Goal: Transaction & Acquisition: Purchase product/service

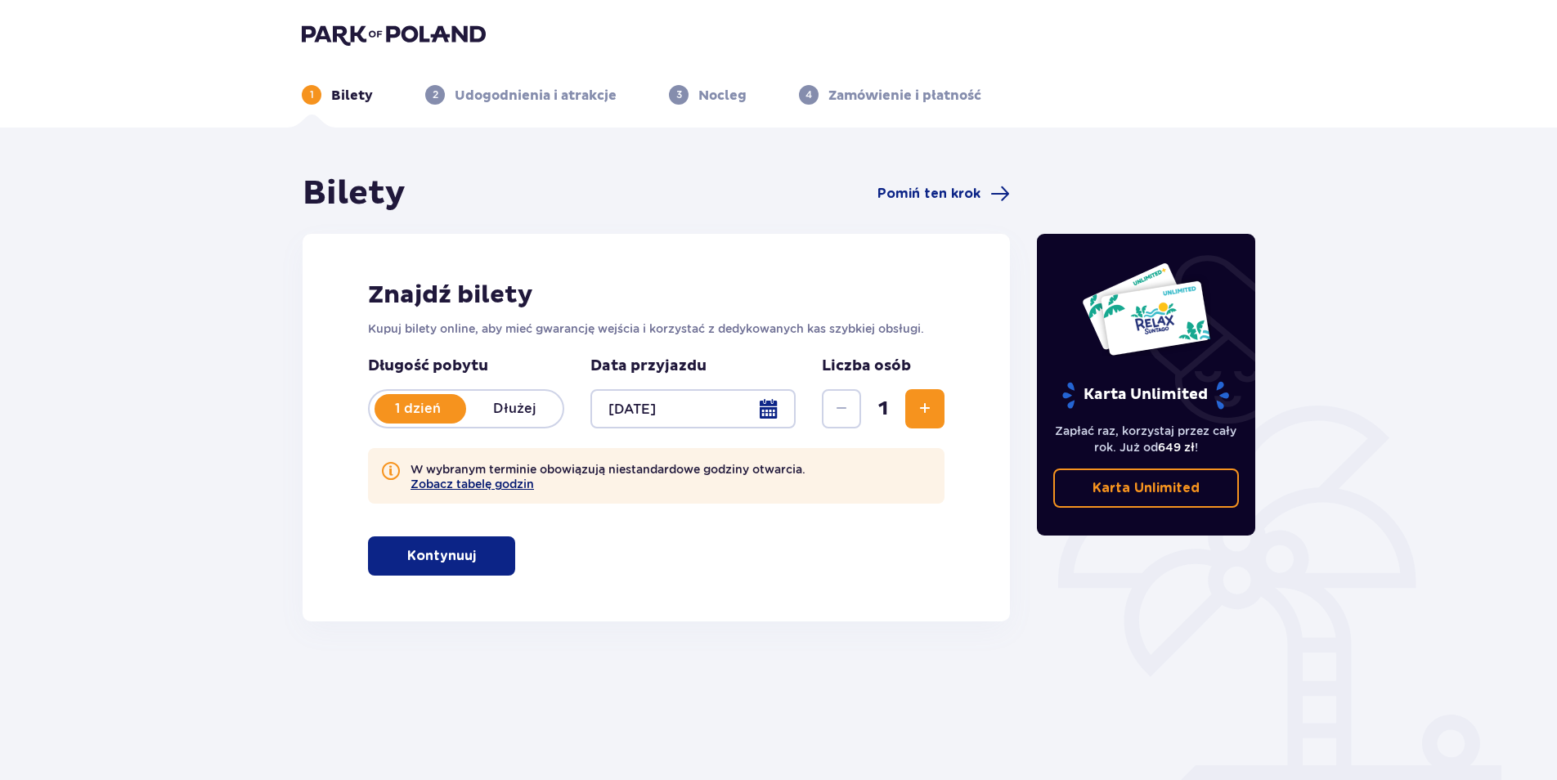
click at [508, 481] on button "Zobacz tabelę godzin" at bounding box center [471, 484] width 123 height 13
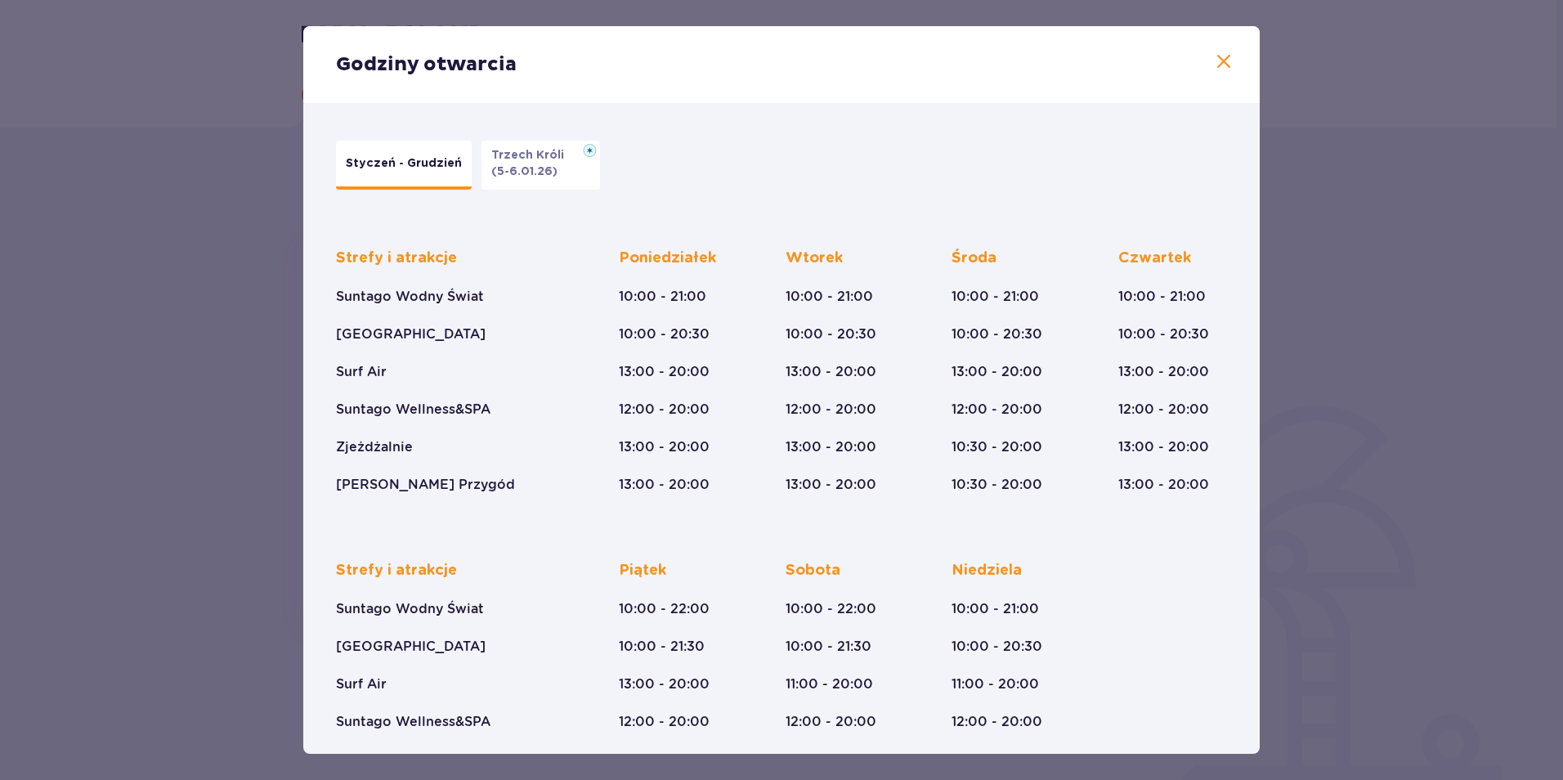
click at [566, 165] on button "Trzech Króli (5-6.01.26)" at bounding box center [541, 165] width 119 height 49
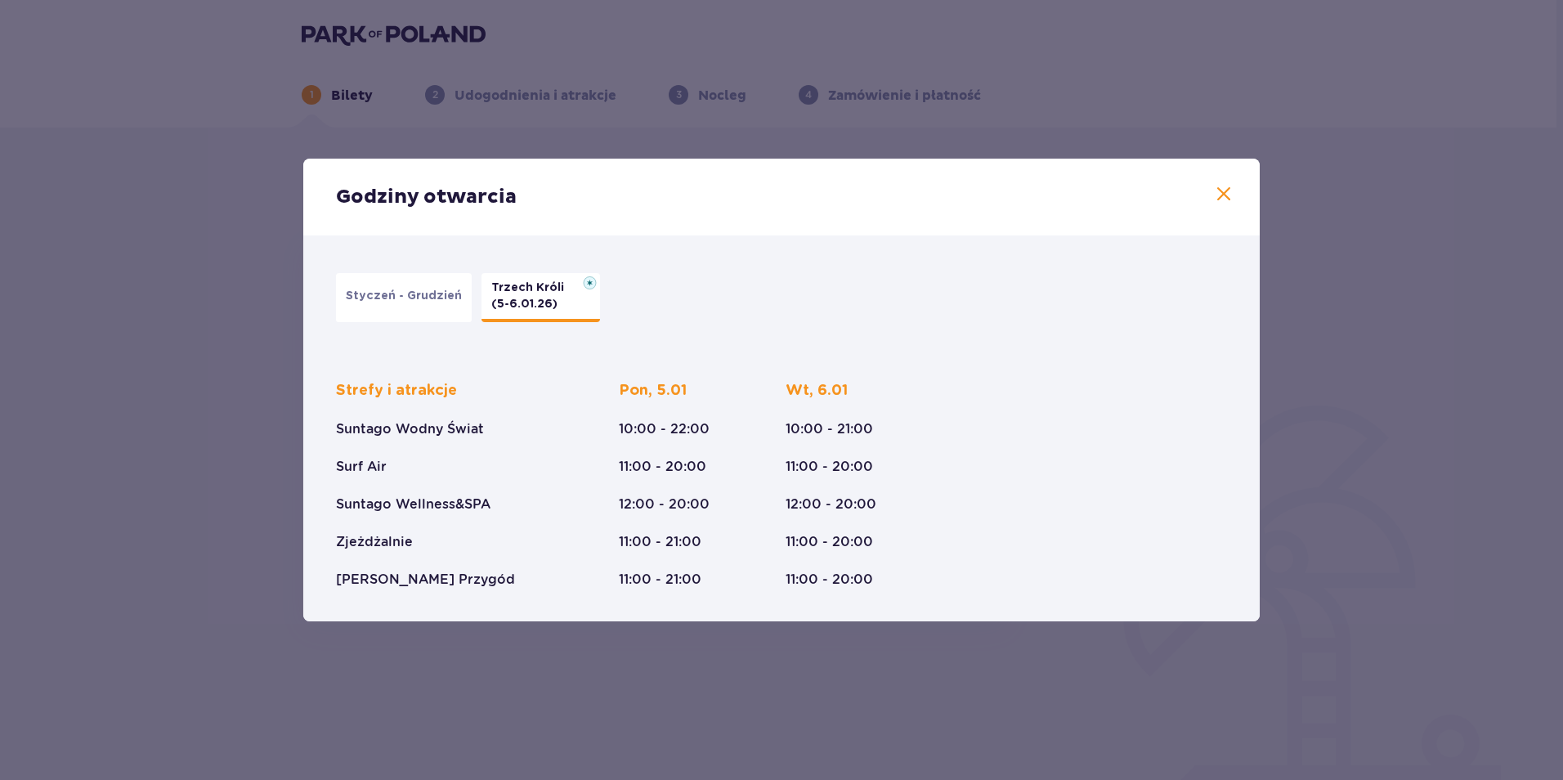
click at [431, 299] on p "Styczeń - Grudzień" at bounding box center [404, 296] width 116 height 16
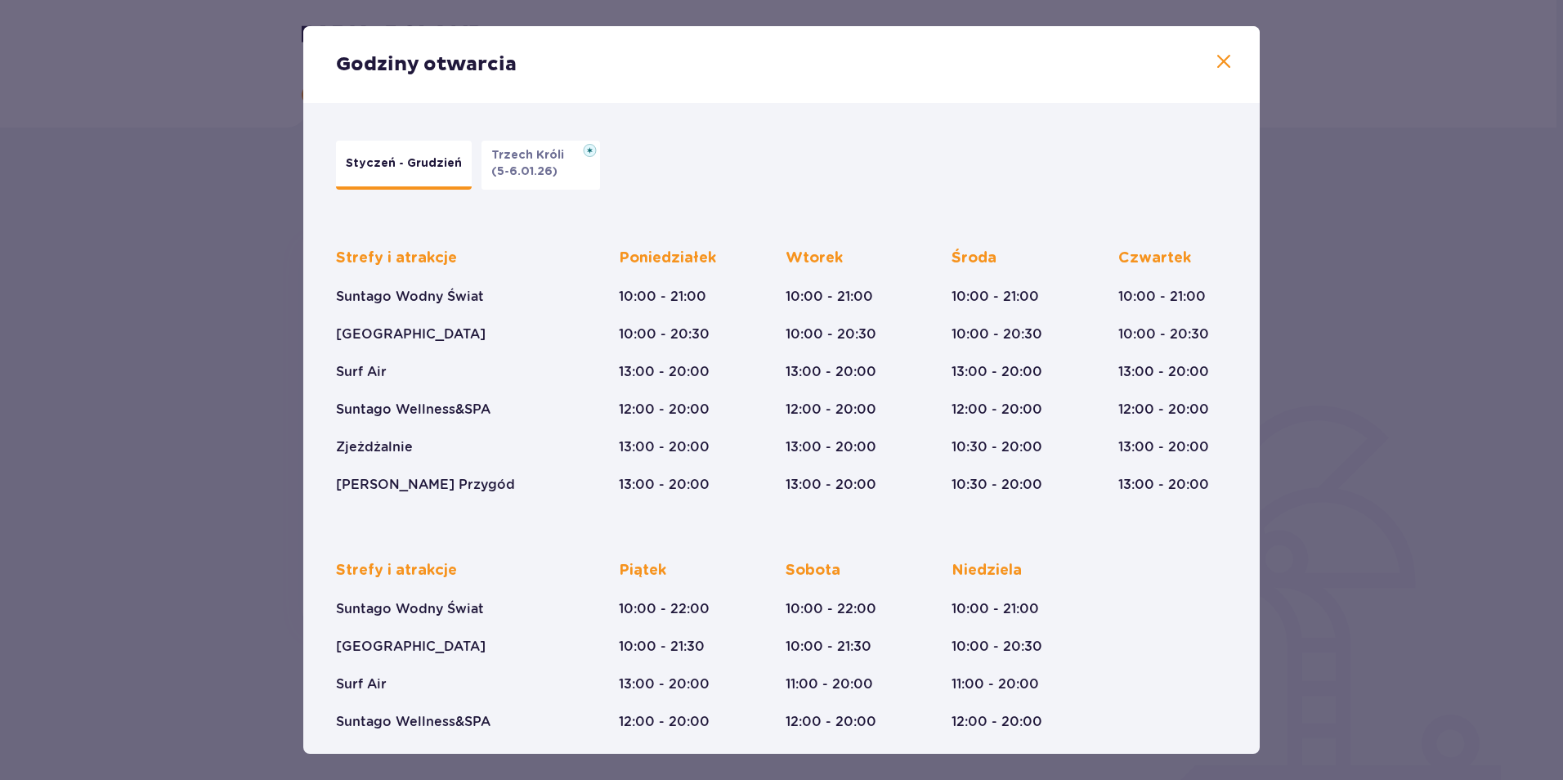
click at [516, 167] on p "(5-6.01.26)" at bounding box center [524, 172] width 66 height 16
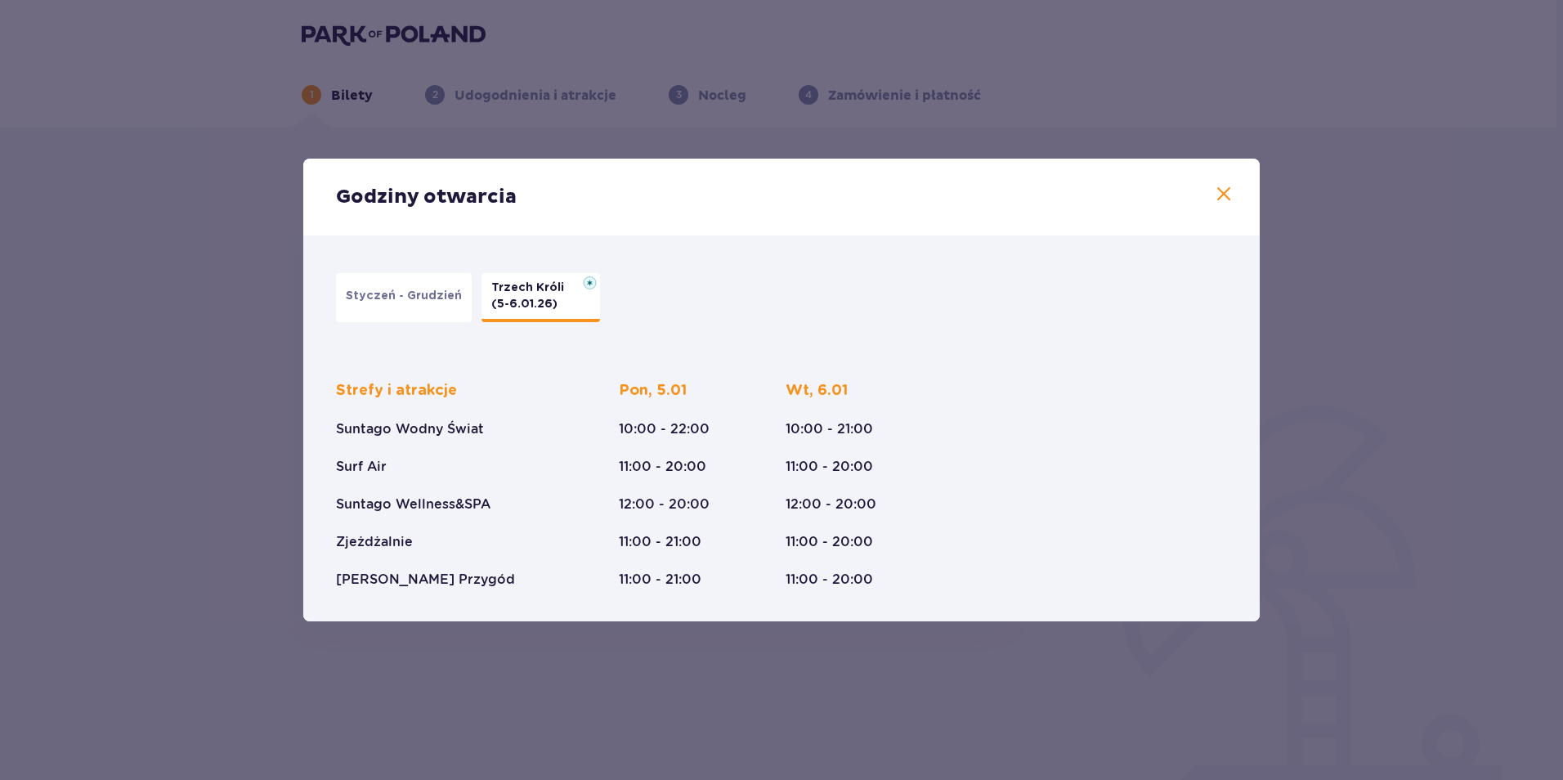
click at [1220, 191] on span at bounding box center [1224, 195] width 20 height 20
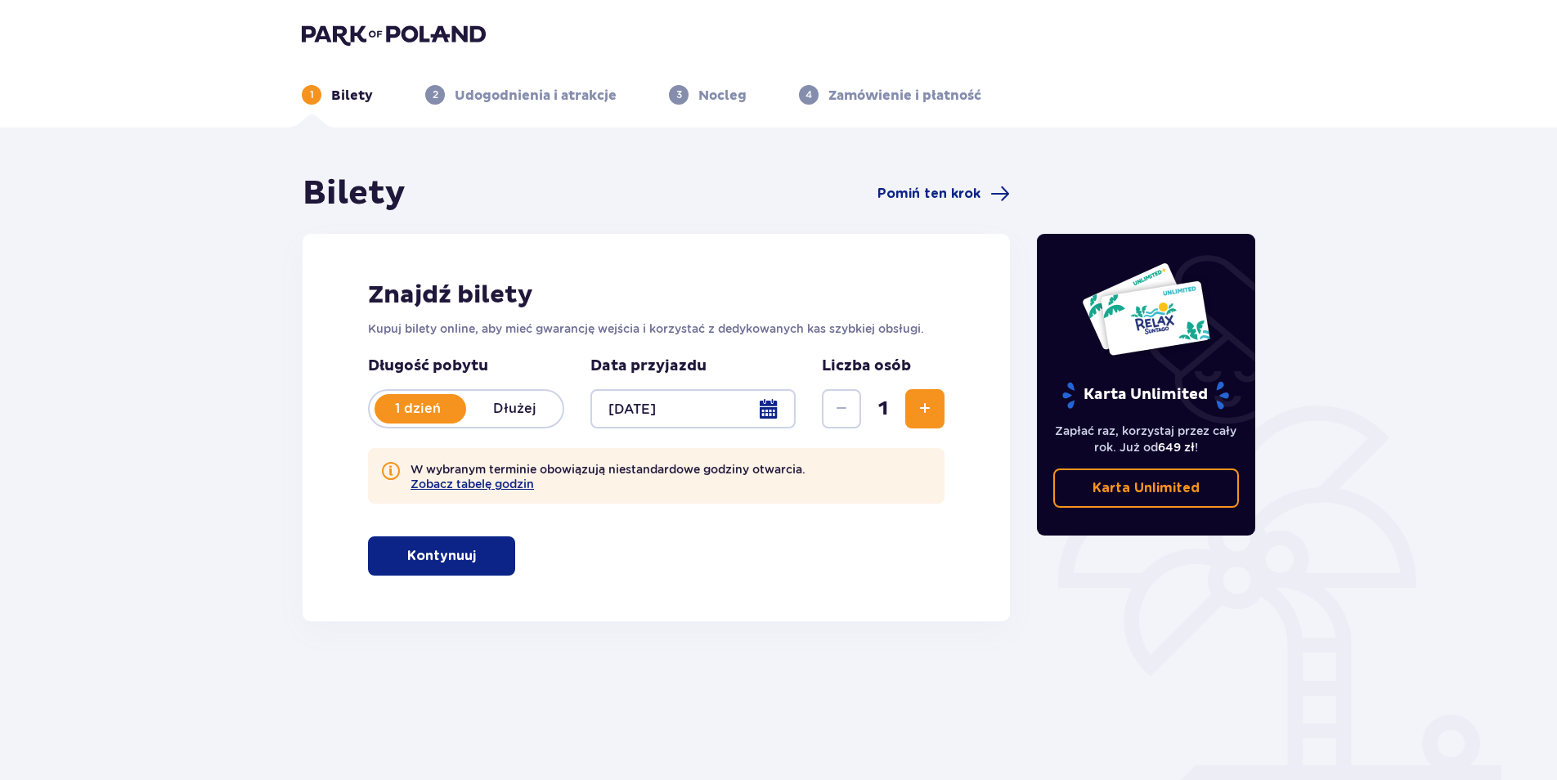
click at [446, 549] on p "Kontynuuj" at bounding box center [441, 556] width 69 height 18
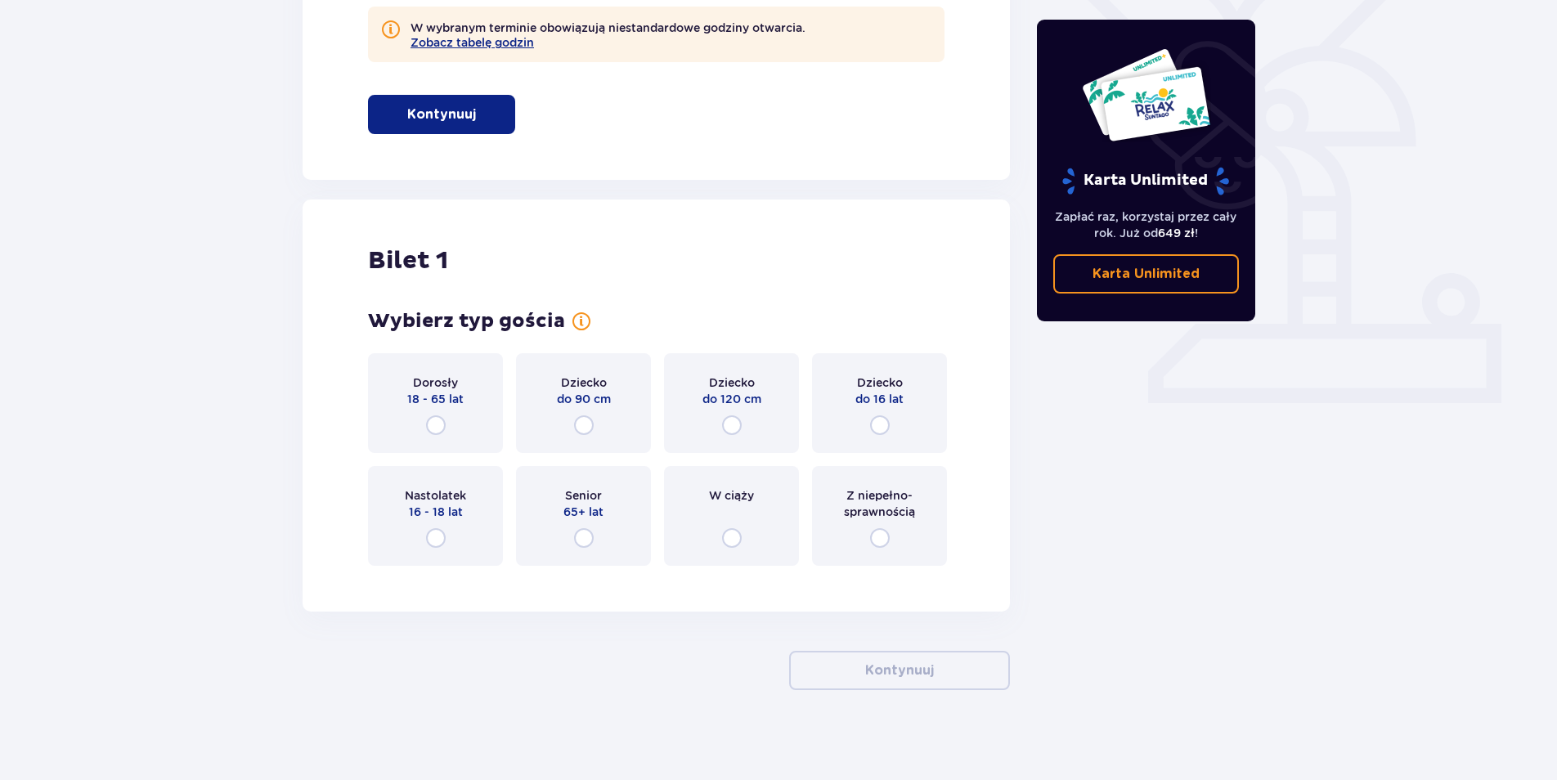
scroll to position [450, 0]
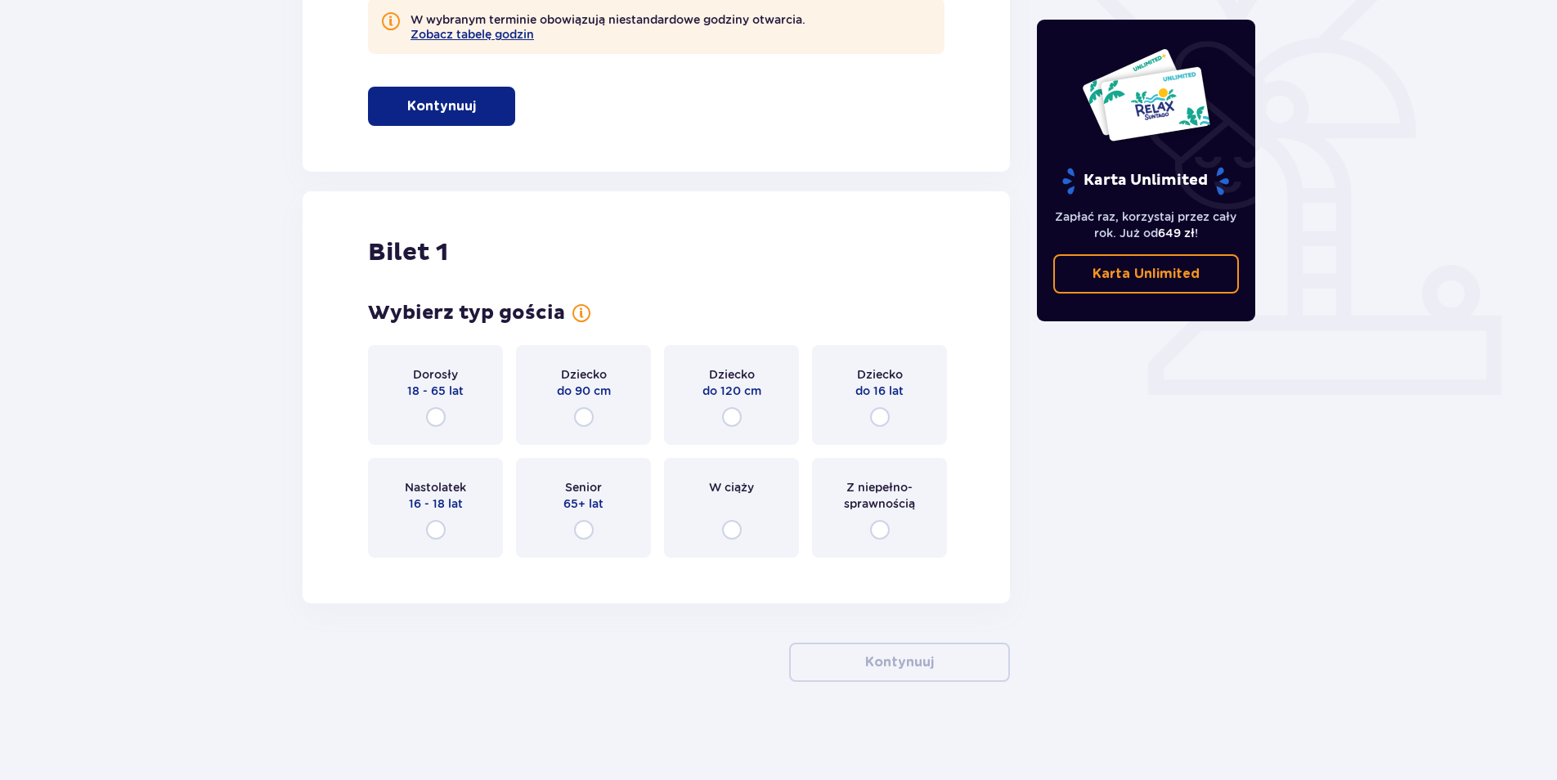
click at [437, 415] on input "radio" at bounding box center [436, 417] width 20 height 20
radio input "true"
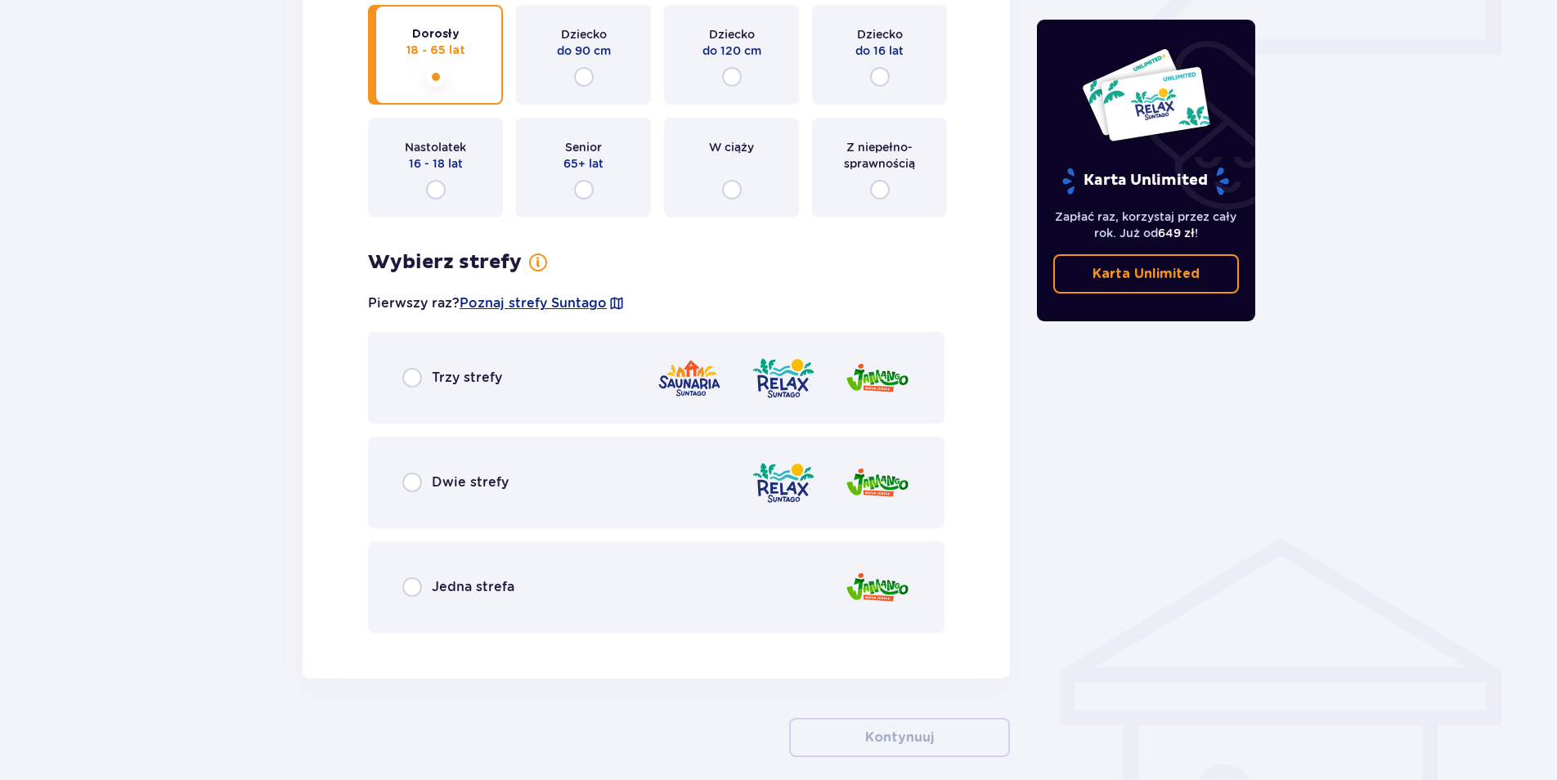
scroll to position [865, 0]
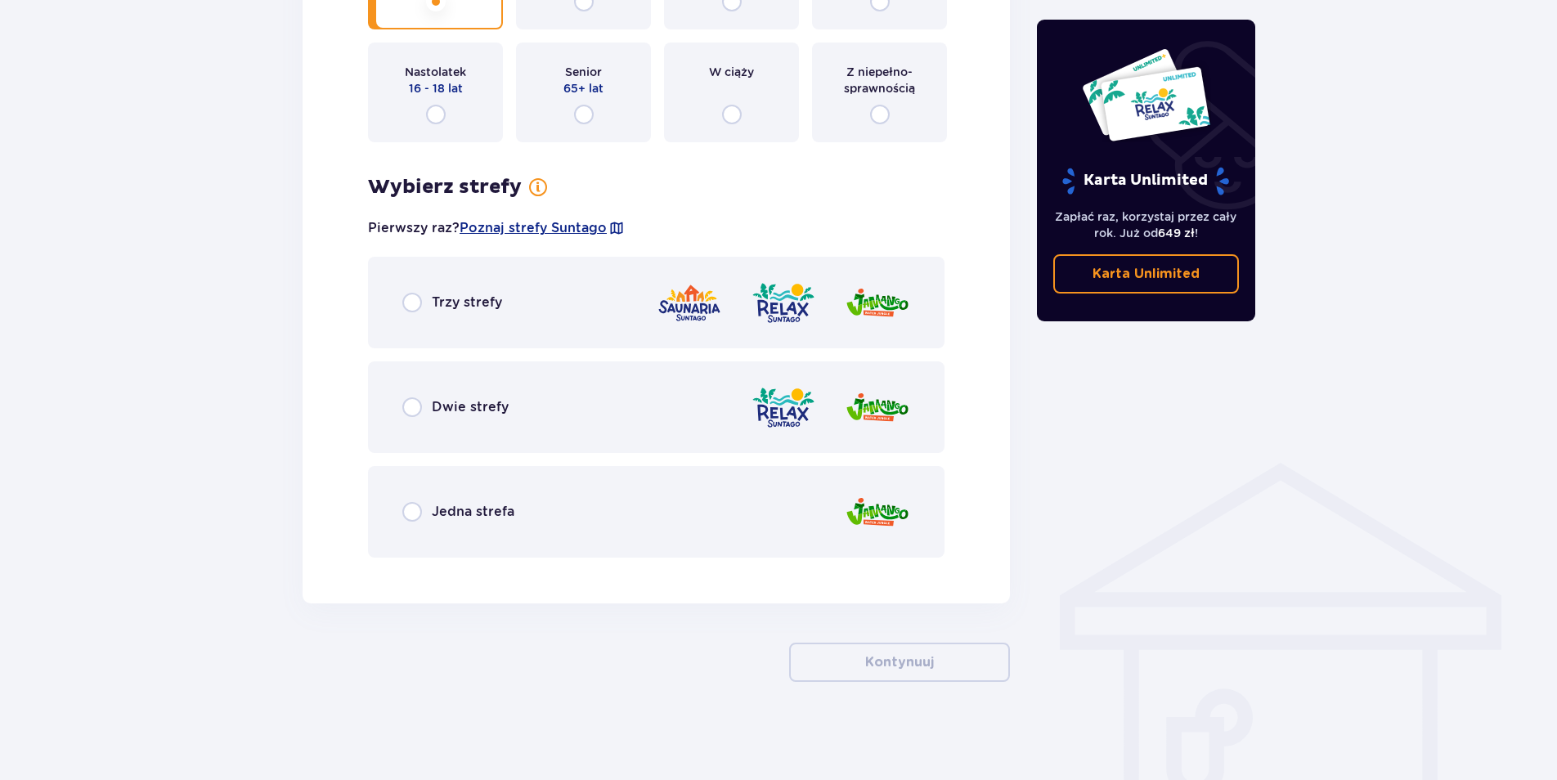
click at [418, 412] on input "radio" at bounding box center [412, 407] width 20 height 20
radio input "true"
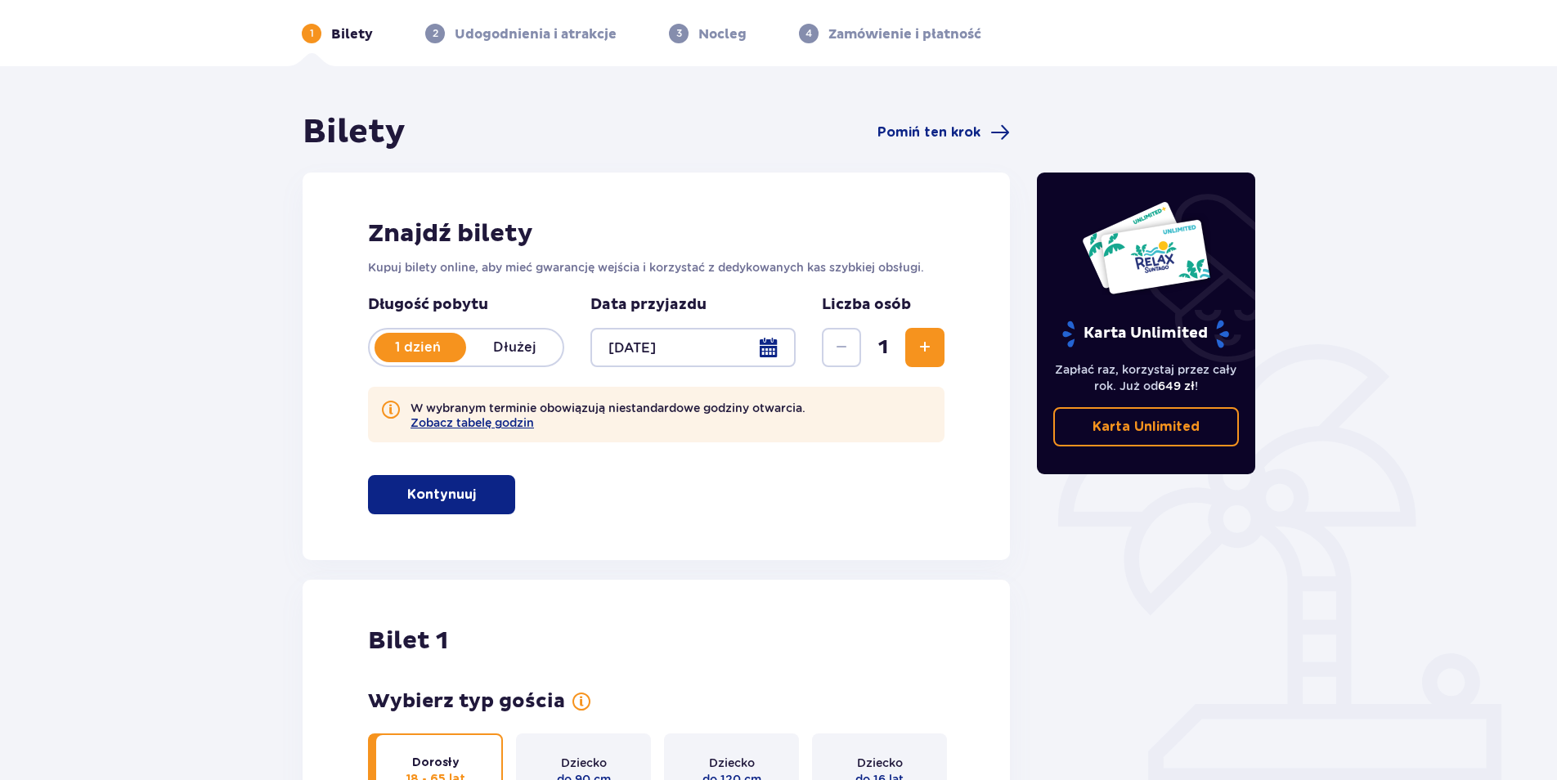
scroll to position [0, 0]
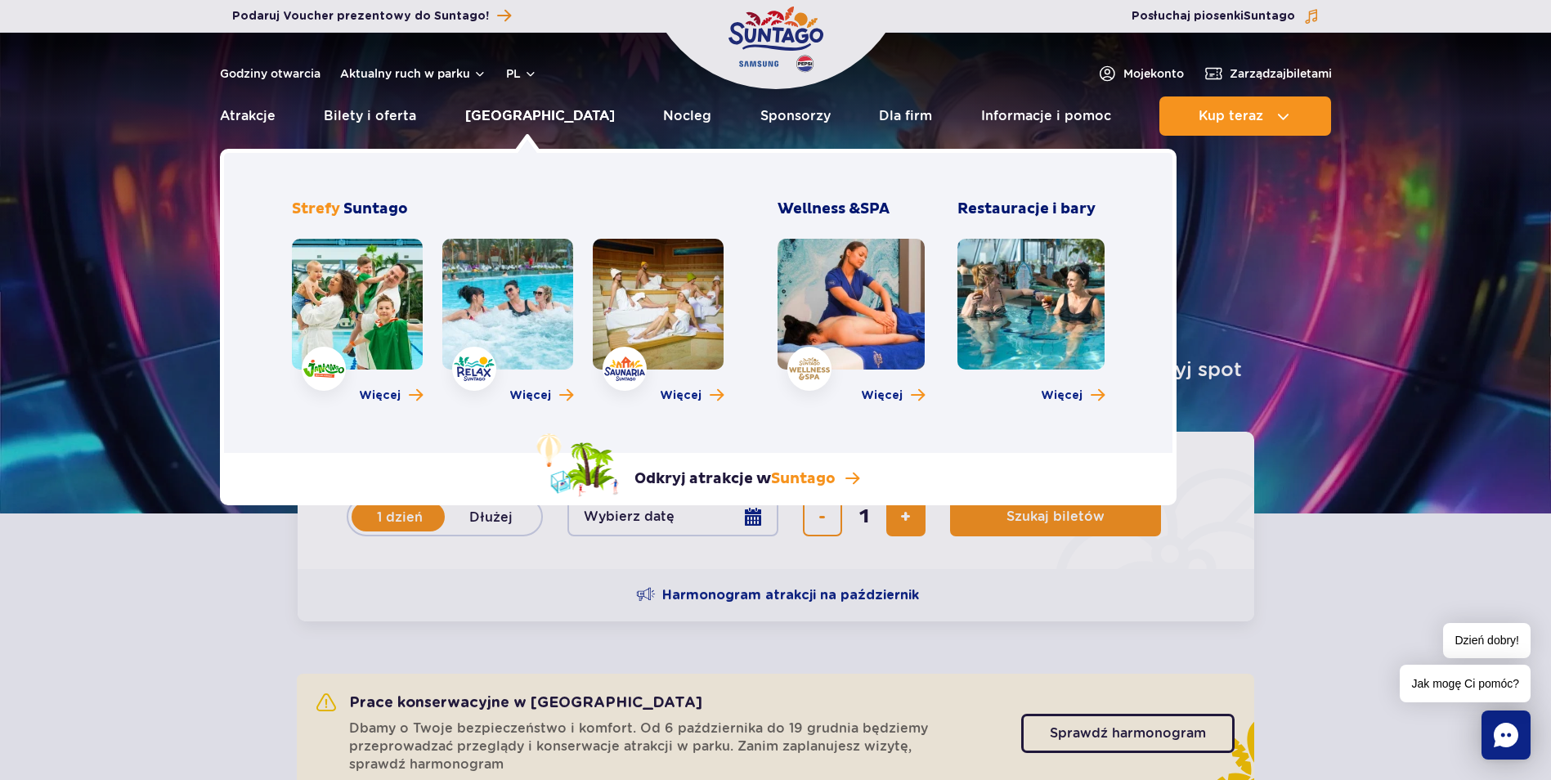
click at [543, 119] on link "[GEOGRAPHIC_DATA]" at bounding box center [540, 115] width 150 height 39
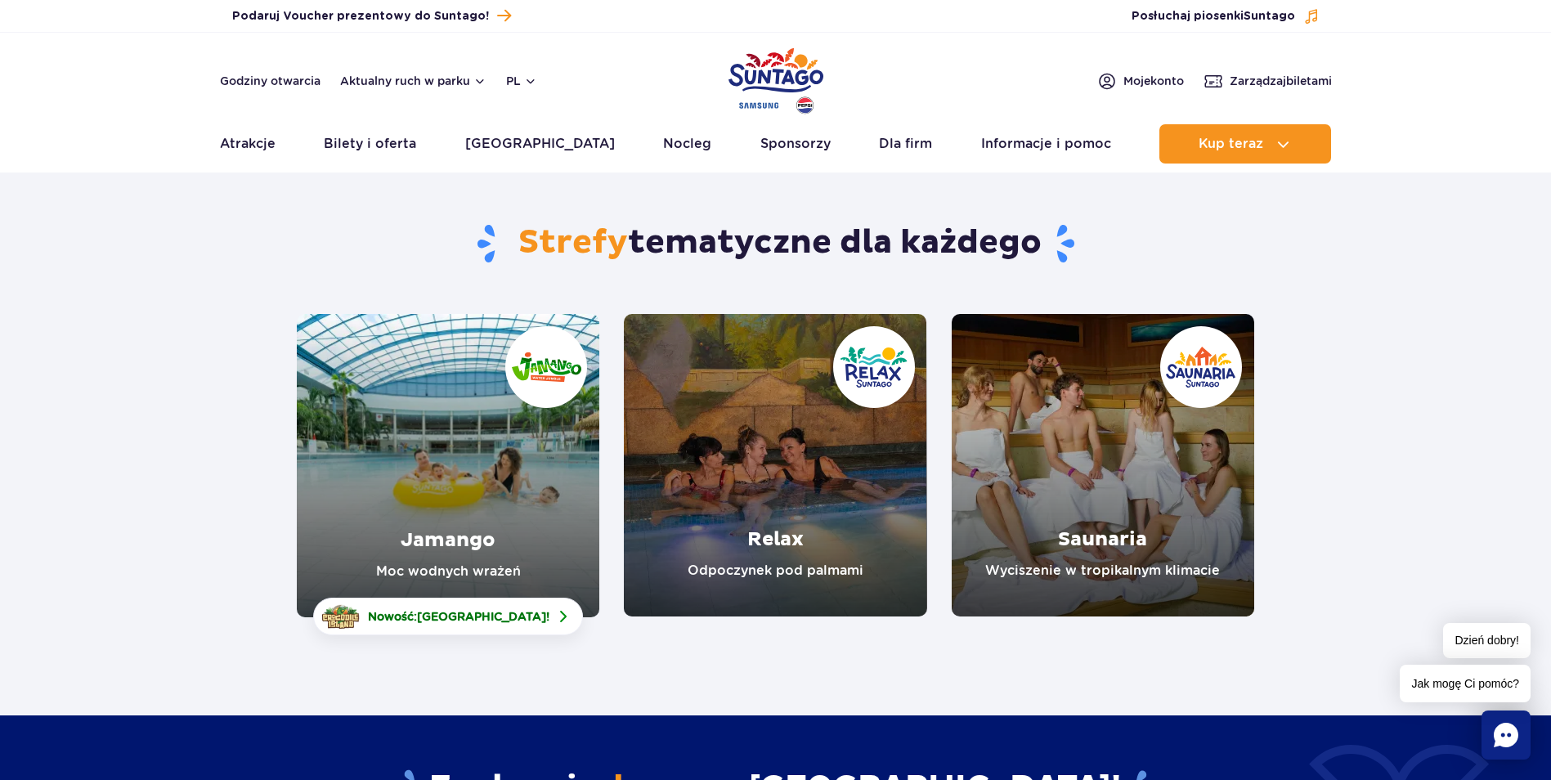
click at [772, 541] on link "Relax" at bounding box center [775, 465] width 303 height 303
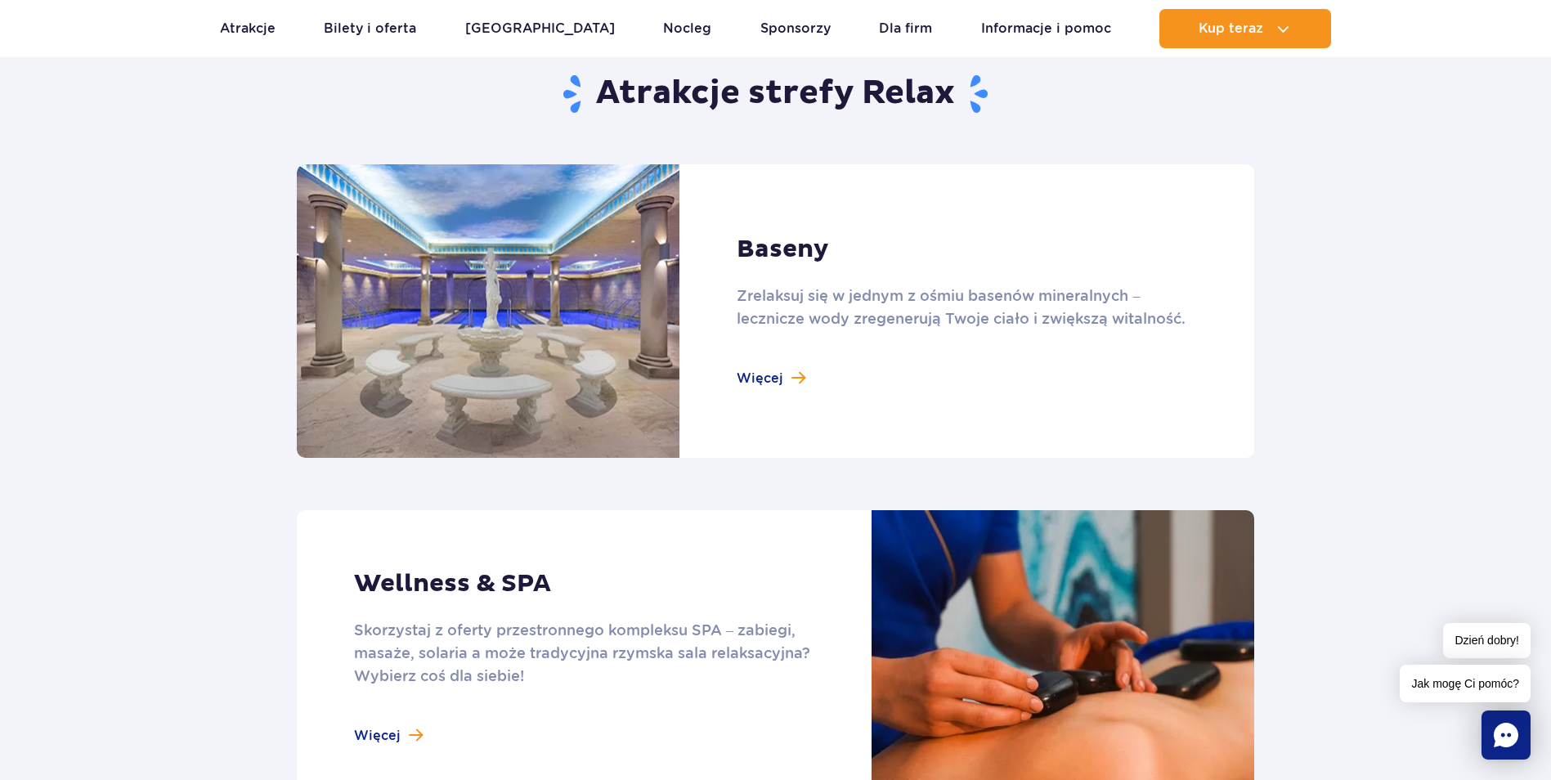
scroll to position [1063, 0]
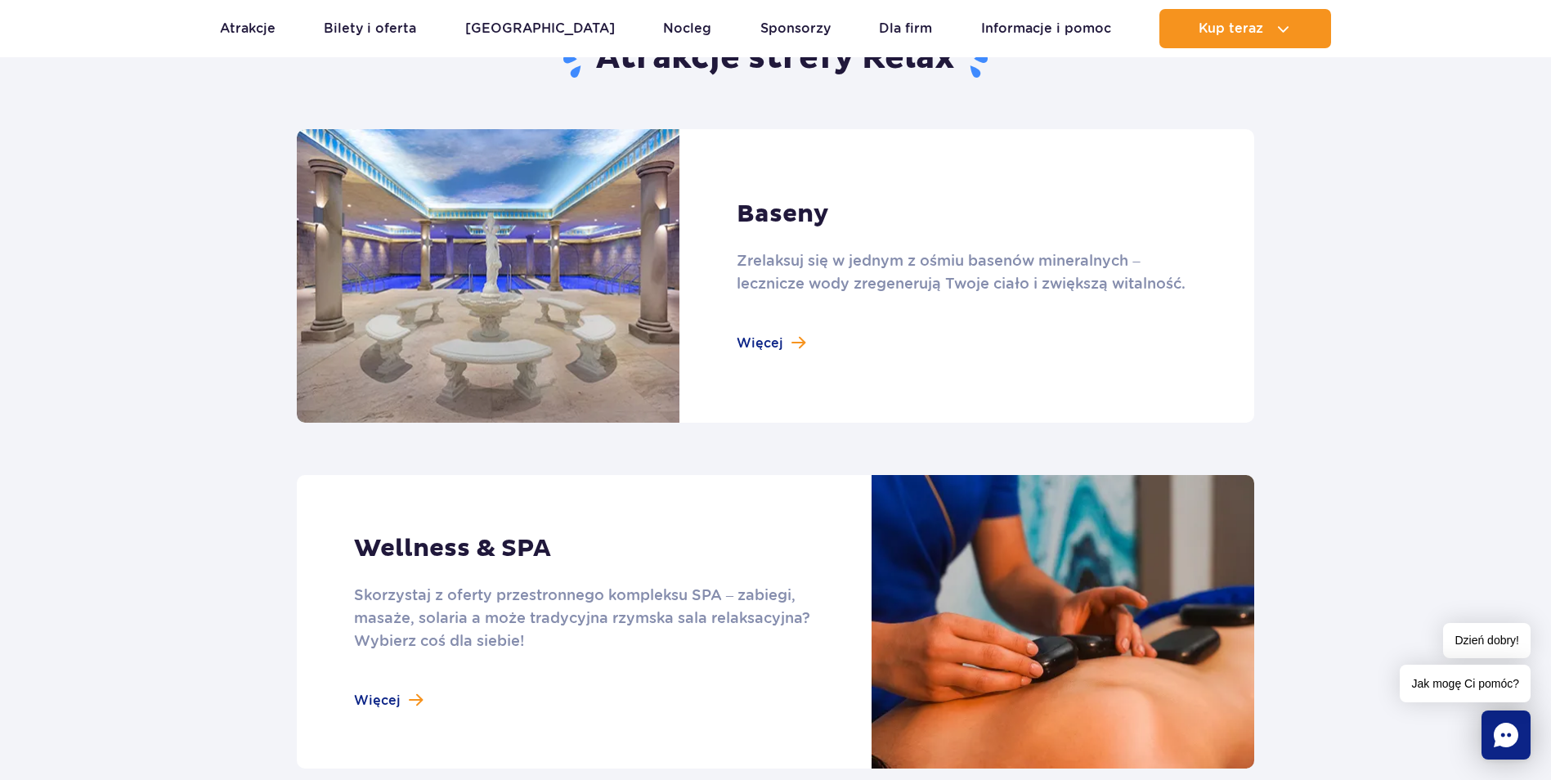
click at [758, 340] on link at bounding box center [775, 276] width 957 height 294
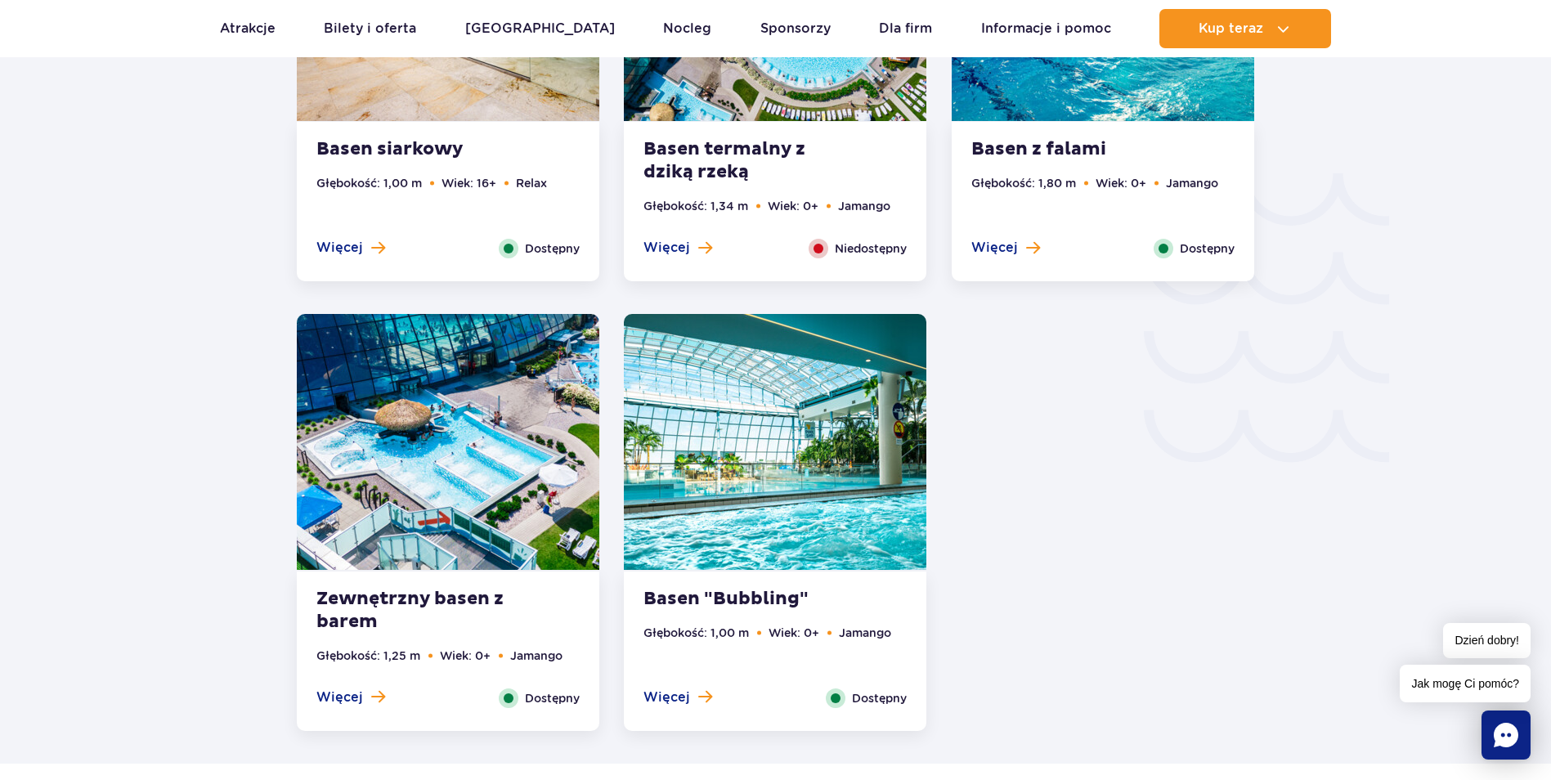
scroll to position [2698, 0]
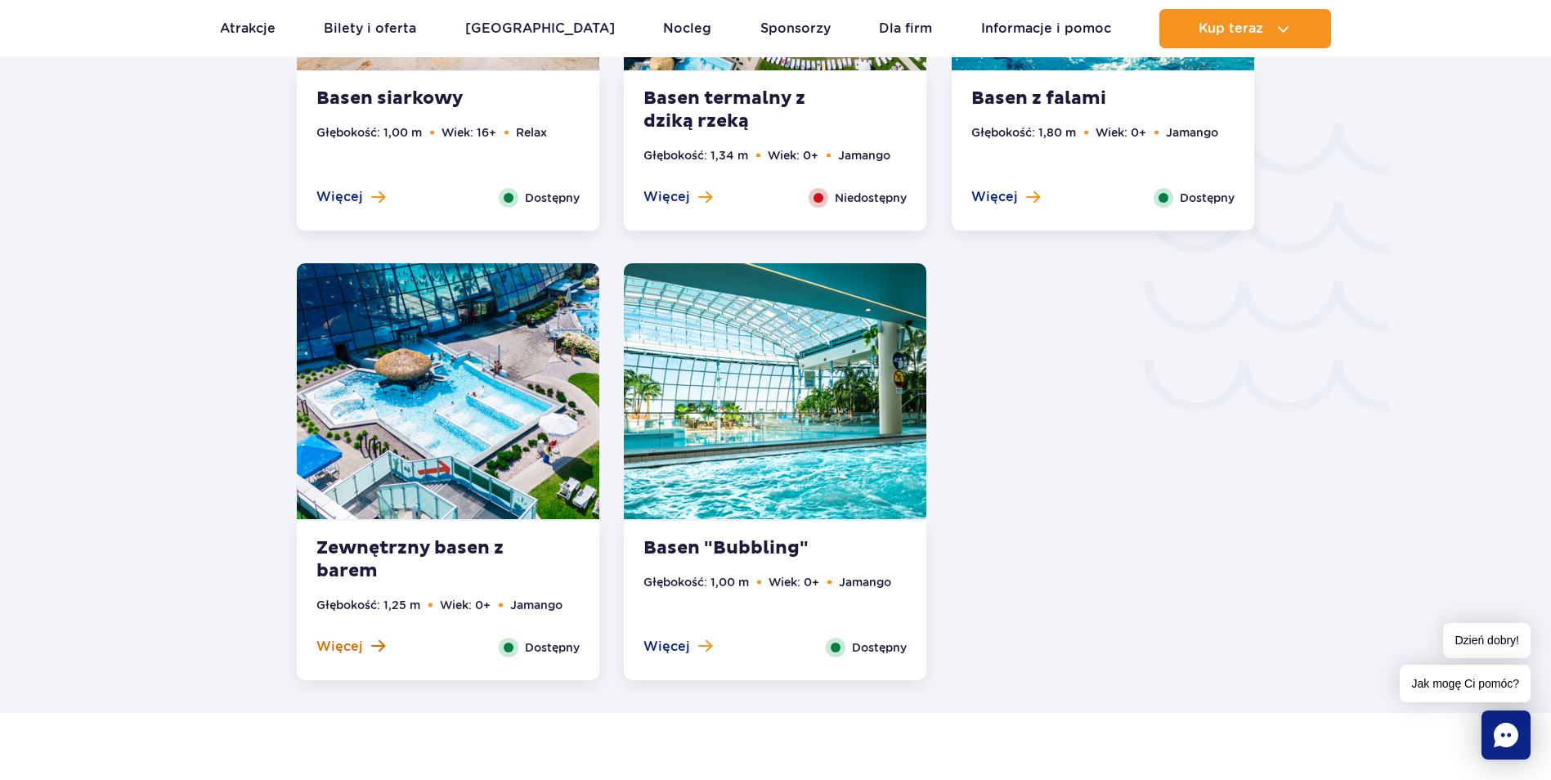
click at [335, 647] on span "Więcej" at bounding box center [339, 647] width 47 height 18
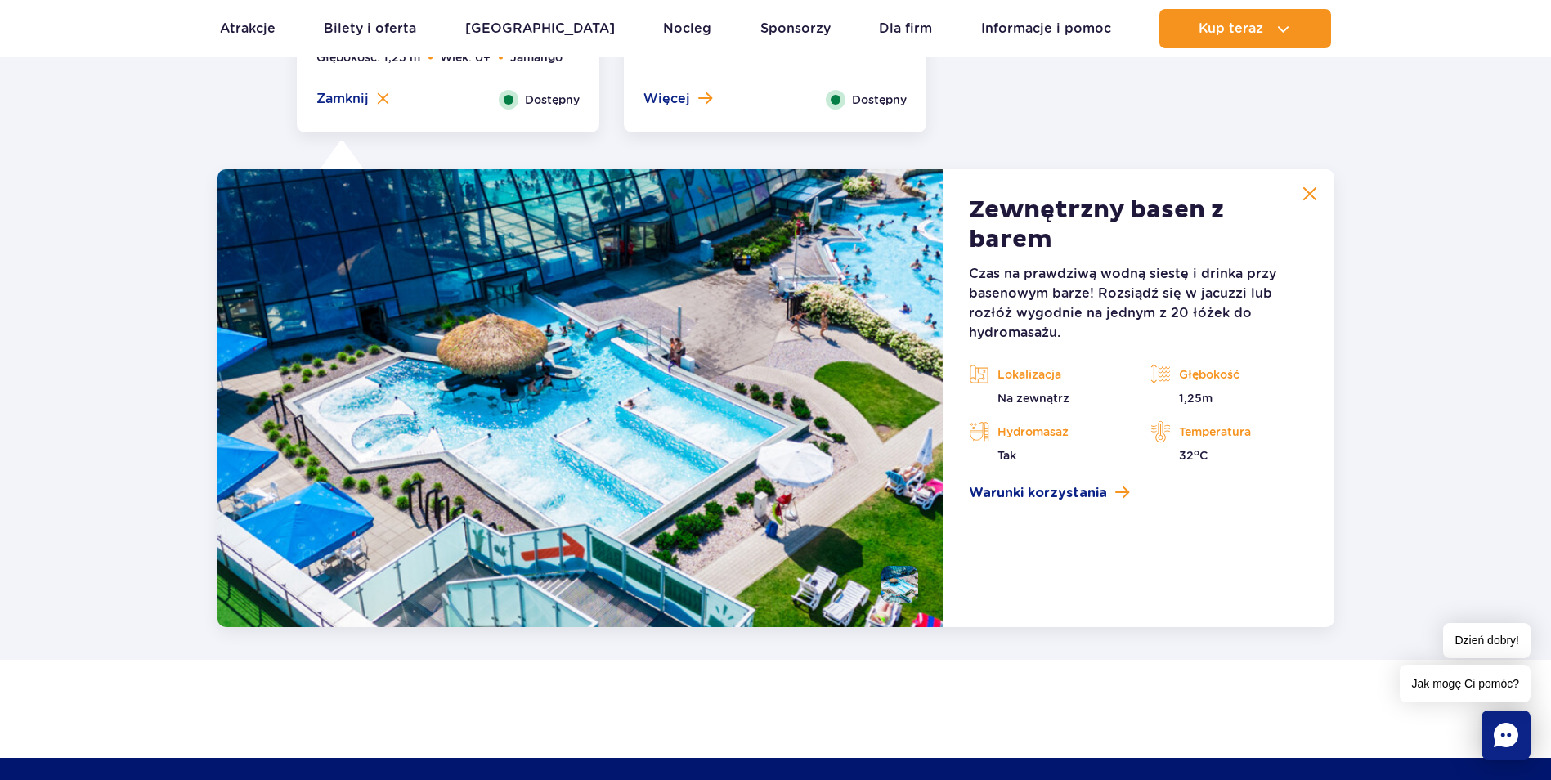
scroll to position [3317, 0]
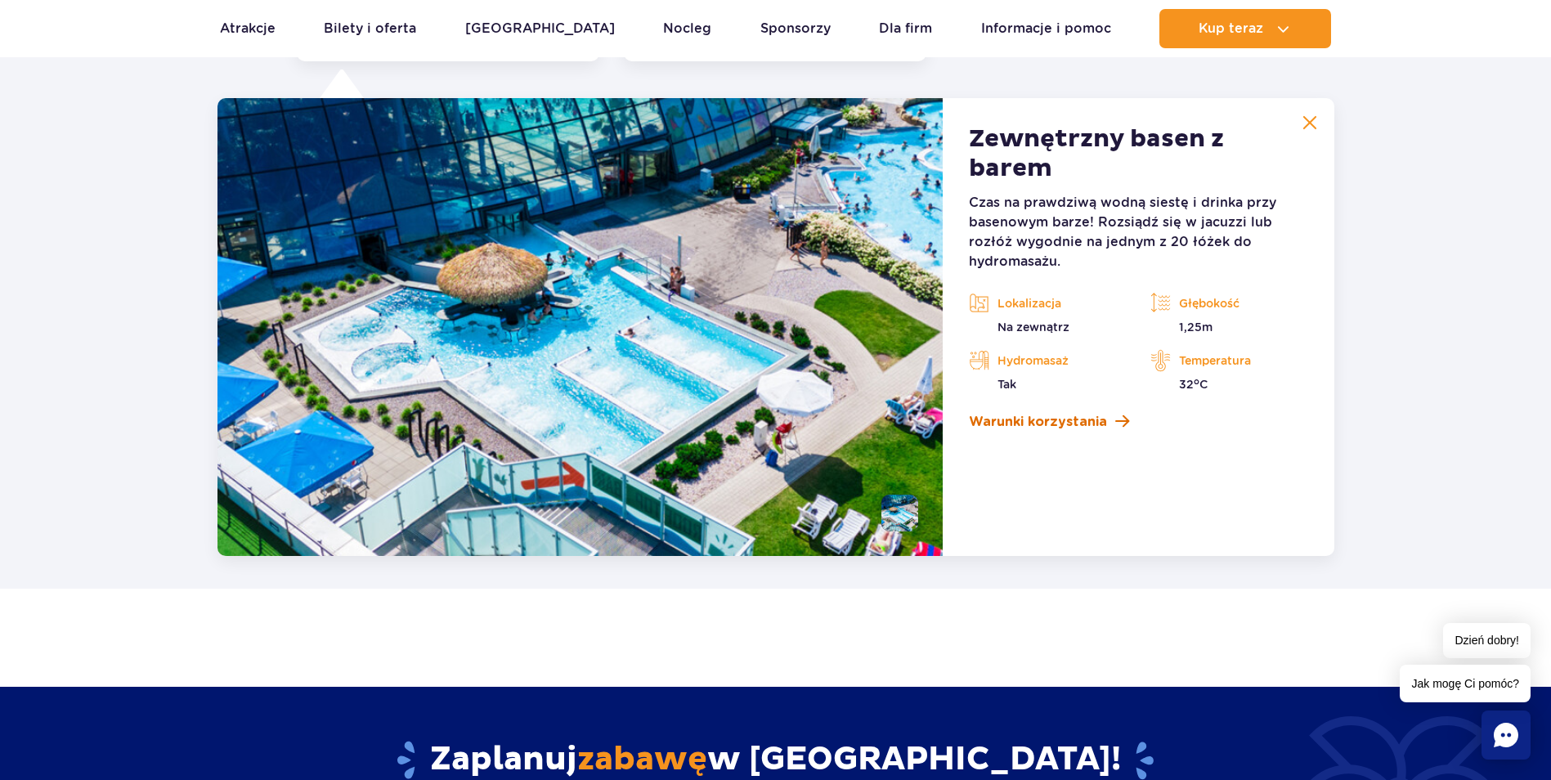
click at [1074, 424] on span "Warunki korzystania" at bounding box center [1038, 422] width 138 height 20
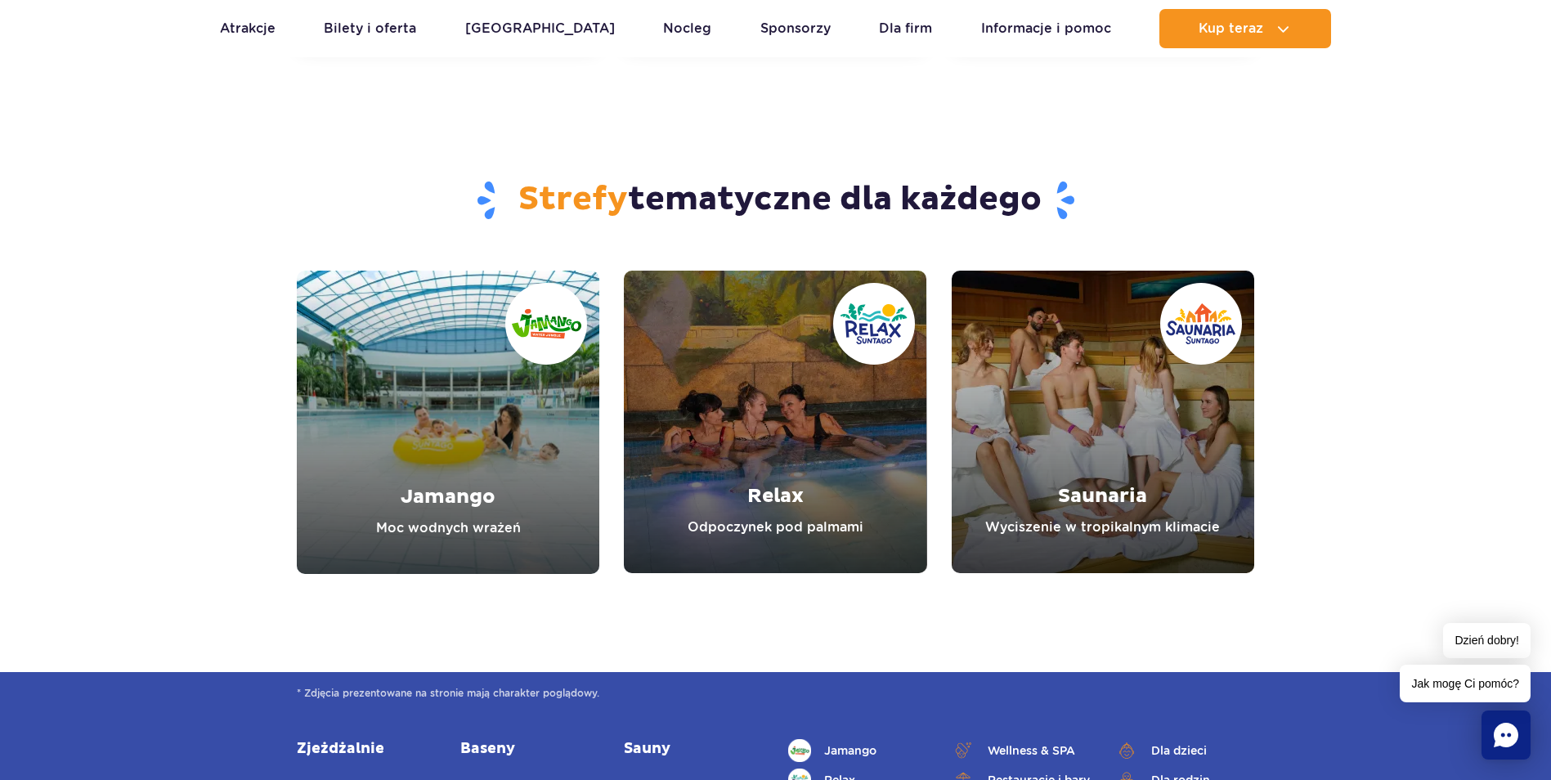
scroll to position [4871, 0]
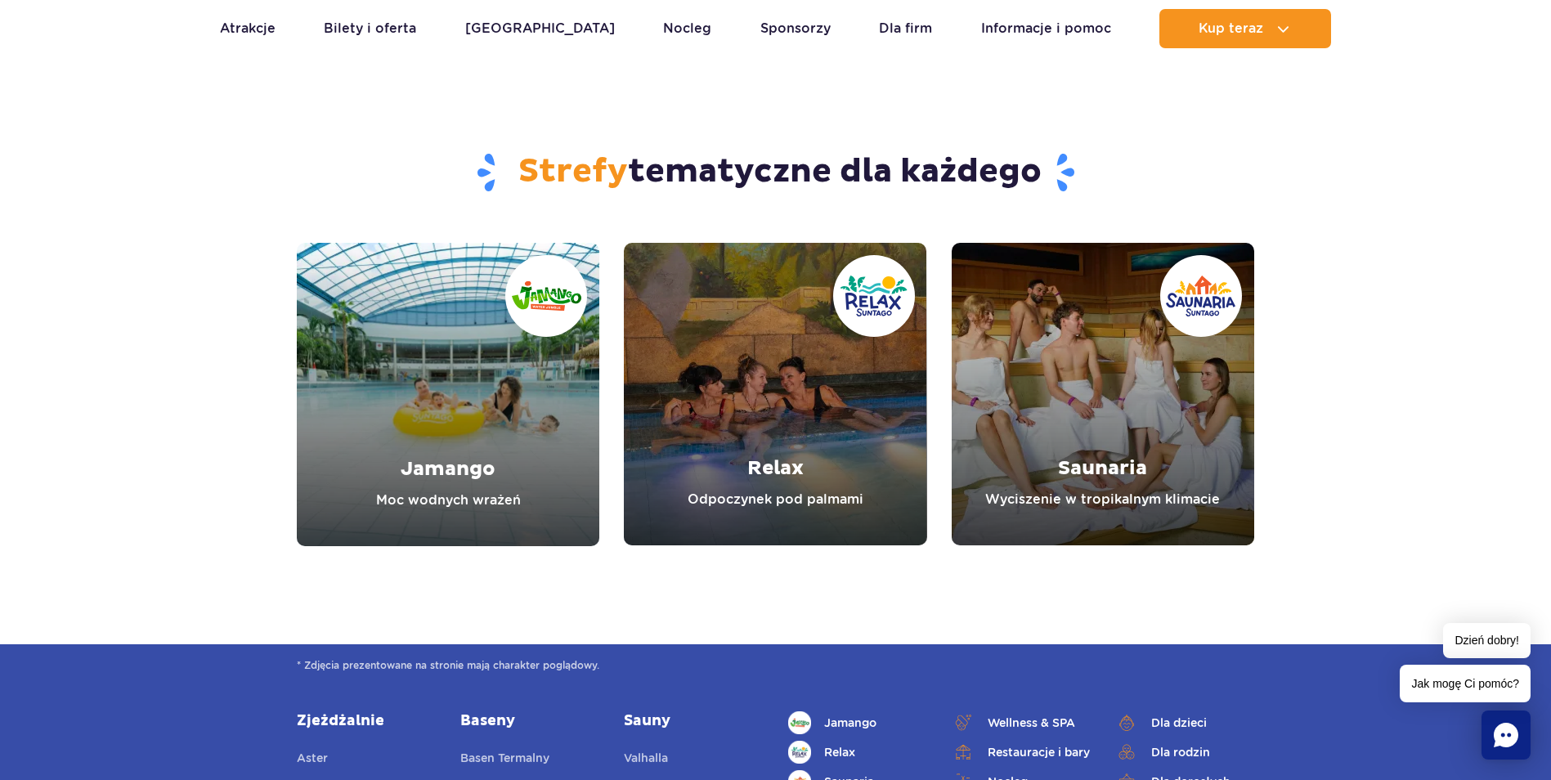
click at [476, 459] on link "Jamango" at bounding box center [448, 394] width 303 height 303
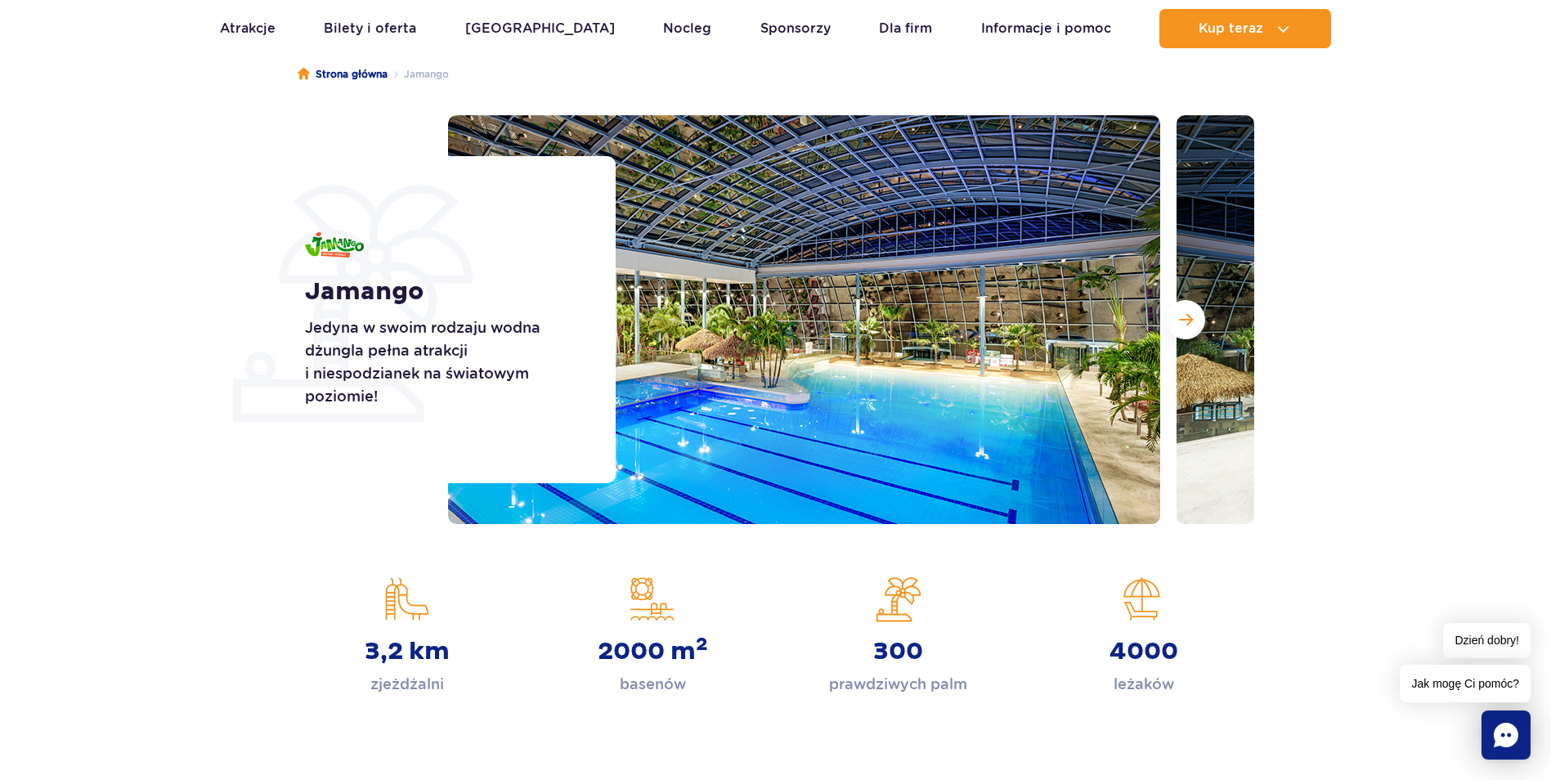
scroll to position [164, 0]
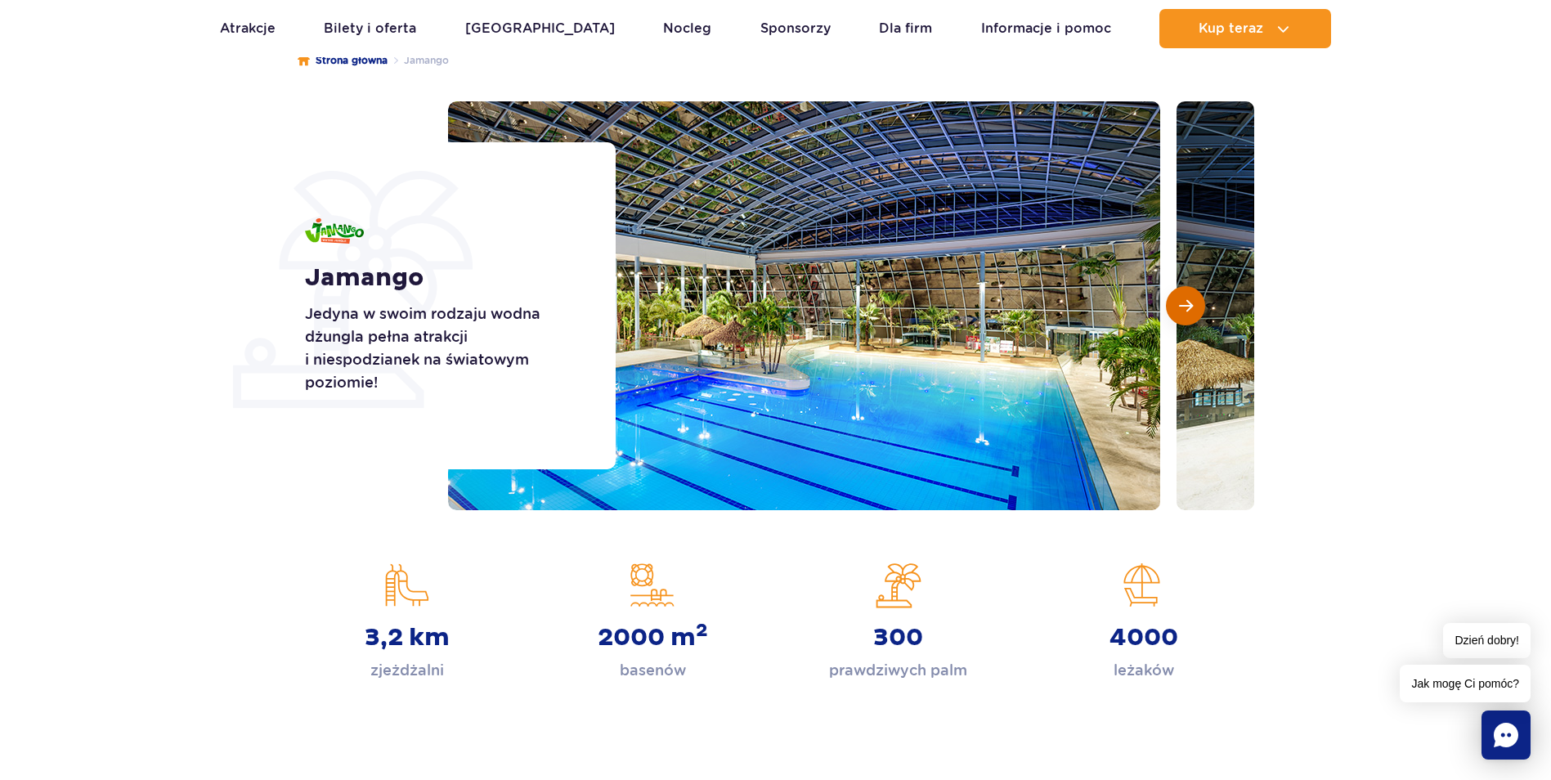
click at [1190, 308] on span "Następny slajd" at bounding box center [1186, 305] width 14 height 15
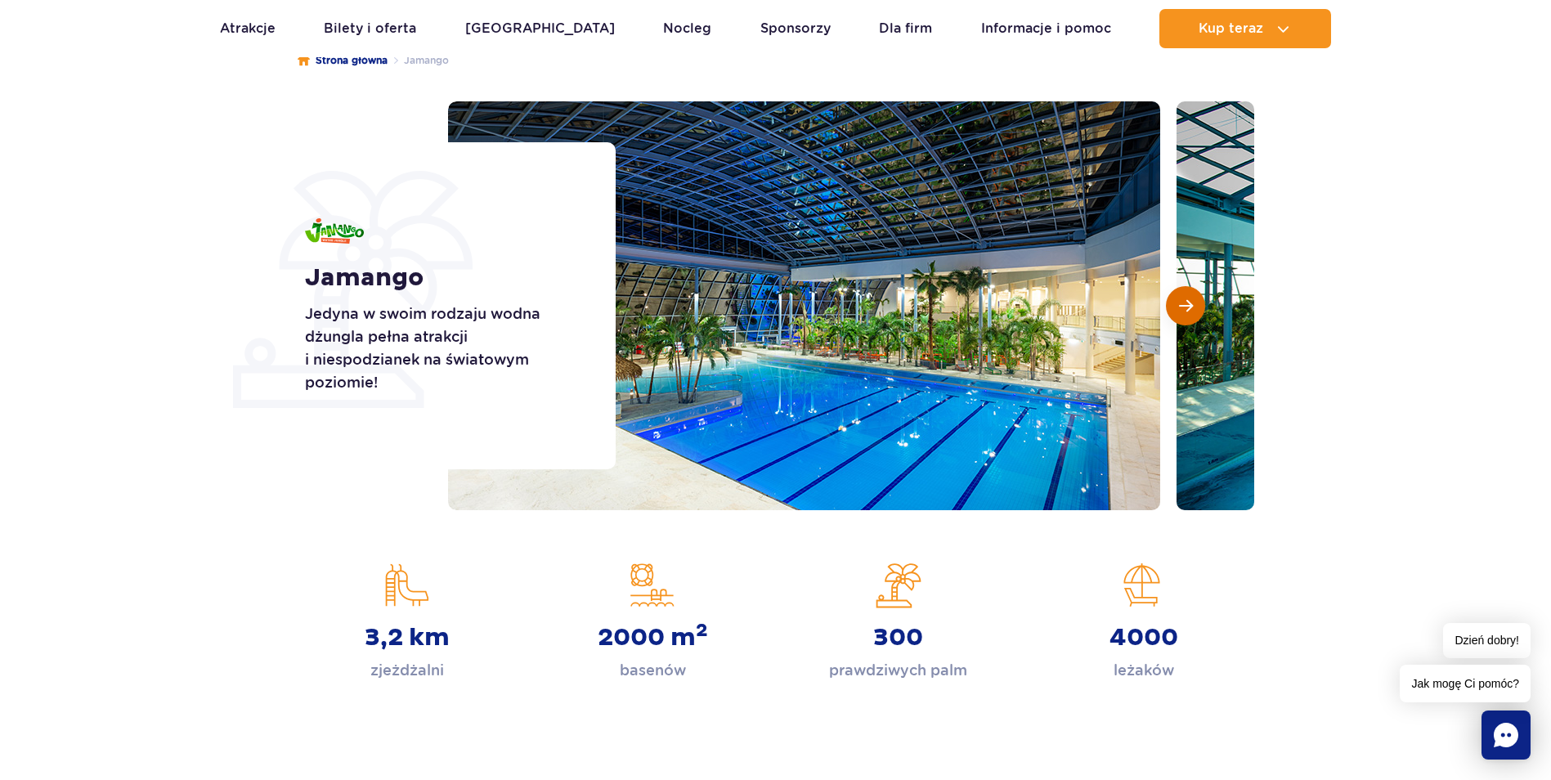
click at [1190, 308] on span "Następny slajd" at bounding box center [1186, 305] width 14 height 15
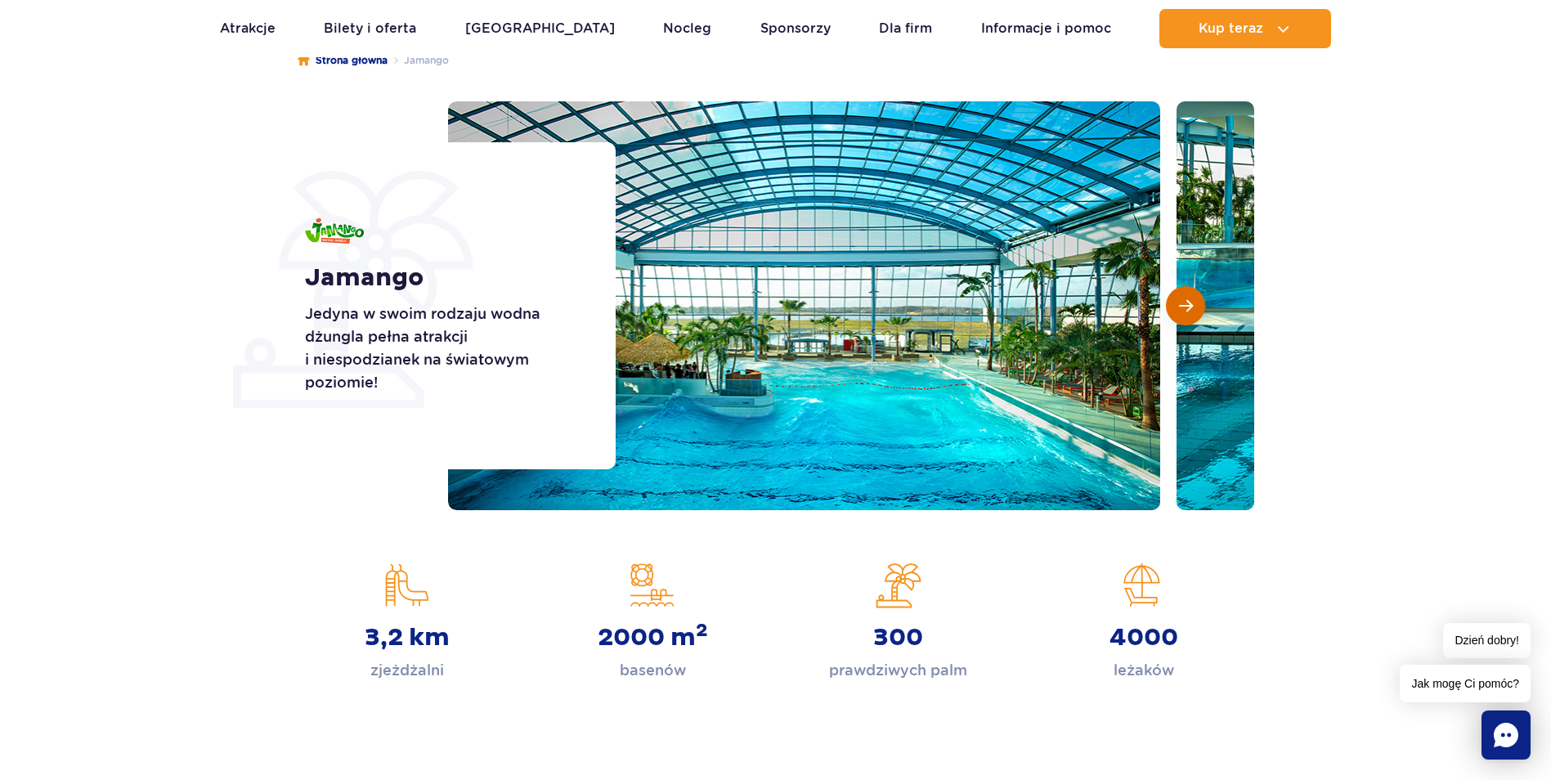
click at [1190, 308] on span "Następny slajd" at bounding box center [1186, 305] width 14 height 15
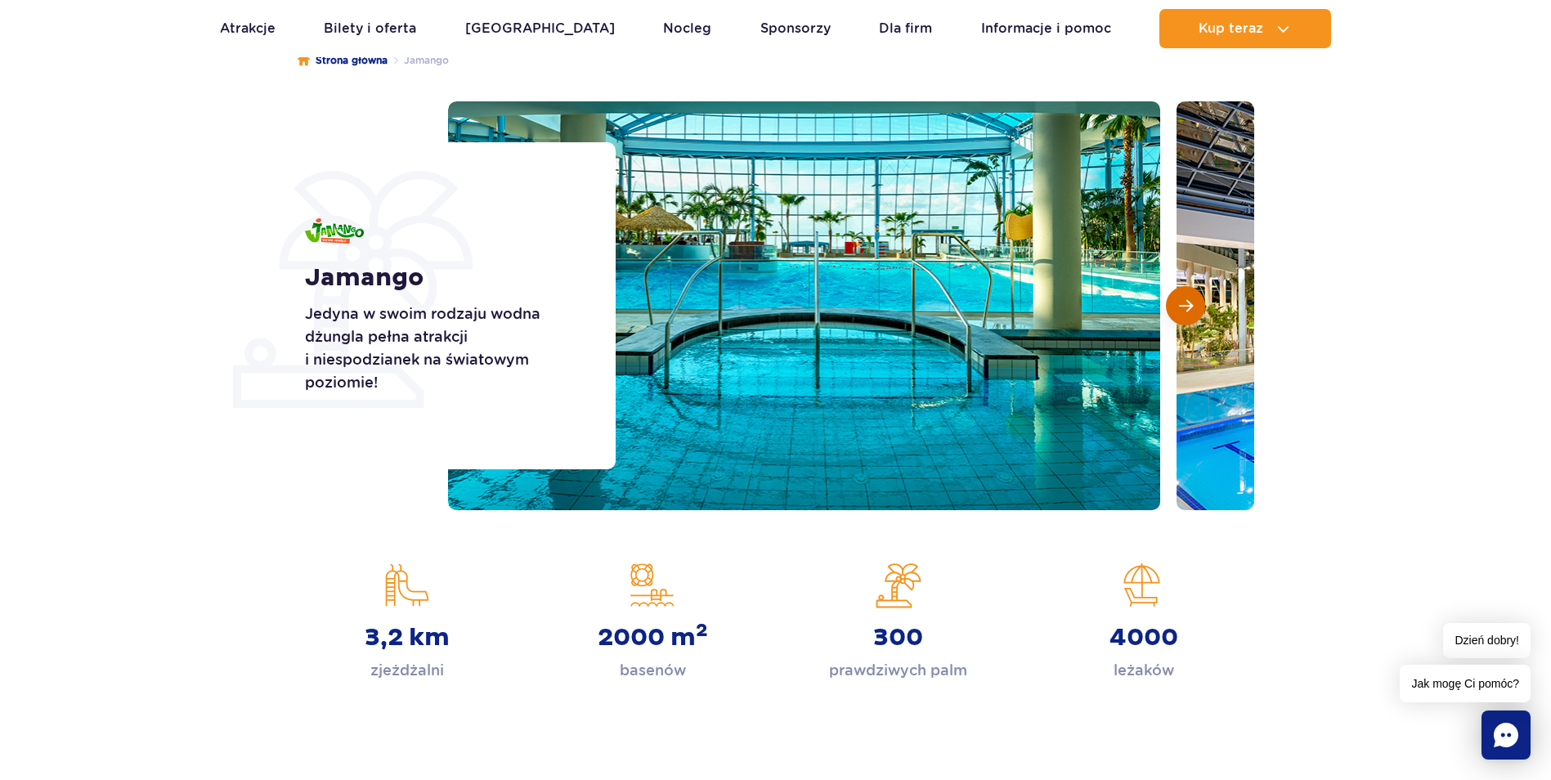
click at [1190, 308] on span "Następny slajd" at bounding box center [1186, 305] width 14 height 15
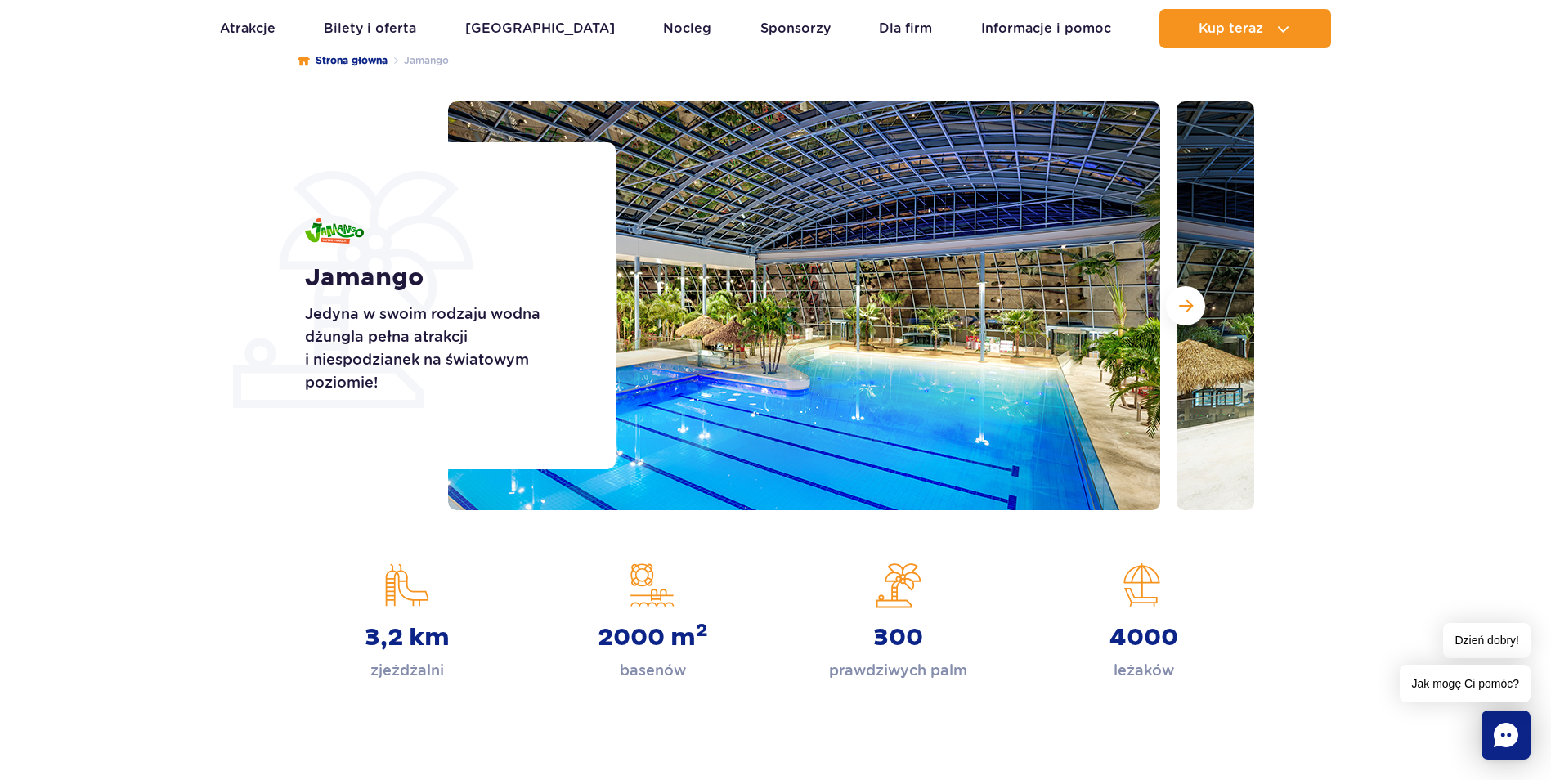
click at [1474, 424] on section "Jamango Jedyna w swoim rodzaju wodna dżungla pełna atrakcji i niespodzianek na …" at bounding box center [775, 305] width 1551 height 409
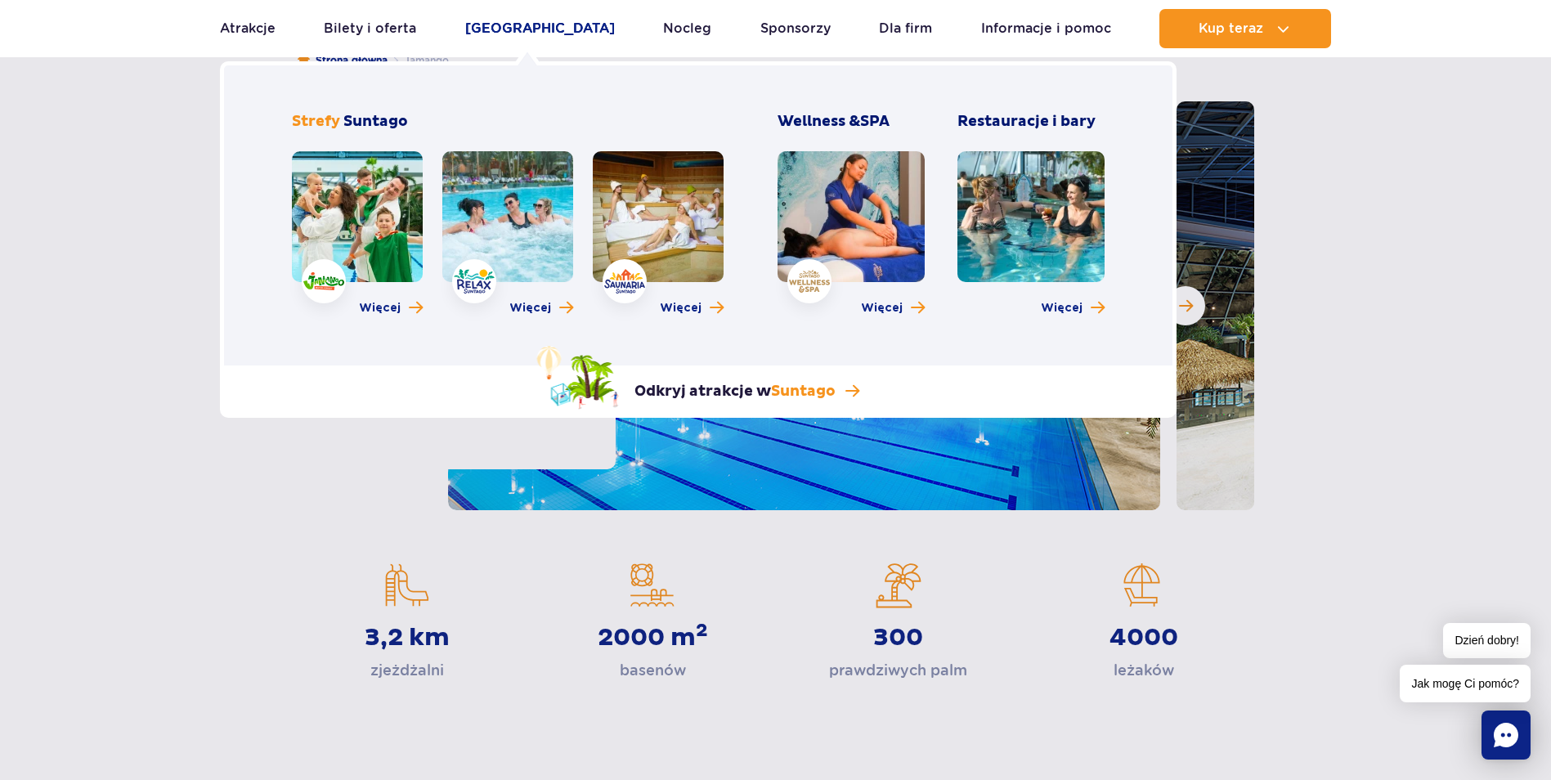
click at [537, 28] on link "Poznaj park" at bounding box center [540, 28] width 150 height 39
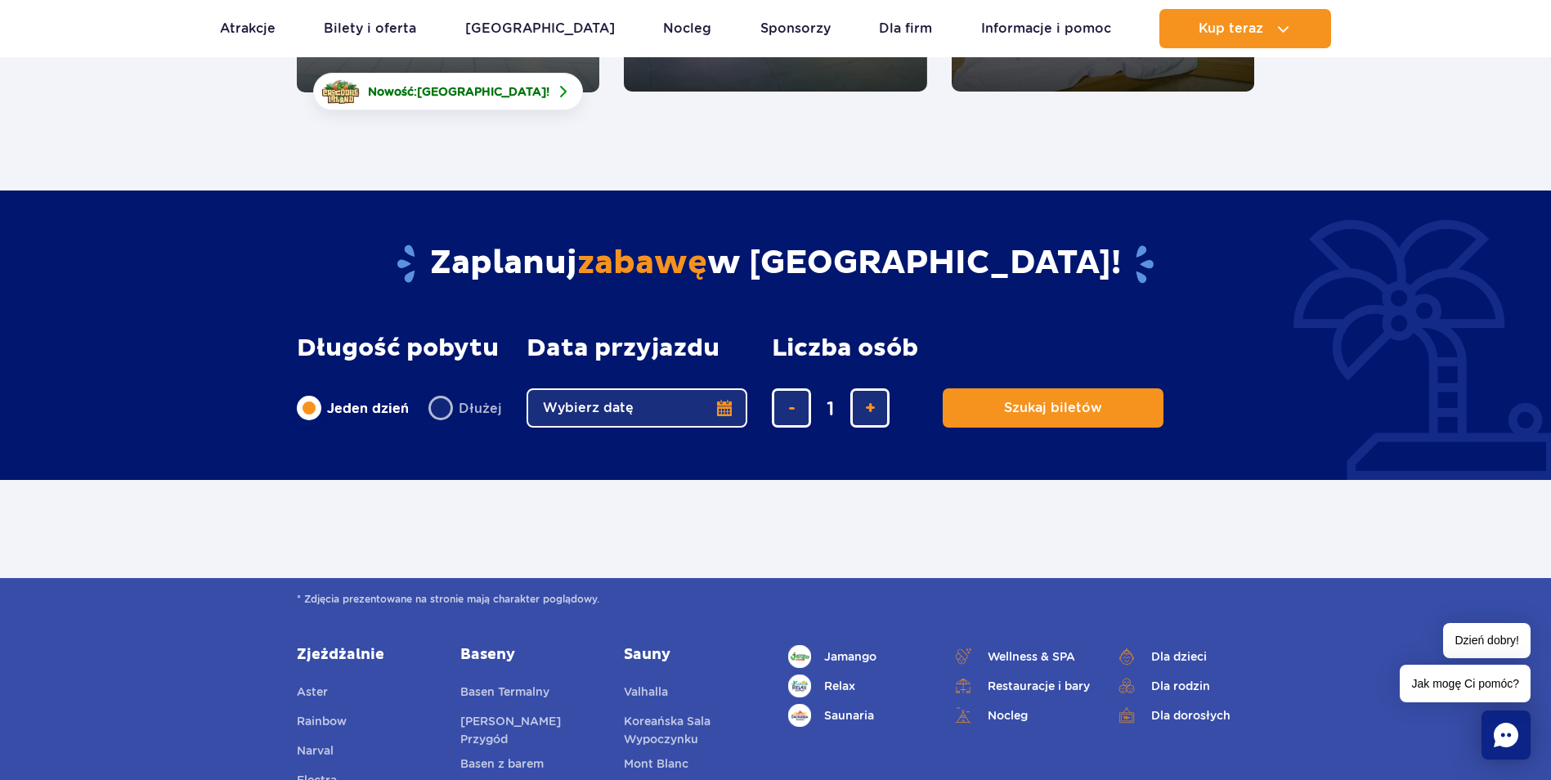
scroll to position [491, 0]
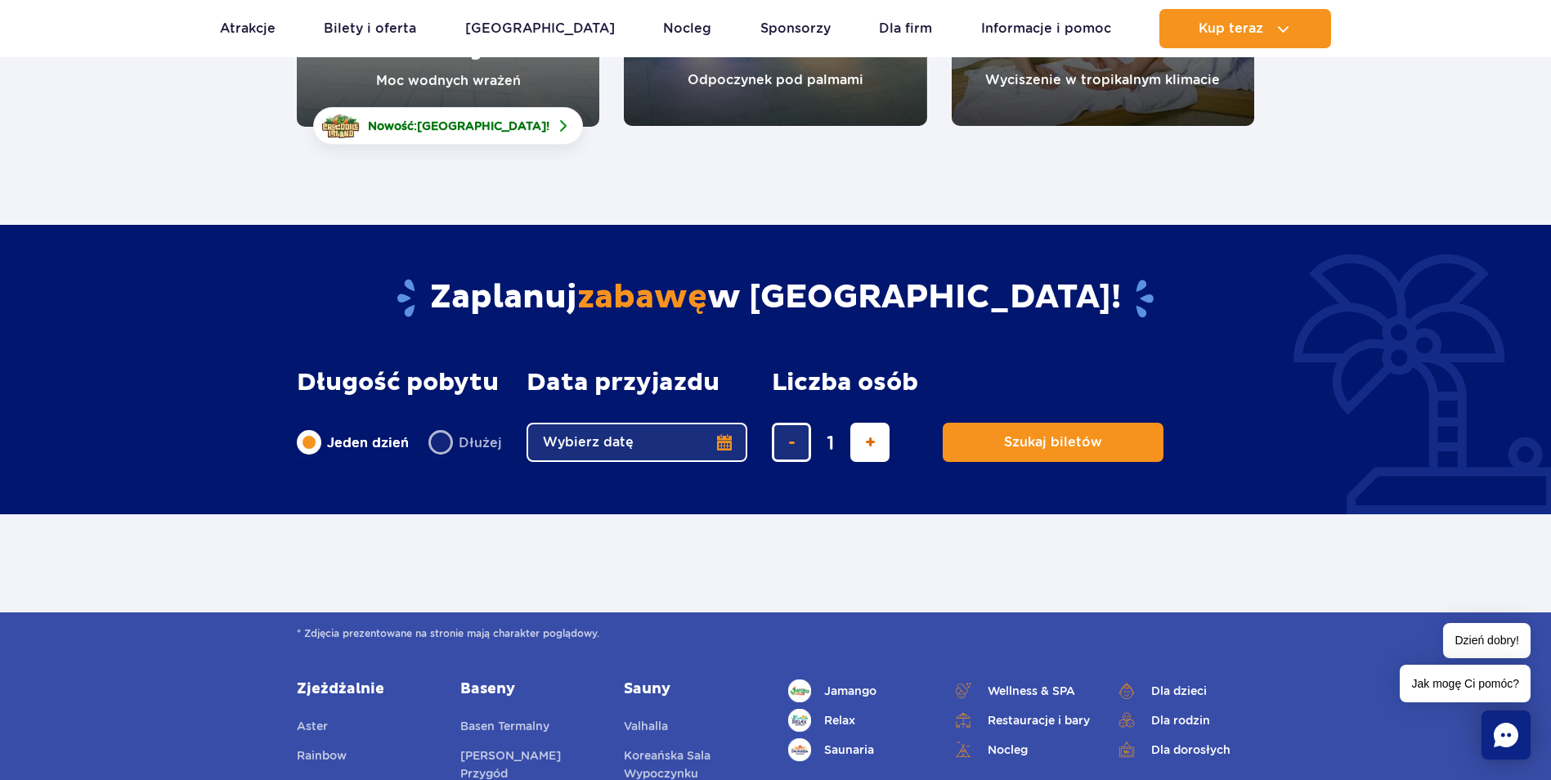
click at [865, 442] on span "dodaj bilet" at bounding box center [870, 442] width 11 height 0
type input "2"
click at [725, 439] on button "Wybierz datę" at bounding box center [637, 442] width 221 height 39
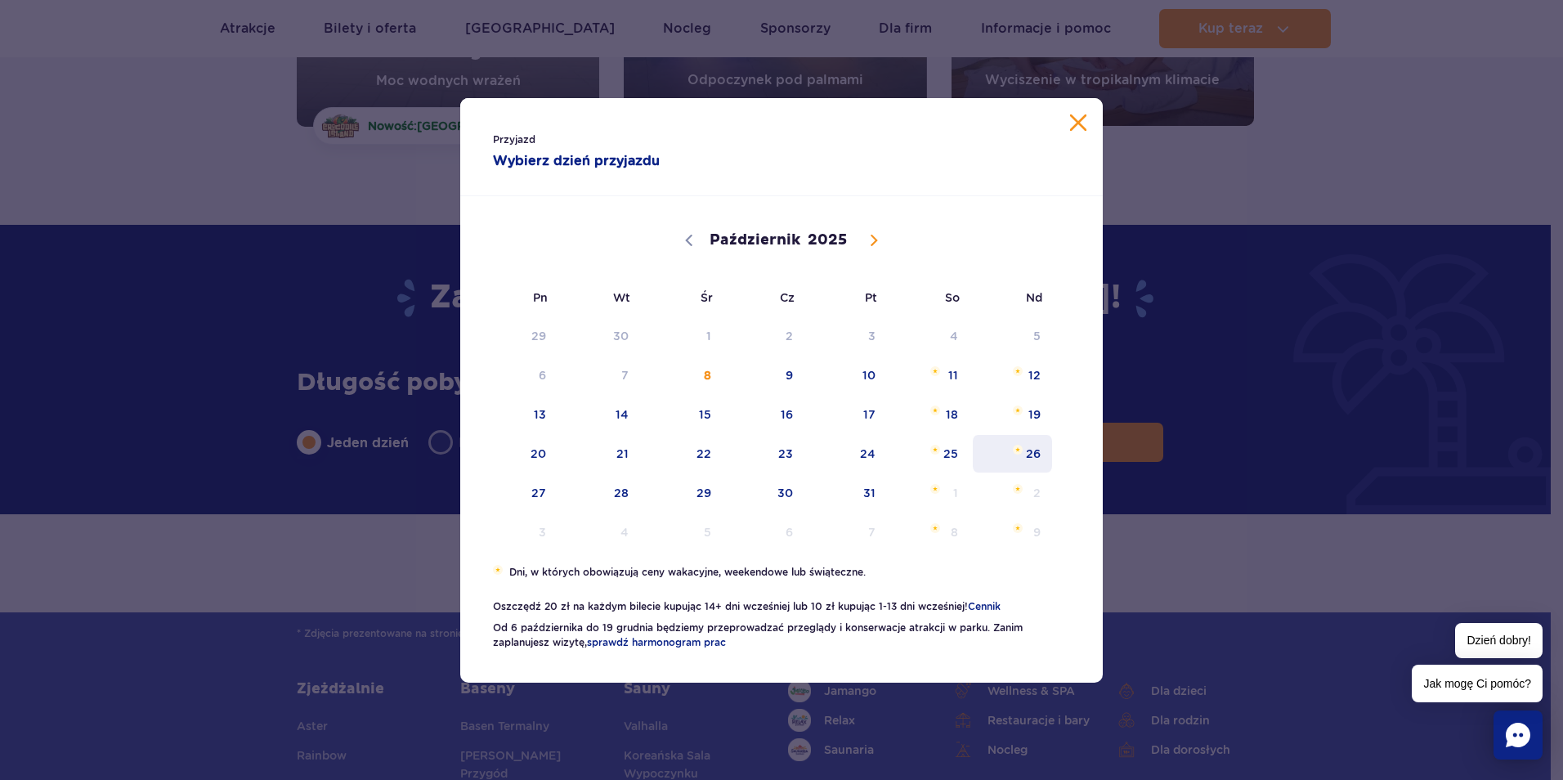
click at [1020, 455] on span "26" at bounding box center [1012, 454] width 83 height 38
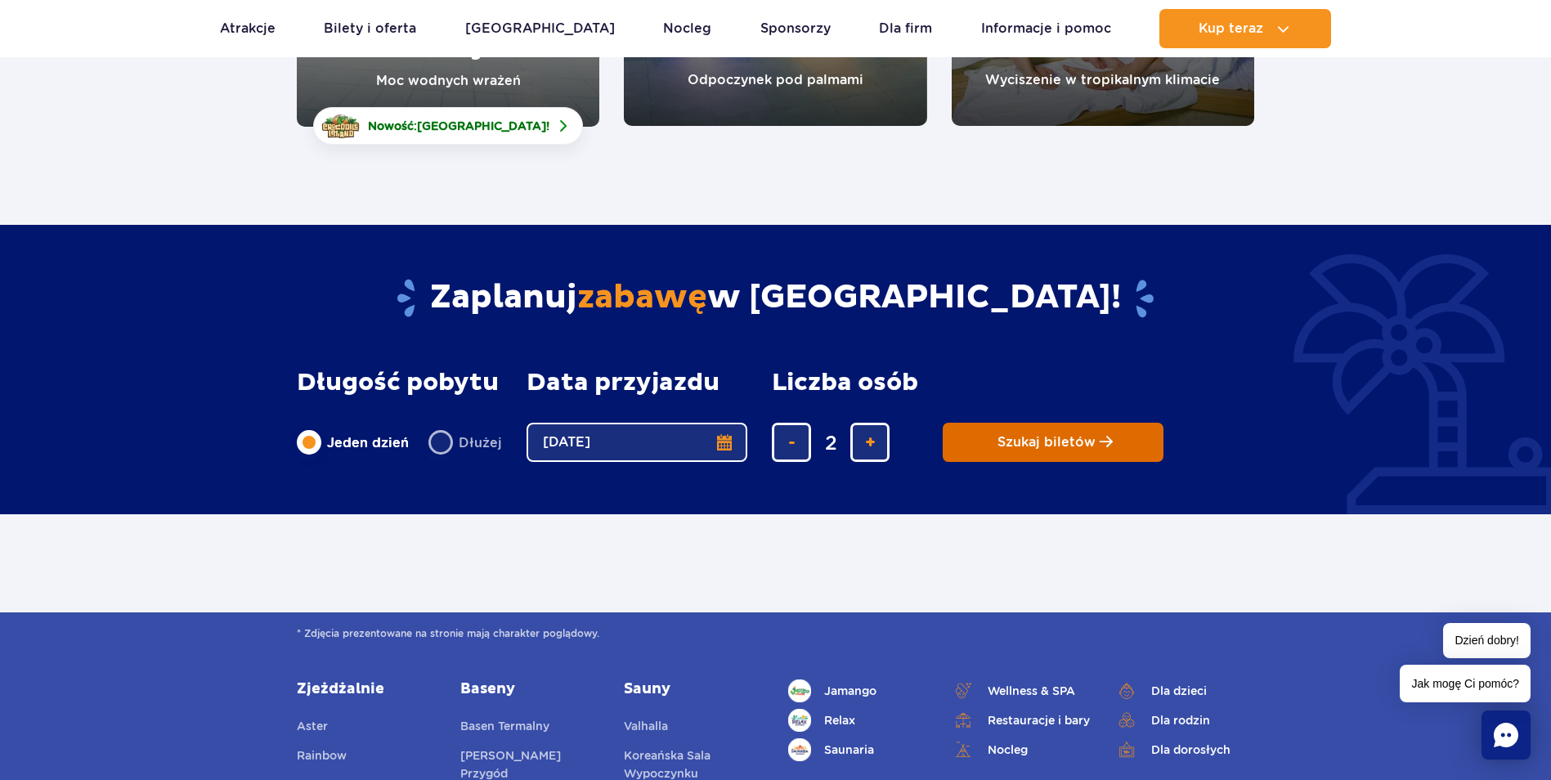
click at [1050, 436] on span "Szukaj biletów" at bounding box center [1047, 442] width 98 height 15
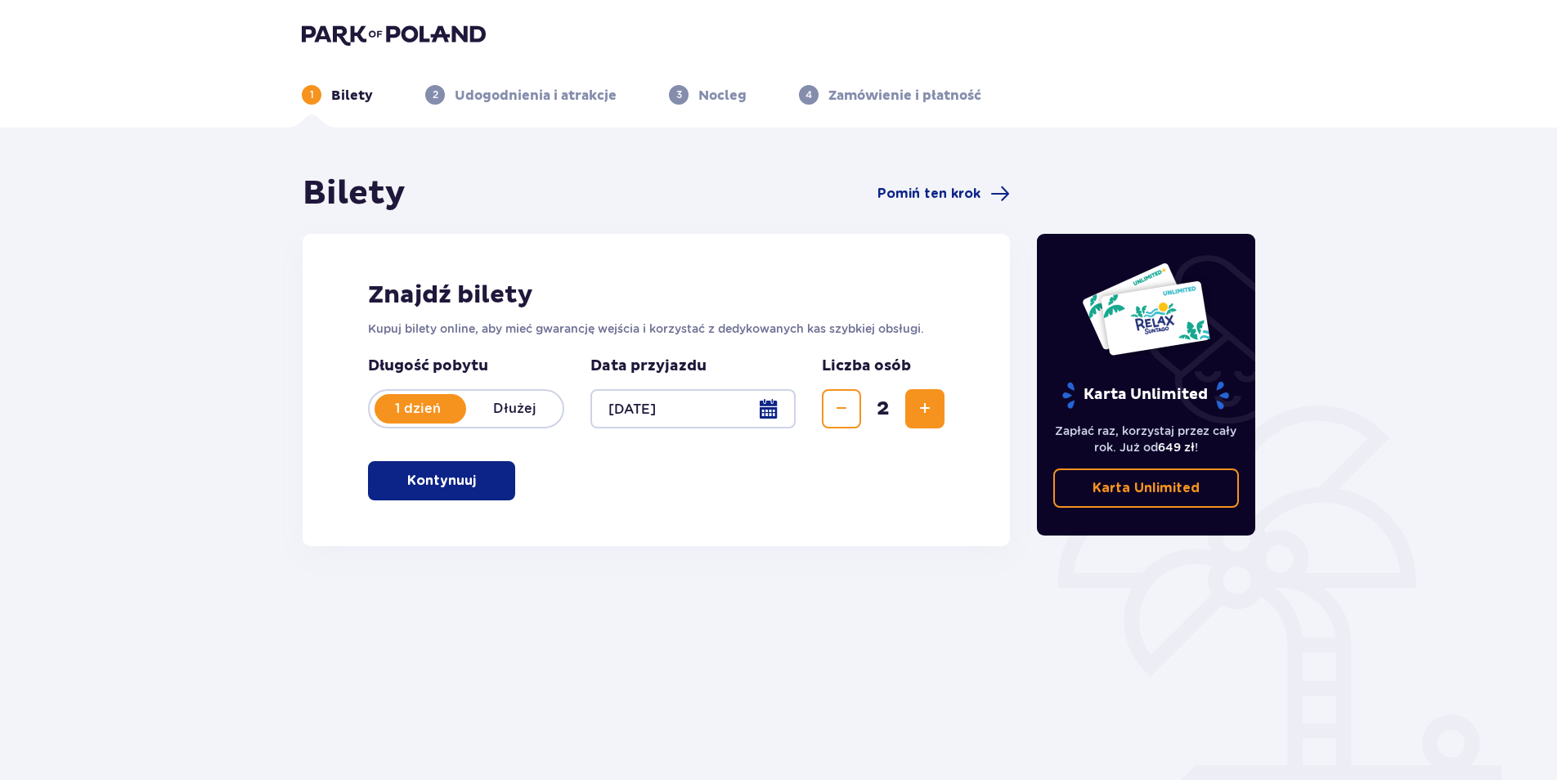
click at [458, 483] on p "Kontynuuj" at bounding box center [441, 481] width 69 height 18
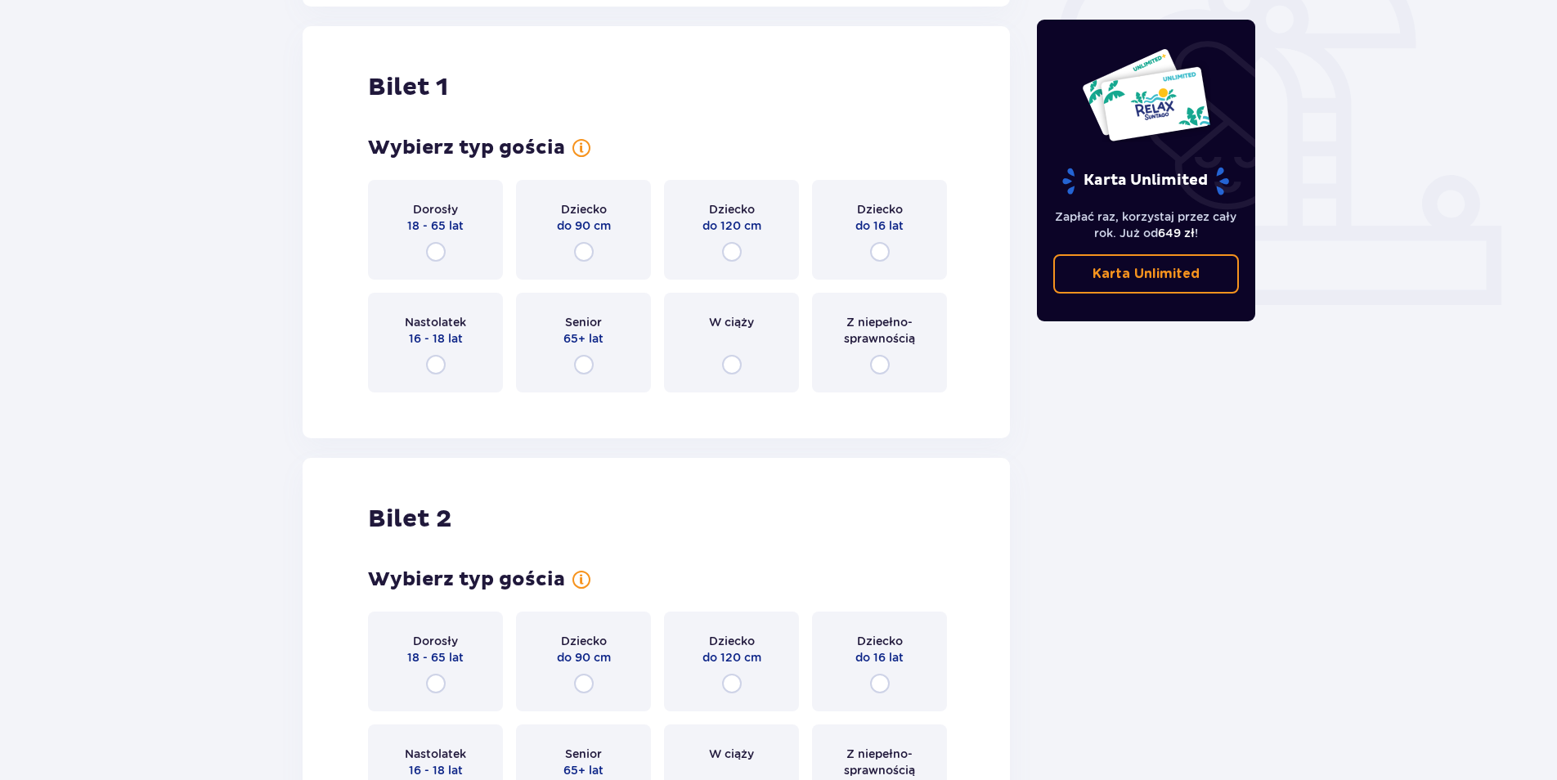
scroll to position [546, 0]
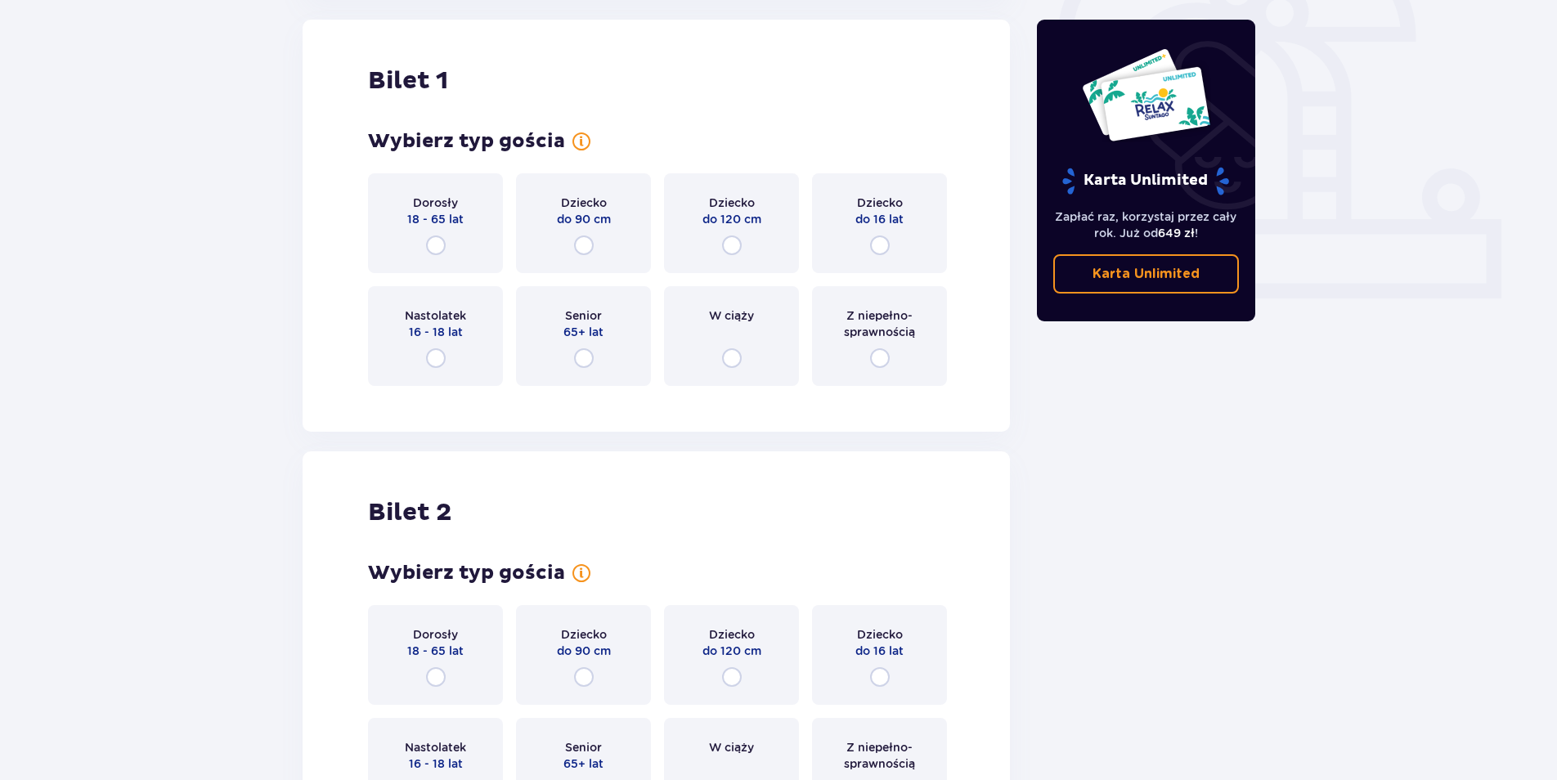
click at [878, 357] on input "radio" at bounding box center [880, 358] width 20 height 20
radio input "true"
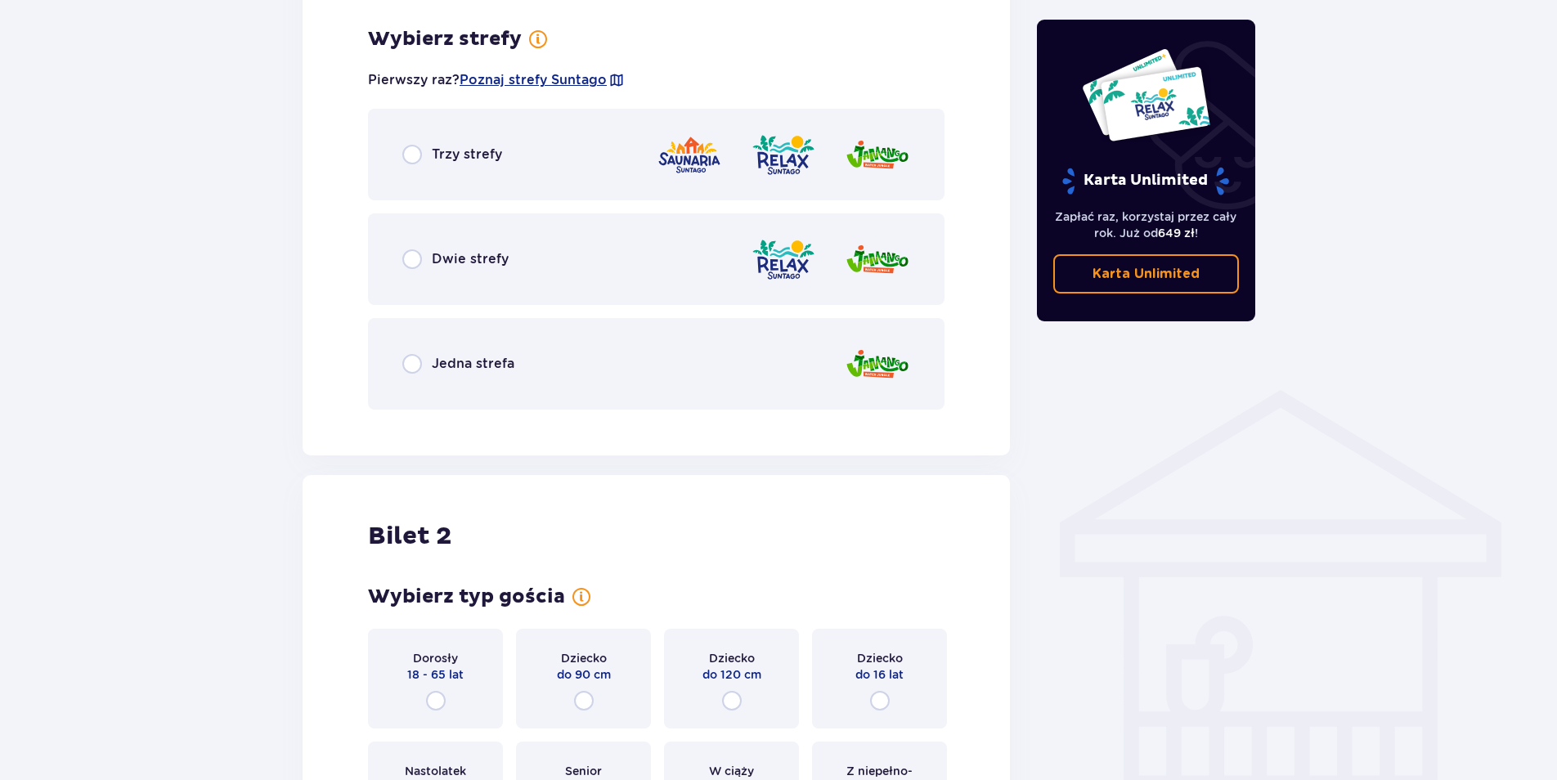
scroll to position [945, 0]
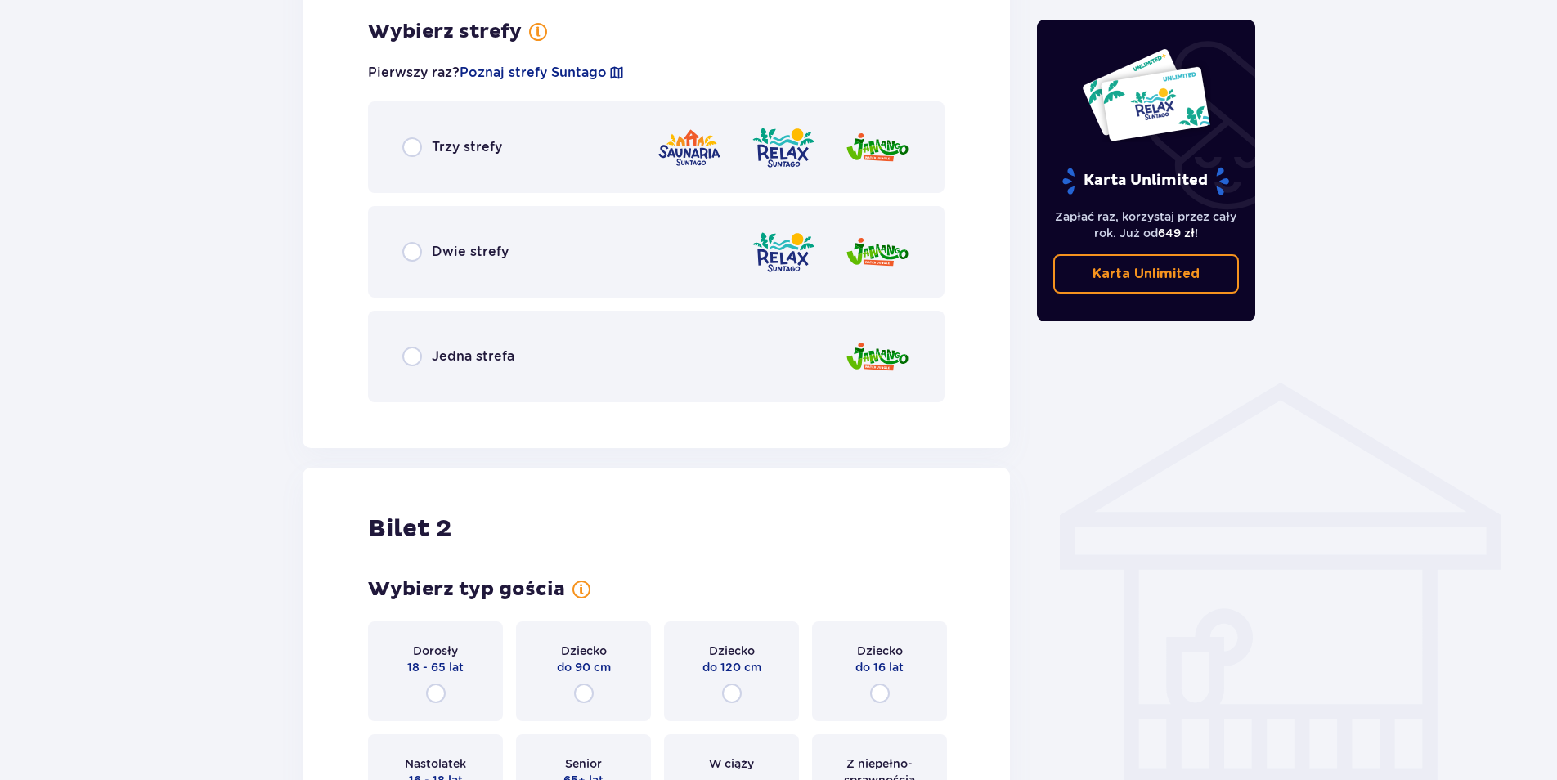
click at [411, 249] on input "radio" at bounding box center [412, 252] width 20 height 20
radio input "true"
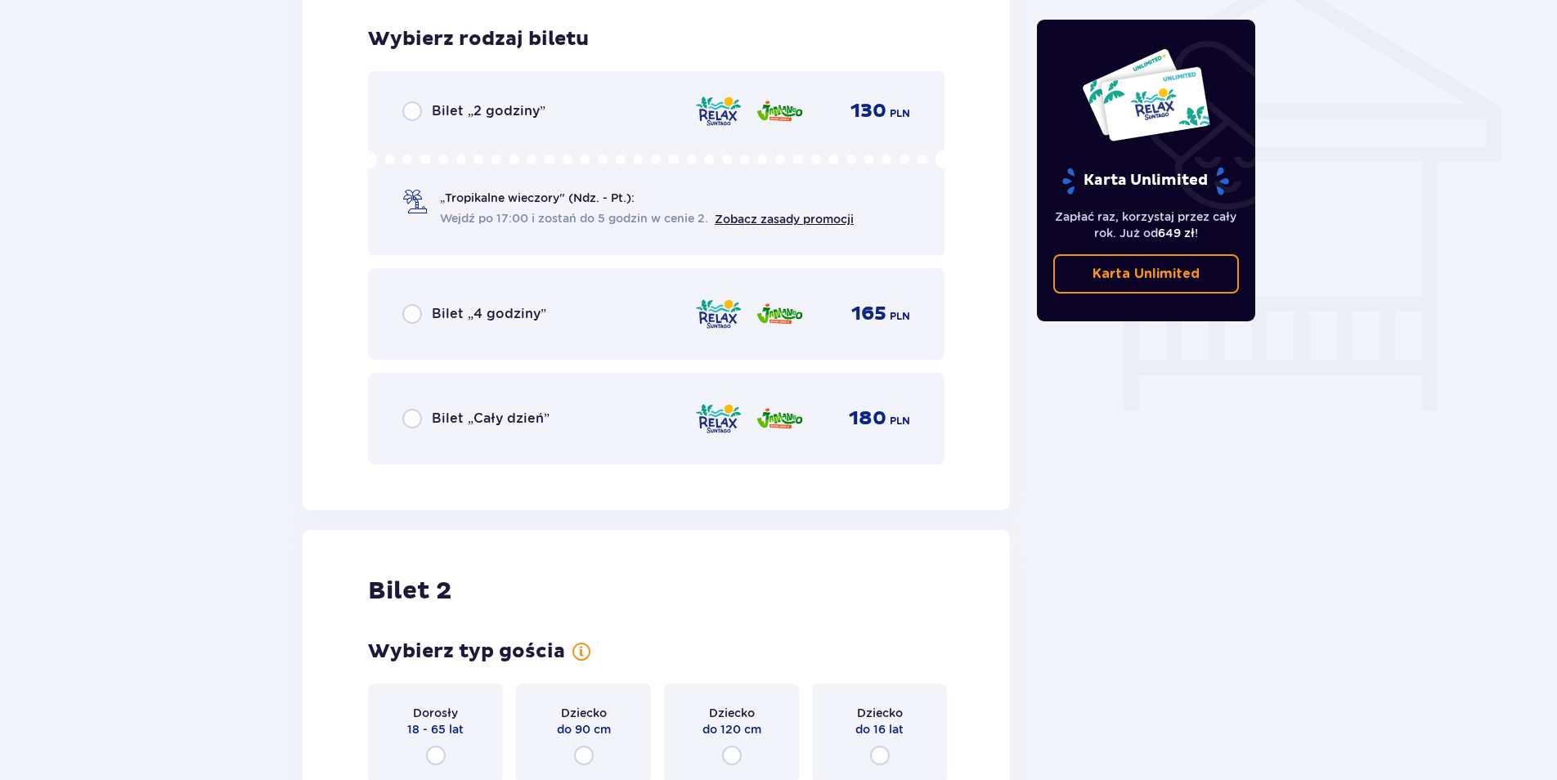
scroll to position [1361, 0]
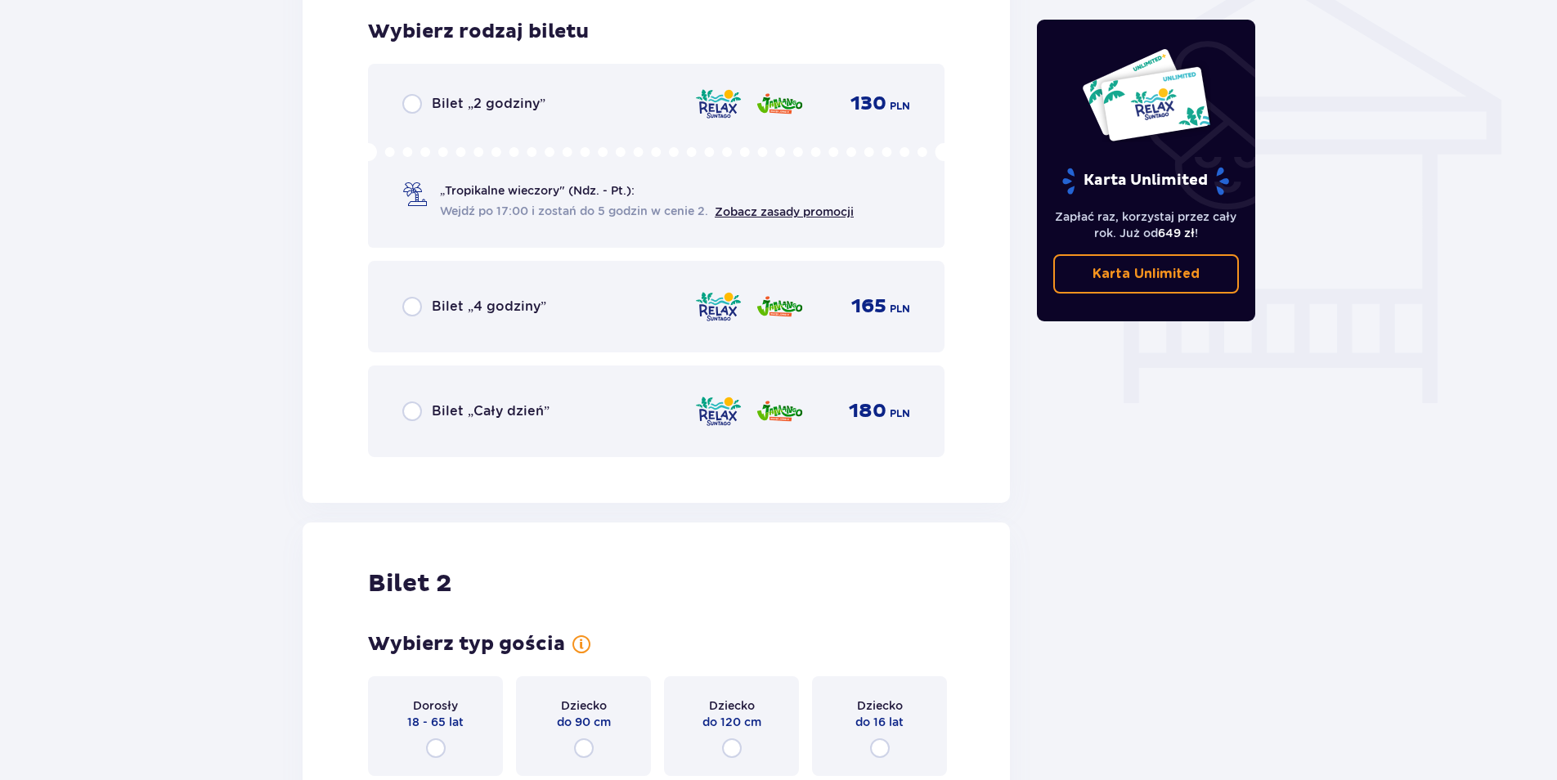
click at [414, 411] on input "radio" at bounding box center [412, 411] width 20 height 20
radio input "true"
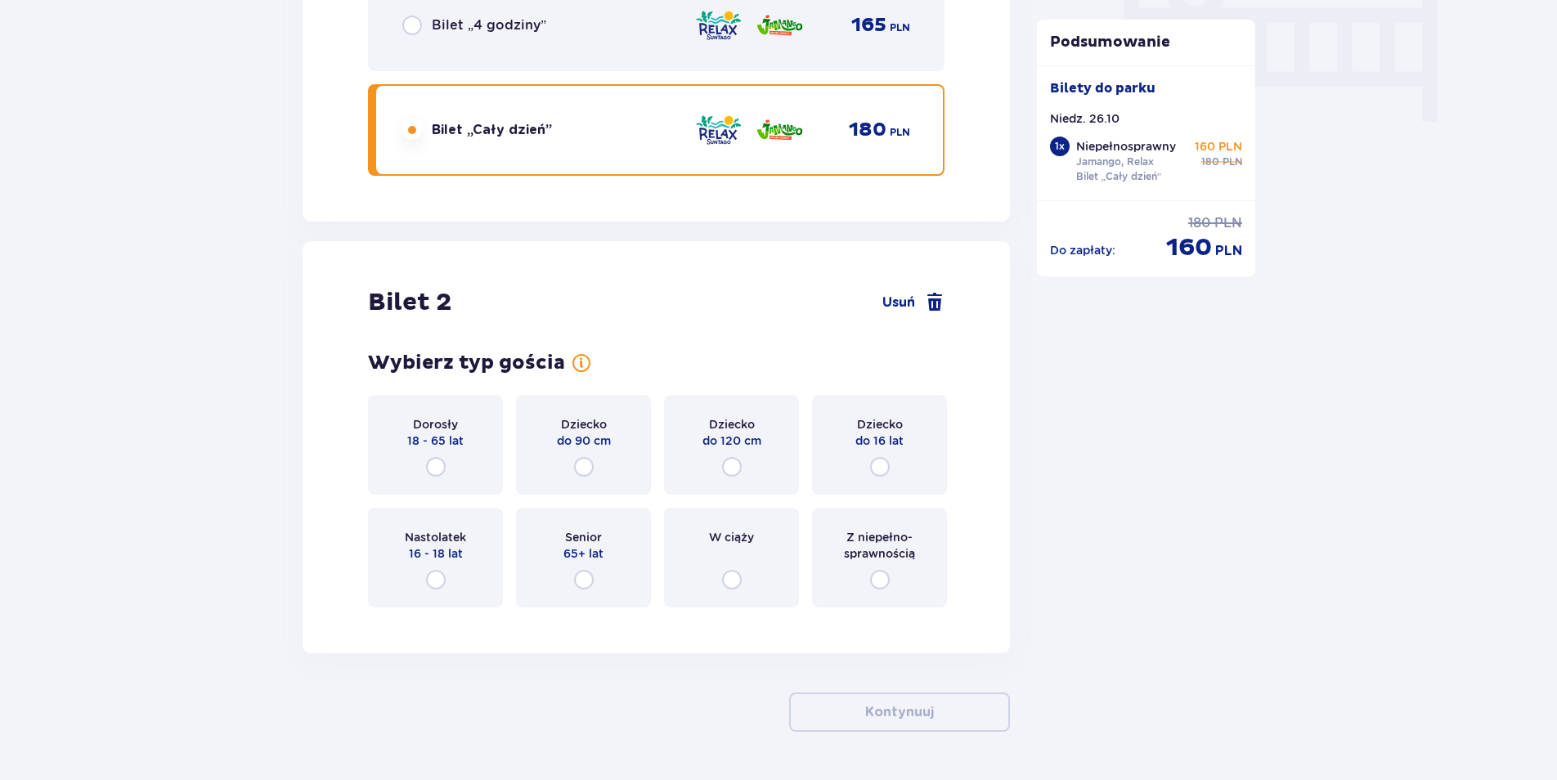
scroll to position [1692, 0]
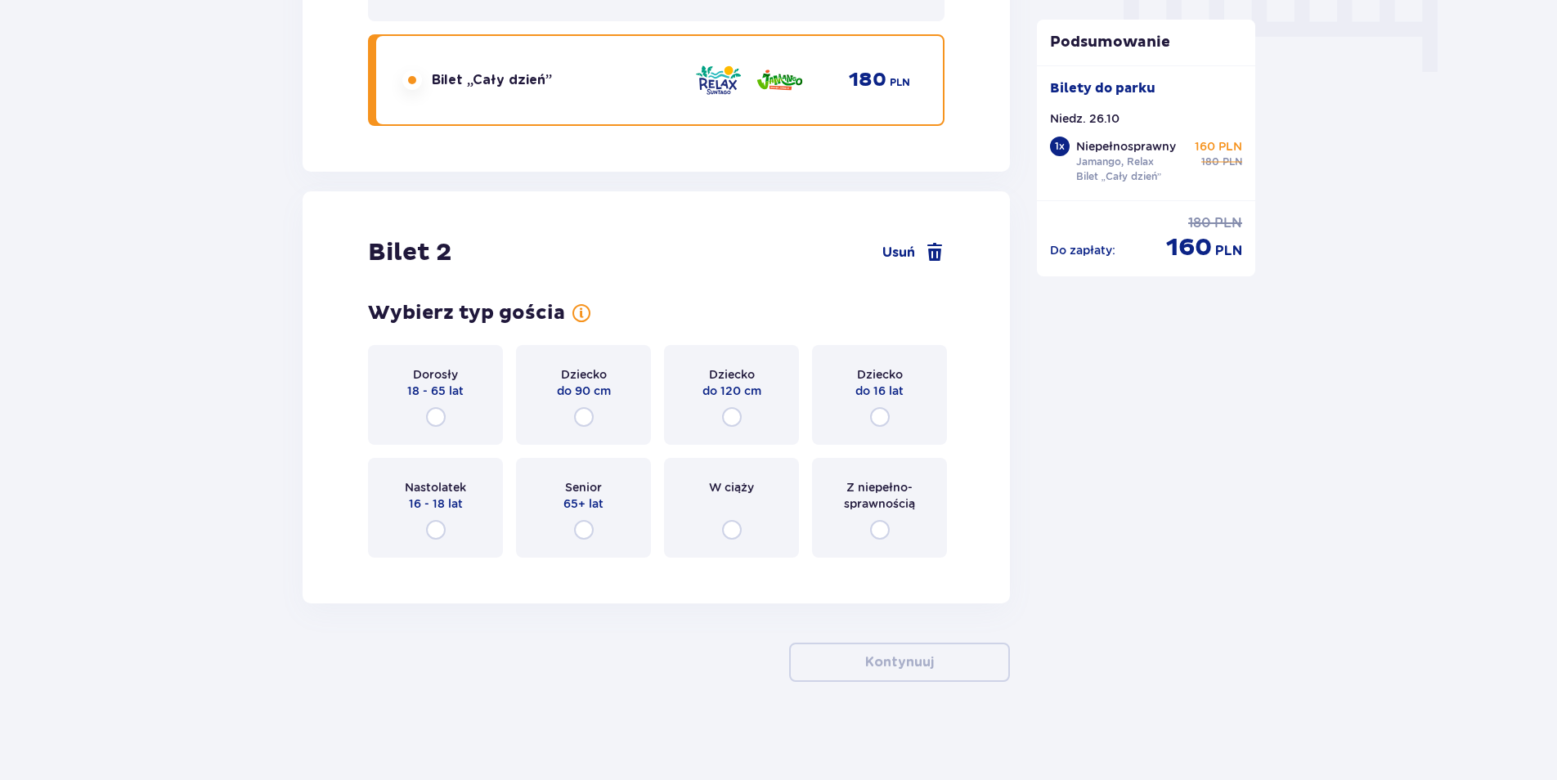
drag, startPoint x: 884, startPoint y: 526, endPoint x: 1073, endPoint y: 535, distance: 189.1
click at [885, 526] on input "radio" at bounding box center [880, 530] width 20 height 20
radio input "true"
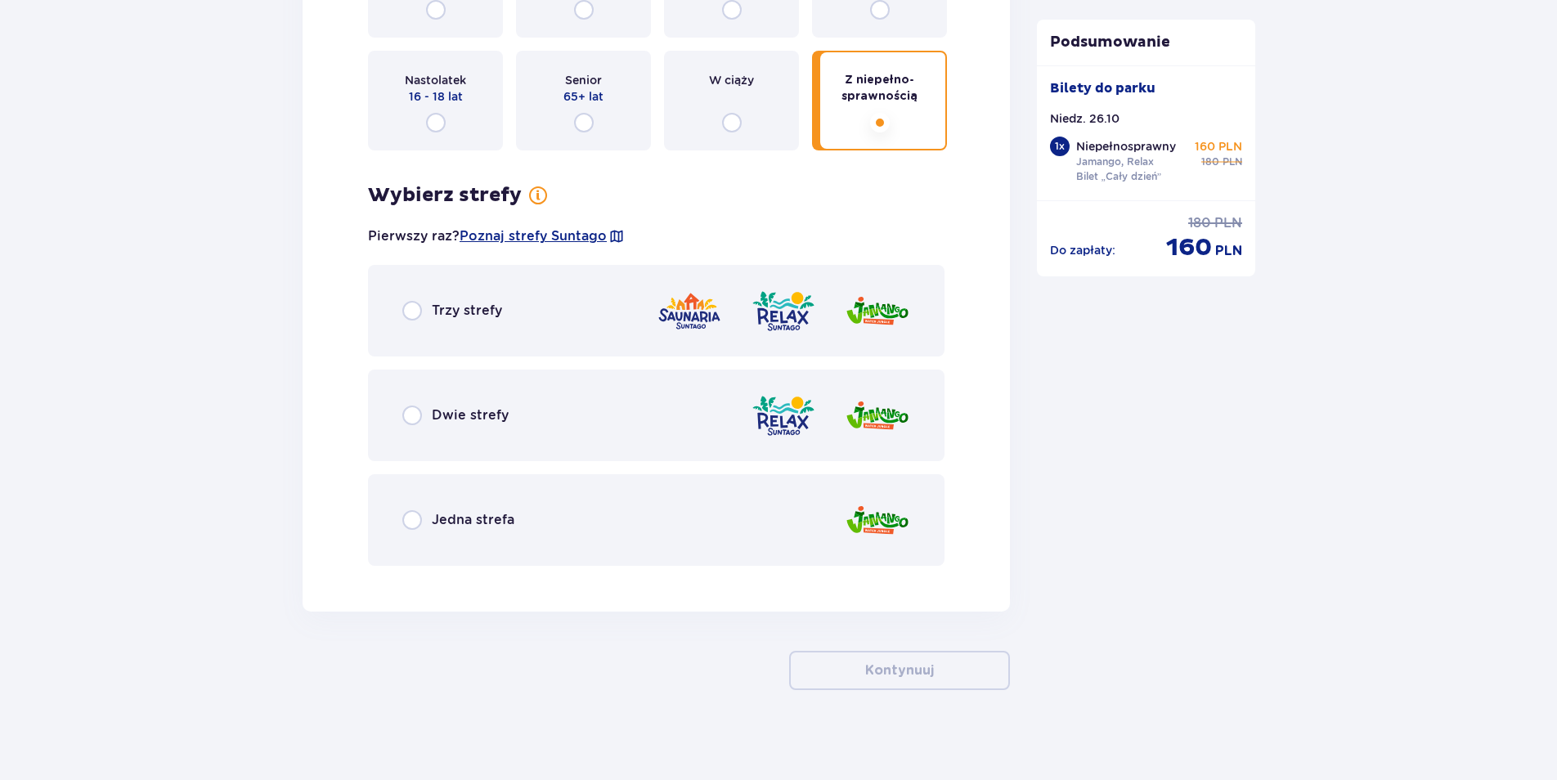
scroll to position [2107, 0]
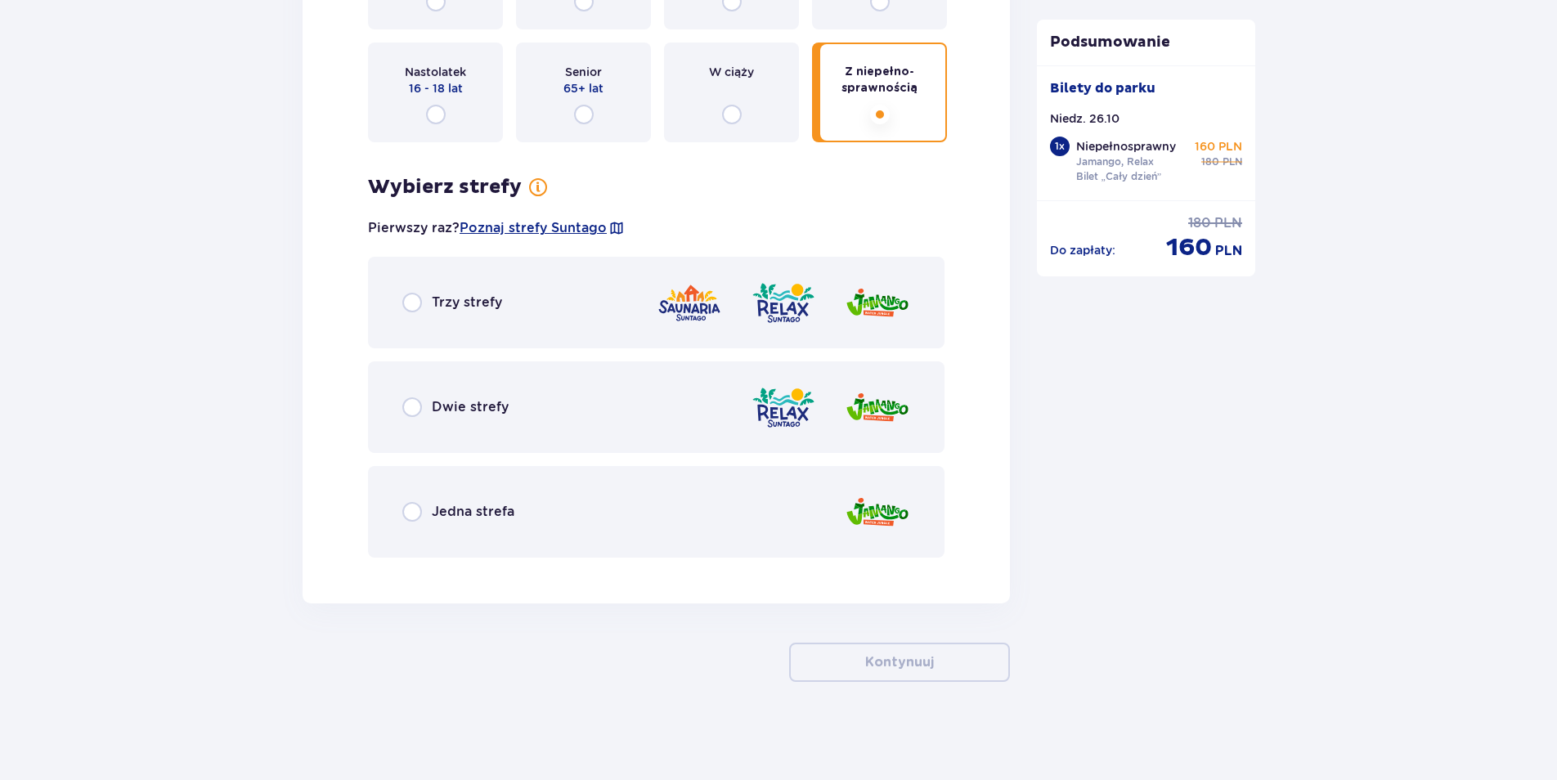
click at [410, 409] on input "radio" at bounding box center [412, 407] width 20 height 20
radio input "true"
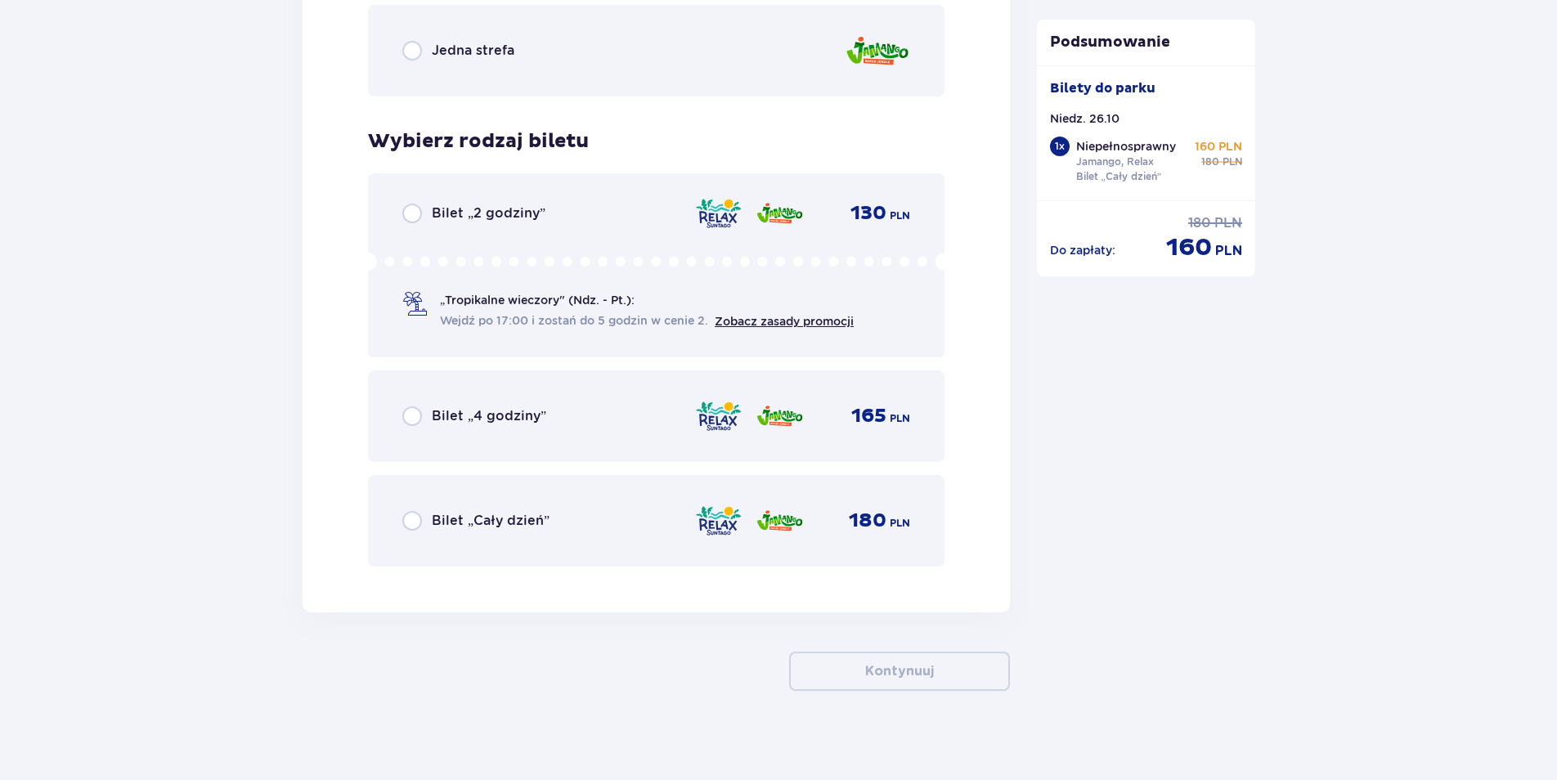
scroll to position [2577, 0]
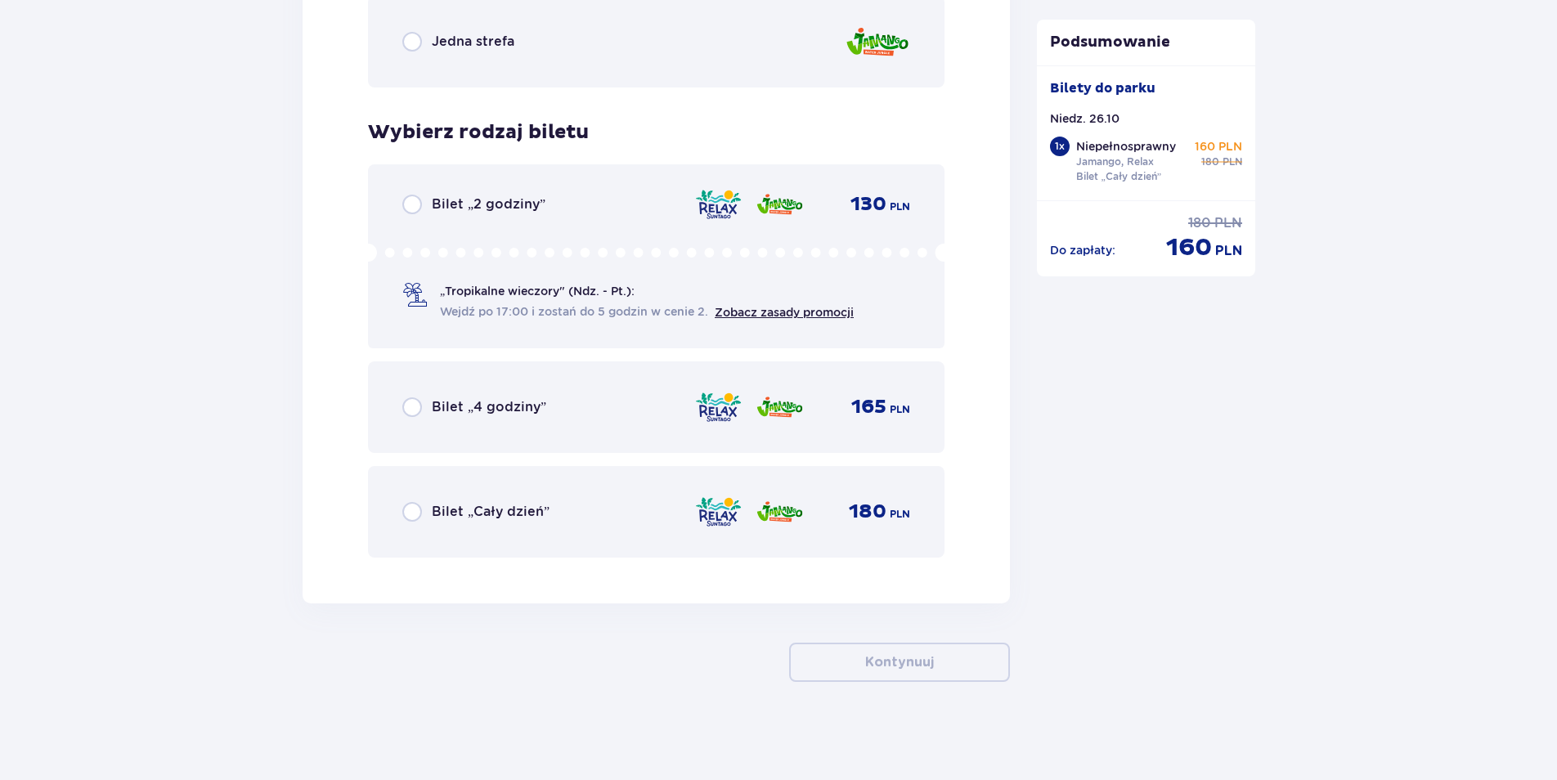
click at [410, 510] on input "radio" at bounding box center [412, 512] width 20 height 20
radio input "true"
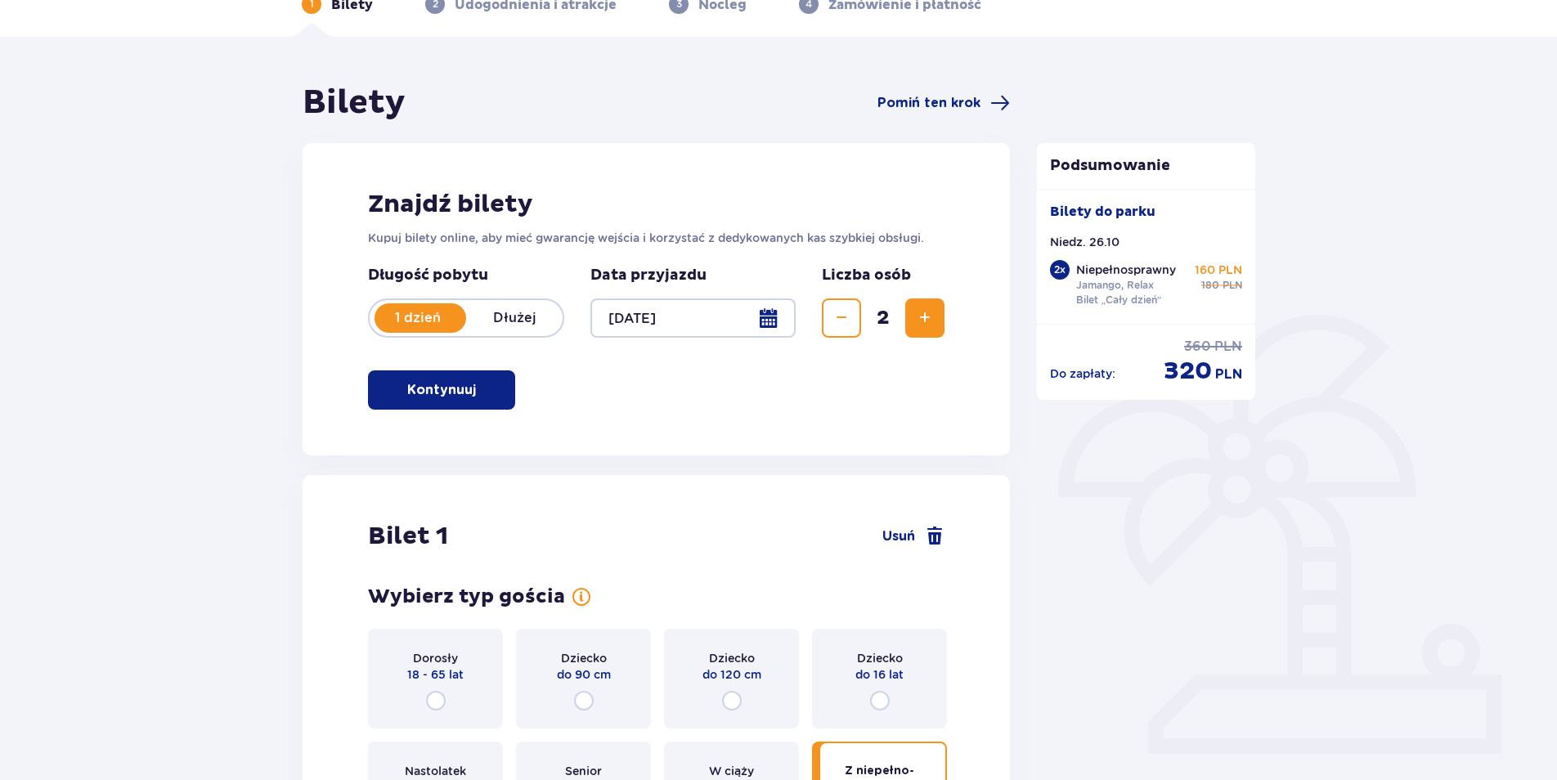
scroll to position [0, 0]
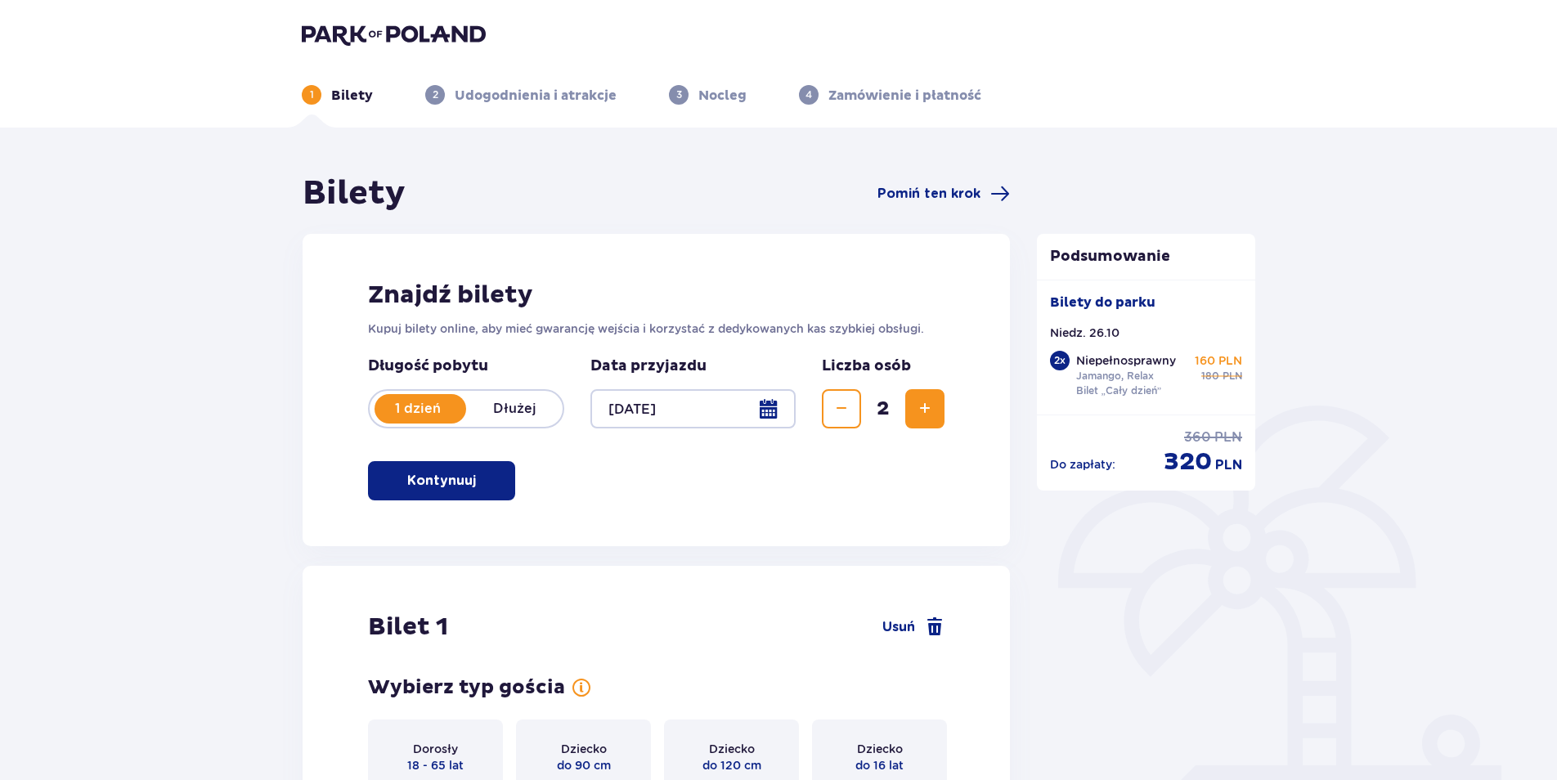
click at [418, 29] on img at bounding box center [394, 34] width 184 height 23
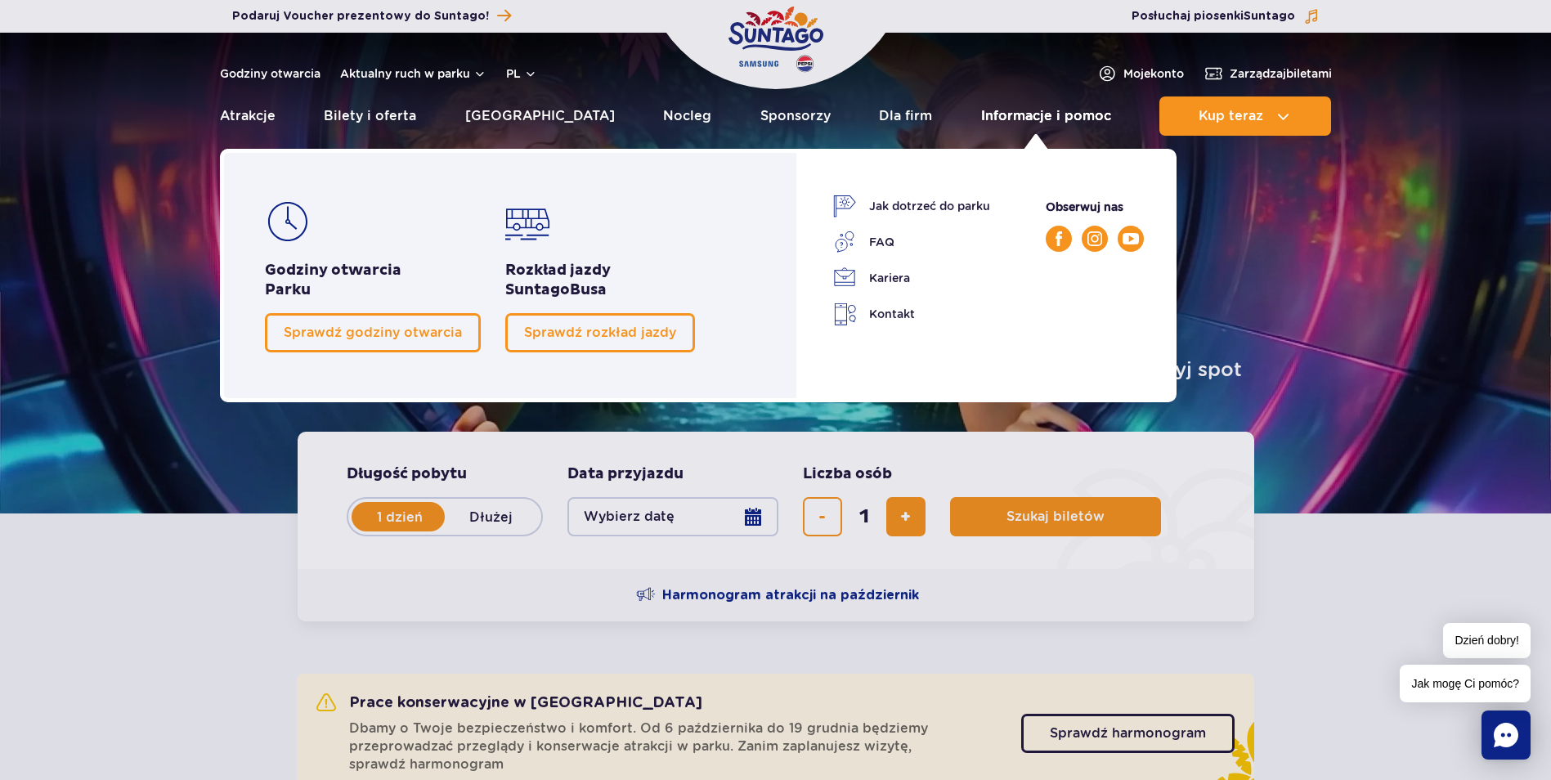
click at [1033, 114] on link "Informacje i pomoc" at bounding box center [1046, 115] width 130 height 39
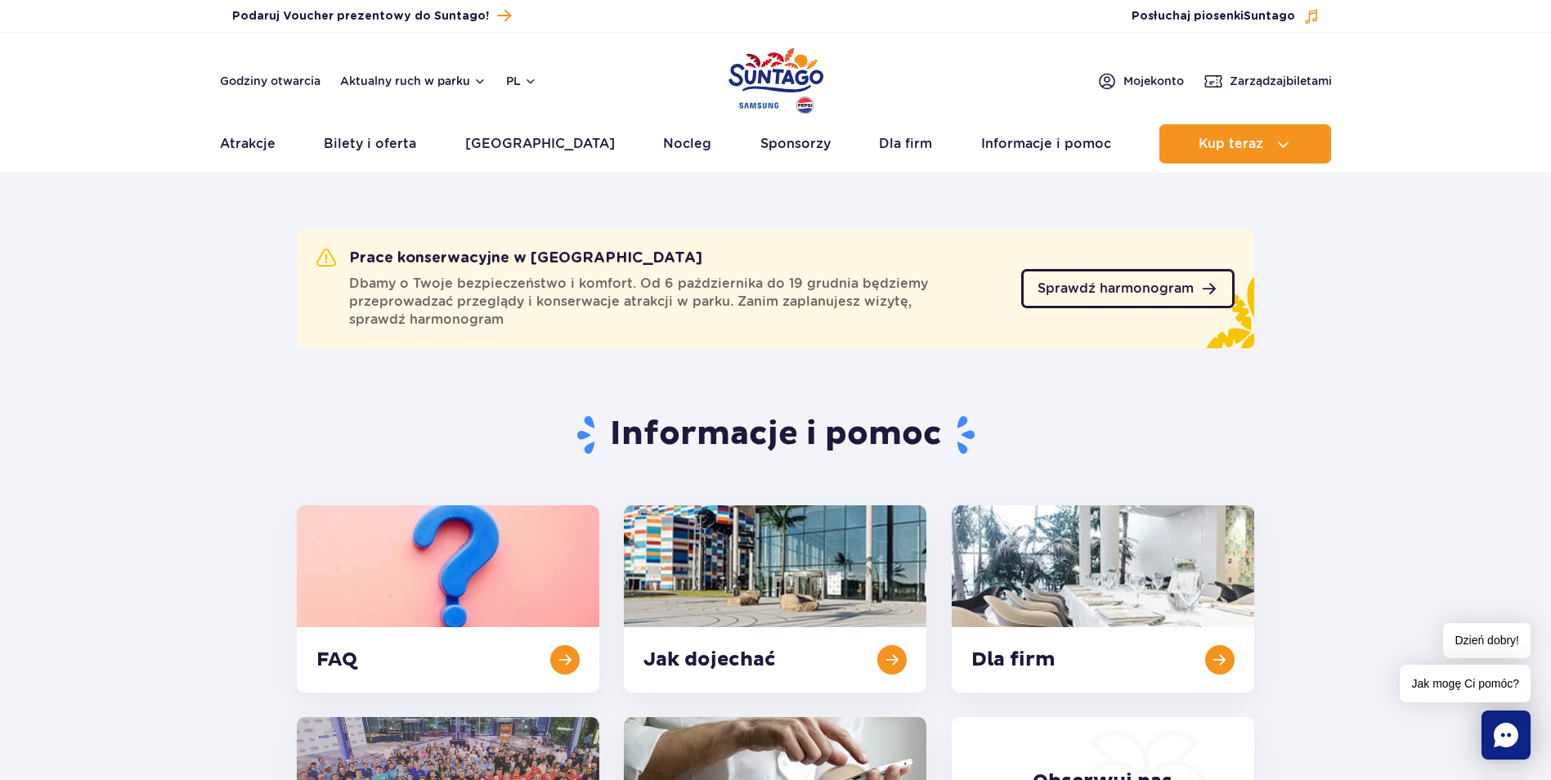
click at [1141, 291] on span "Sprawdź harmonogram" at bounding box center [1116, 288] width 156 height 13
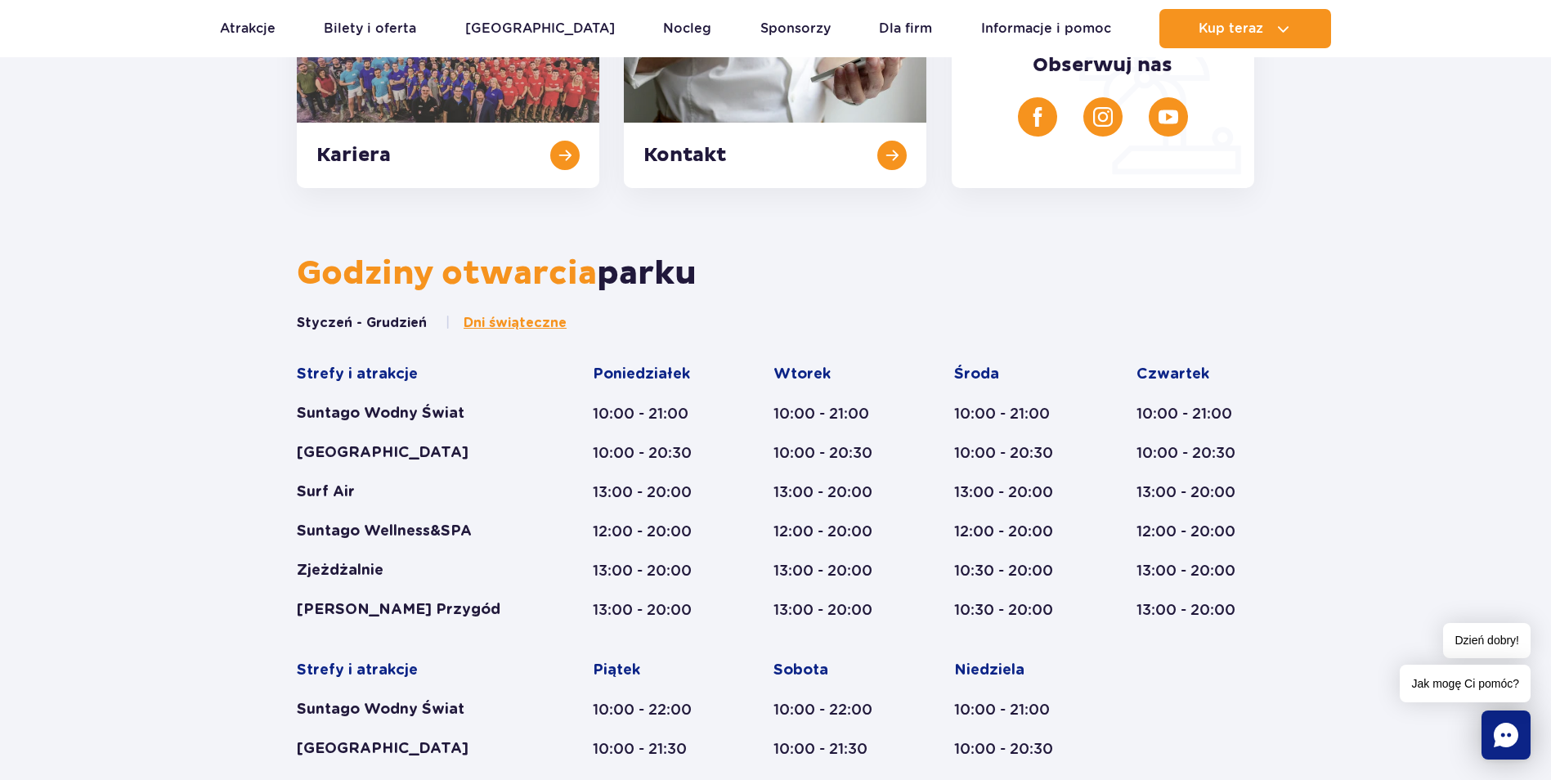
scroll to position [818, 0]
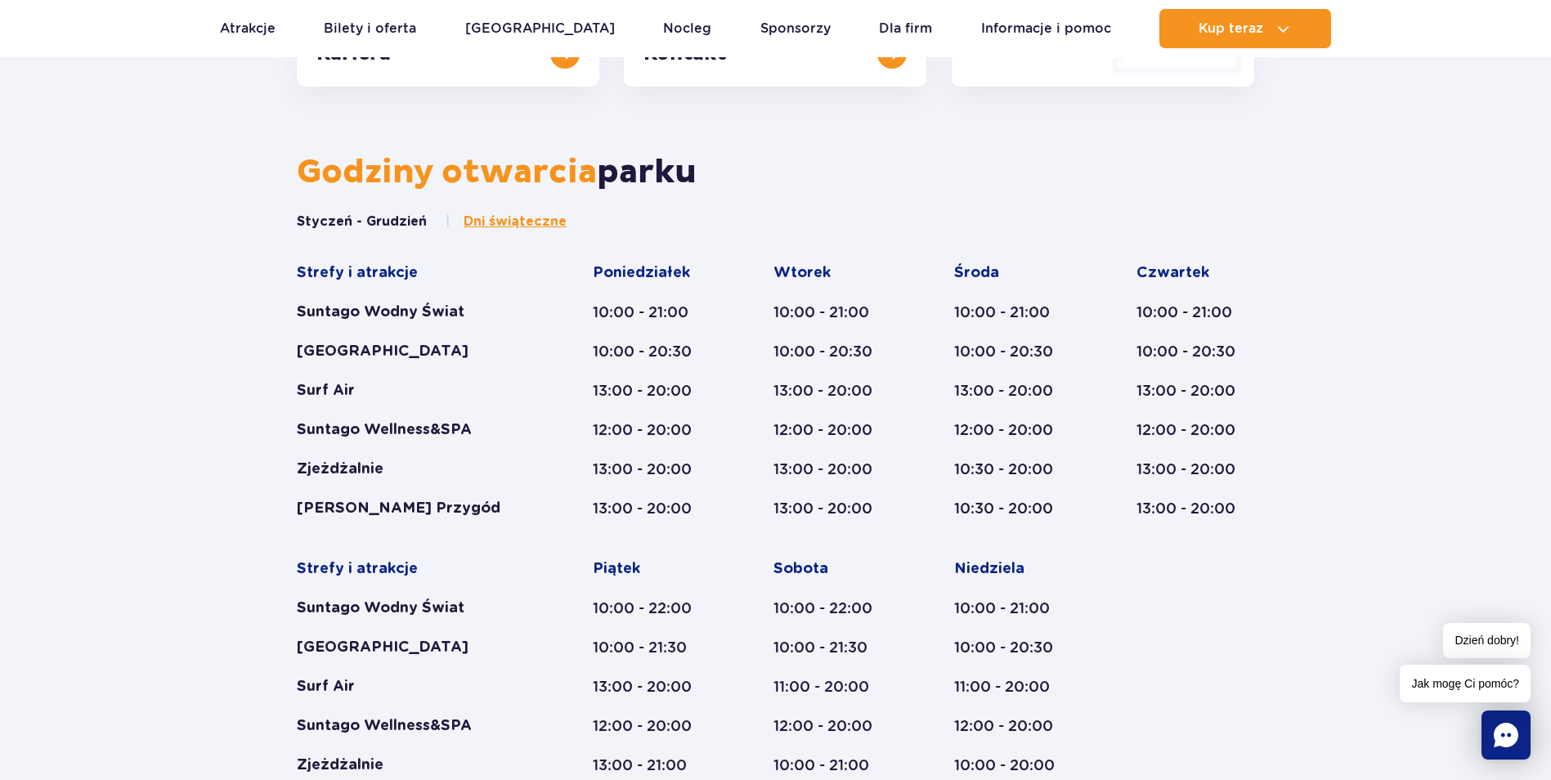
click at [516, 222] on span "Dni świąteczne" at bounding box center [515, 222] width 103 height 18
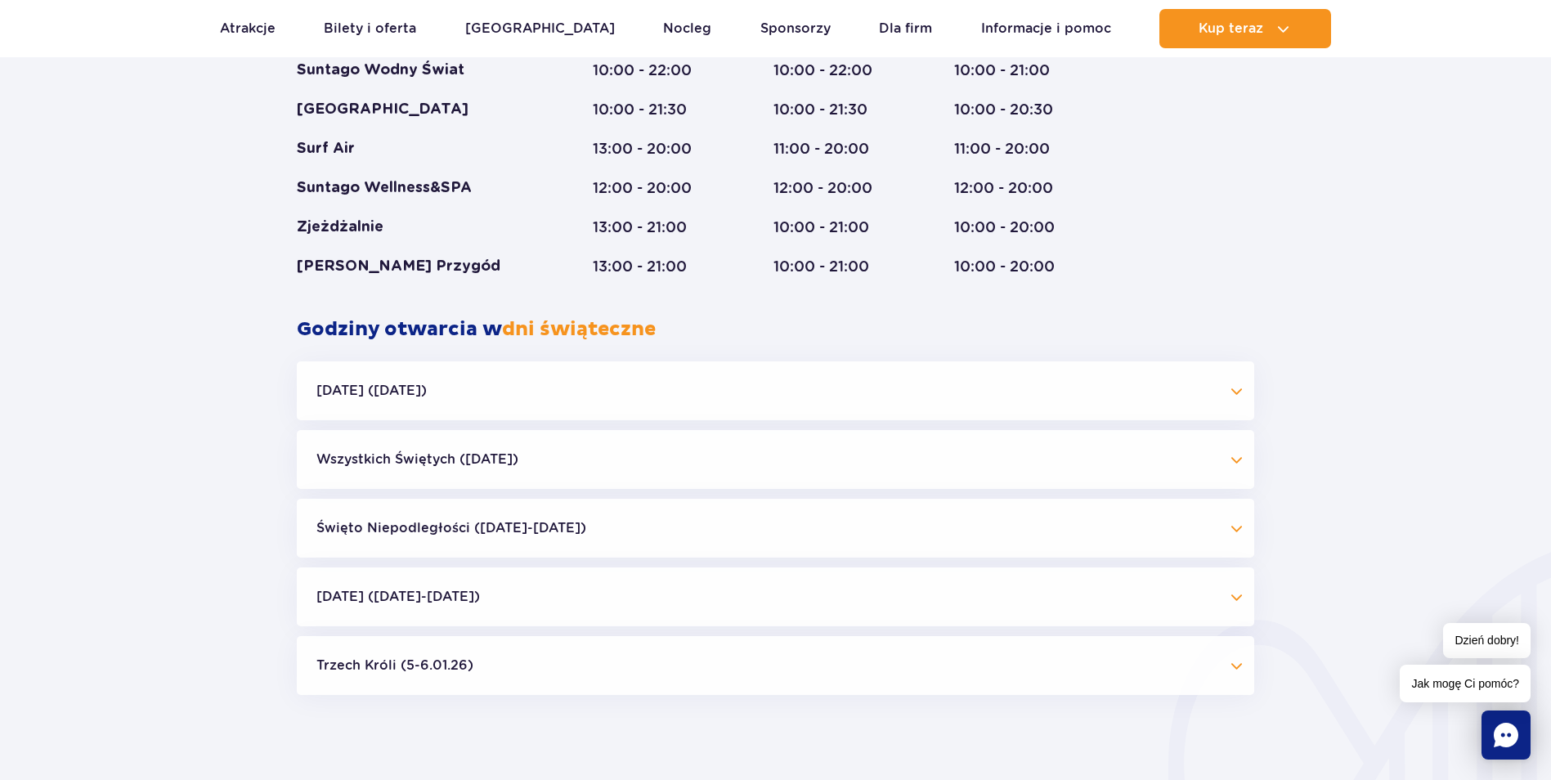
scroll to position [1583, 0]
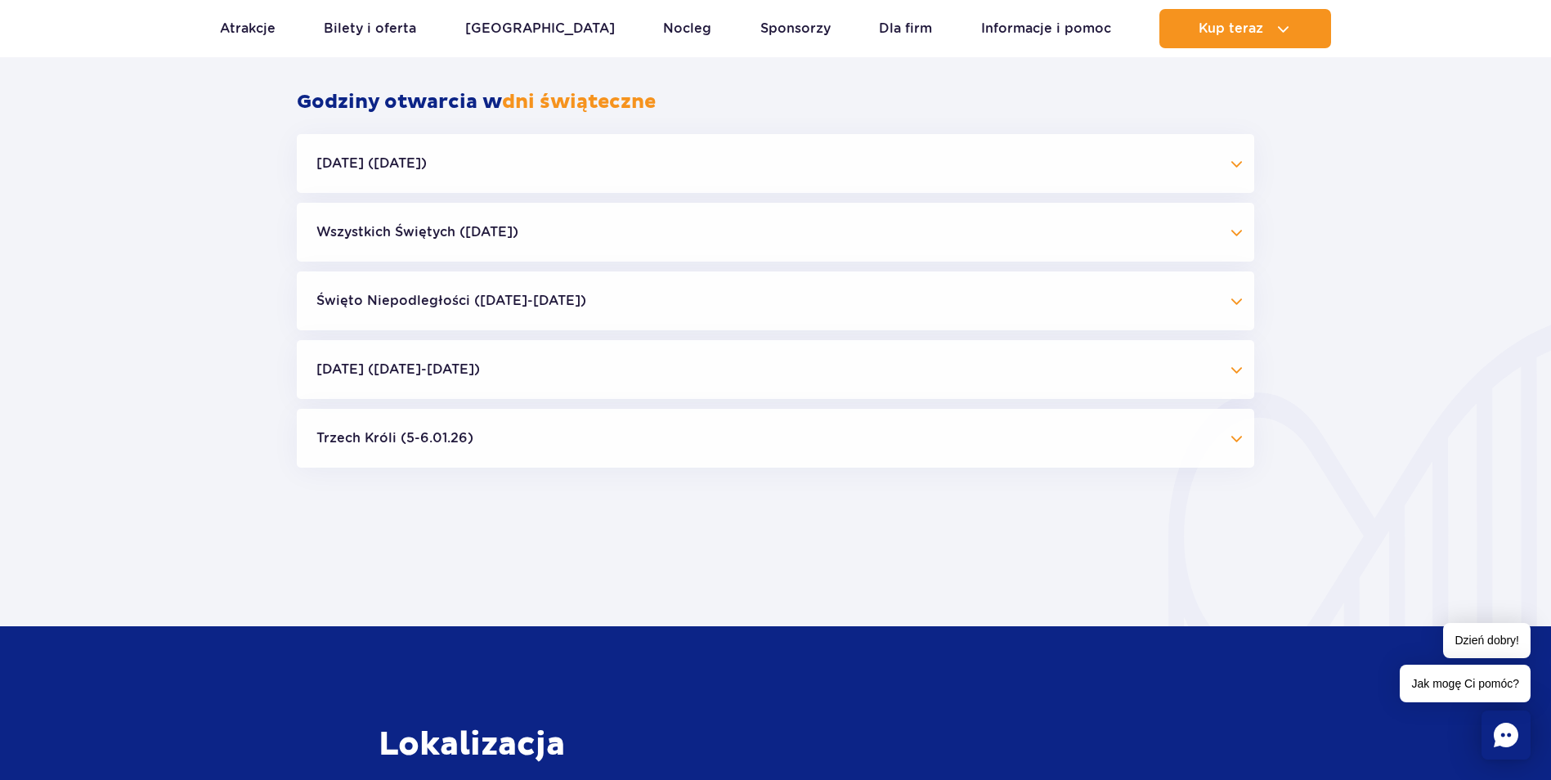
click at [500, 235] on button "Wszystkich Świętych (01.11.25)" at bounding box center [775, 232] width 957 height 59
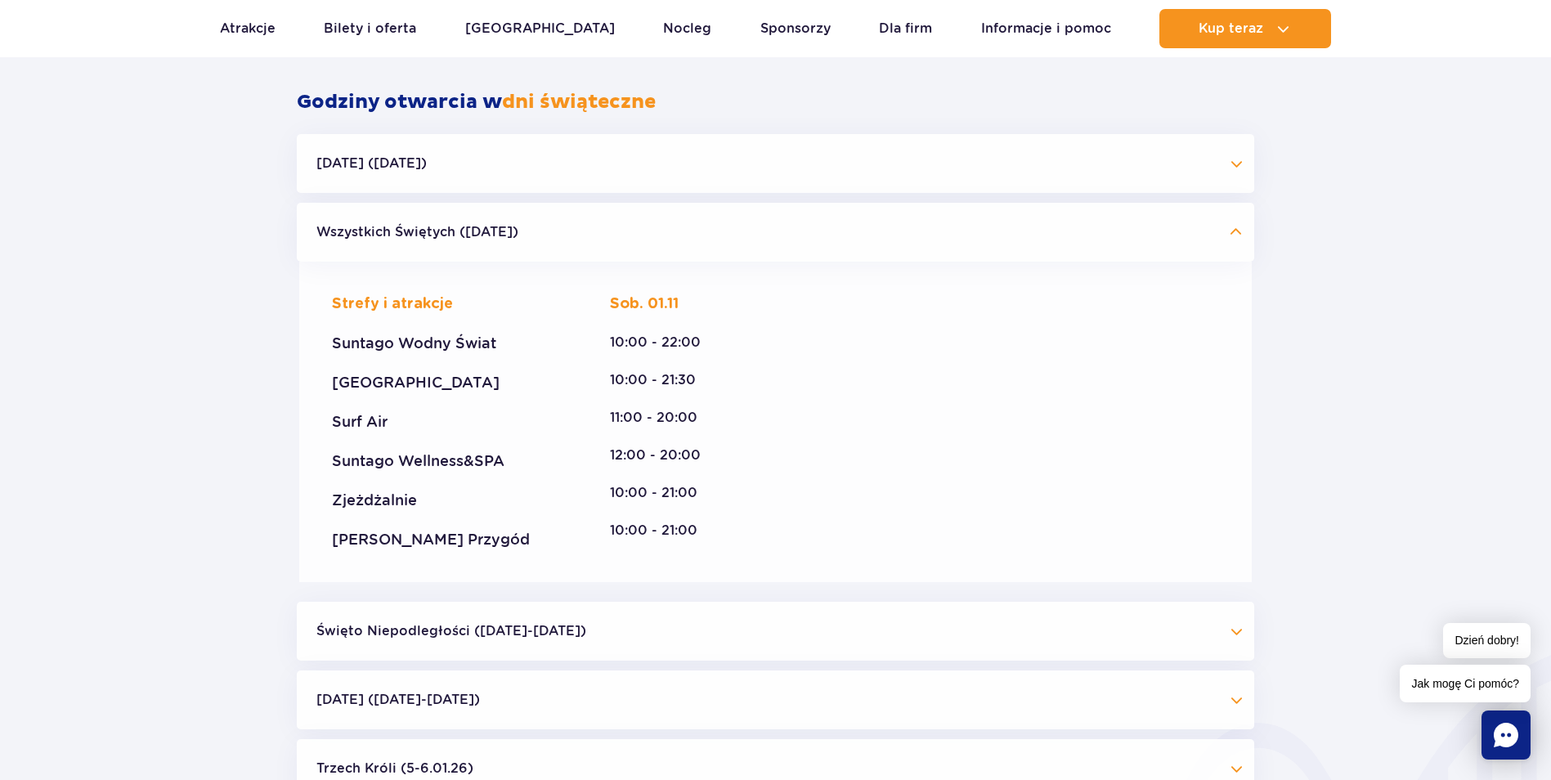
click at [500, 235] on button "Wszystkich Świętych (01.11.25)" at bounding box center [775, 232] width 957 height 59
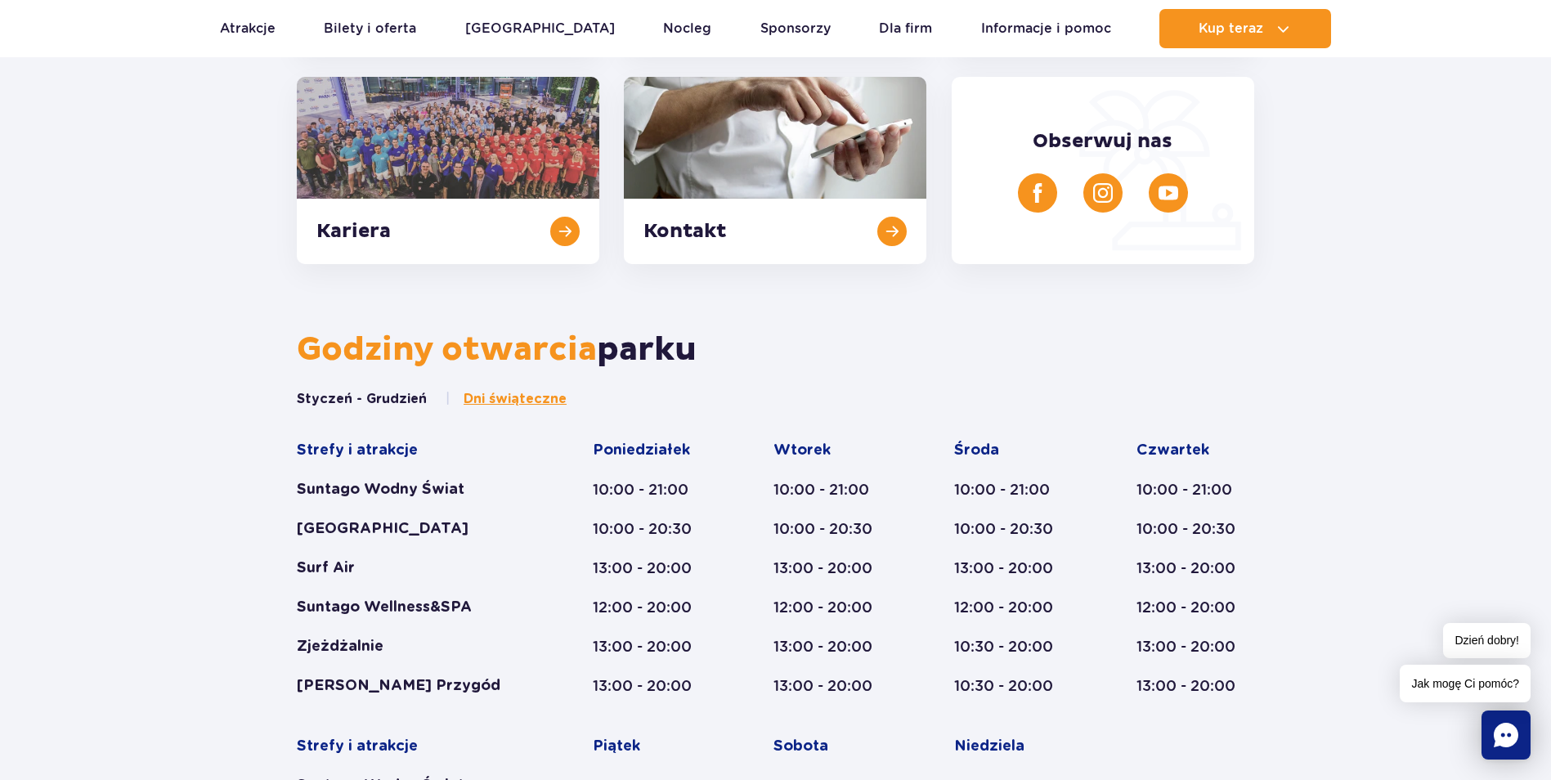
scroll to position [654, 0]
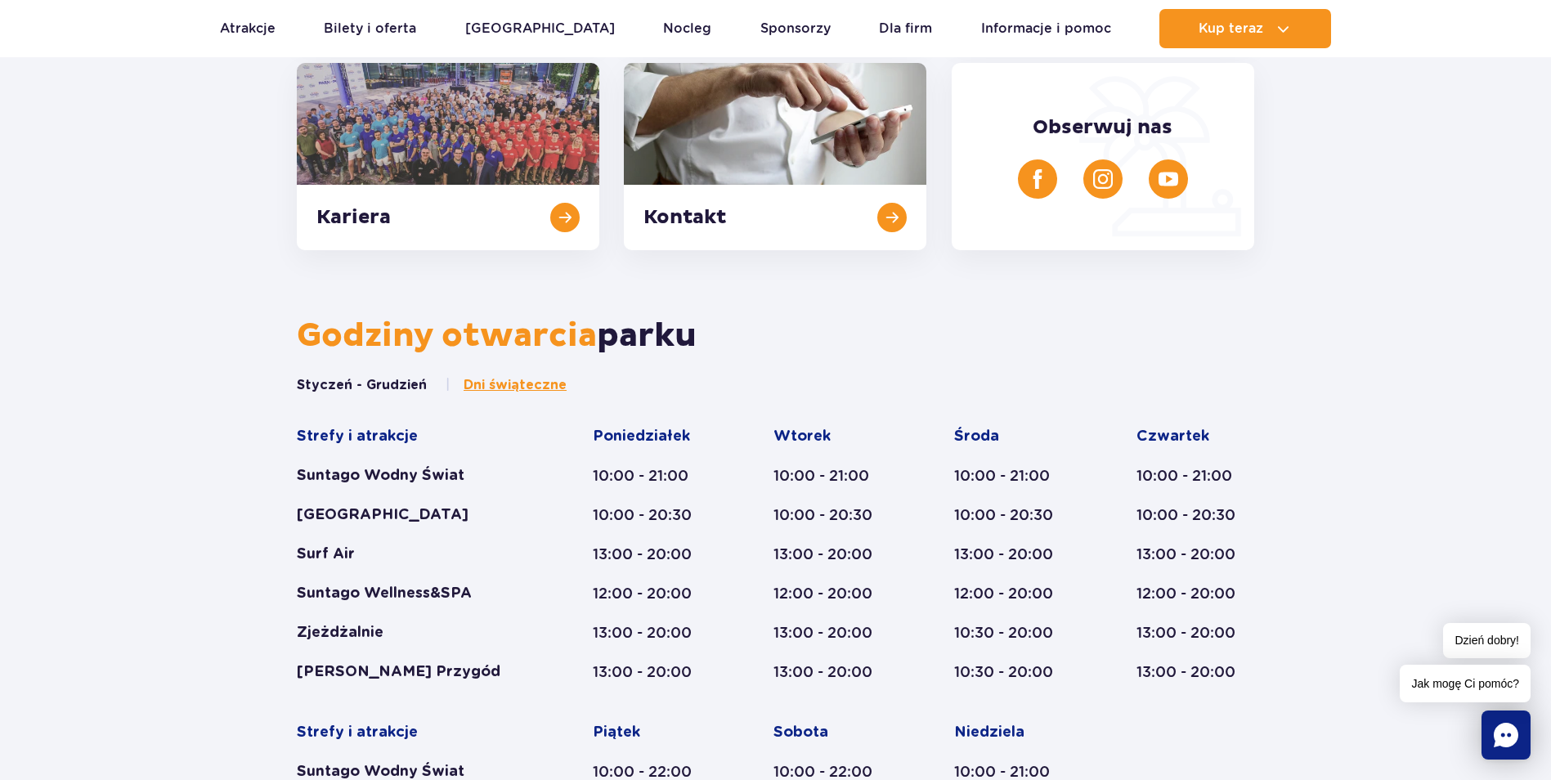
click at [1502, 733] on rect "Chat" at bounding box center [1506, 735] width 49 height 49
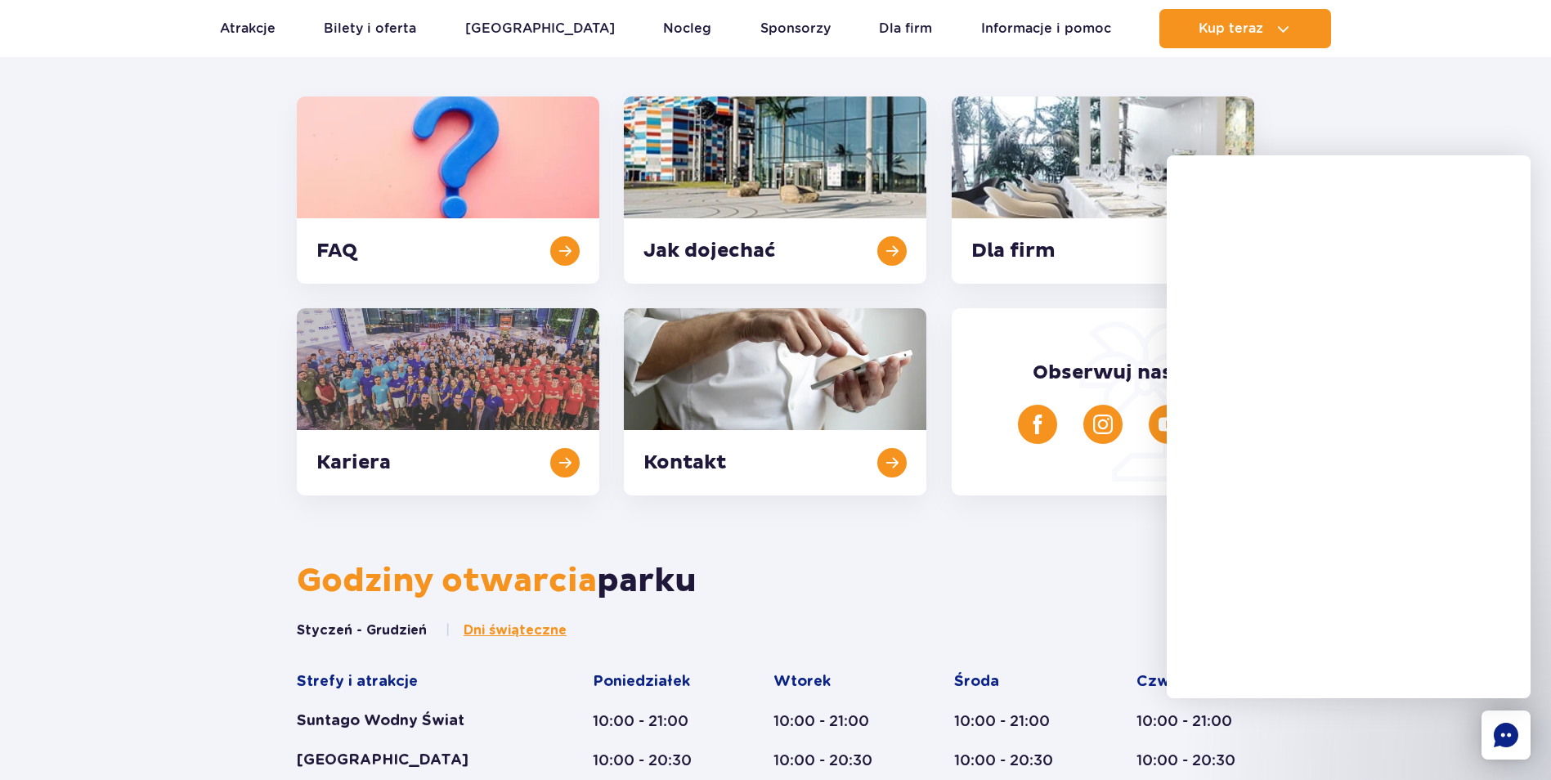
scroll to position [327, 0]
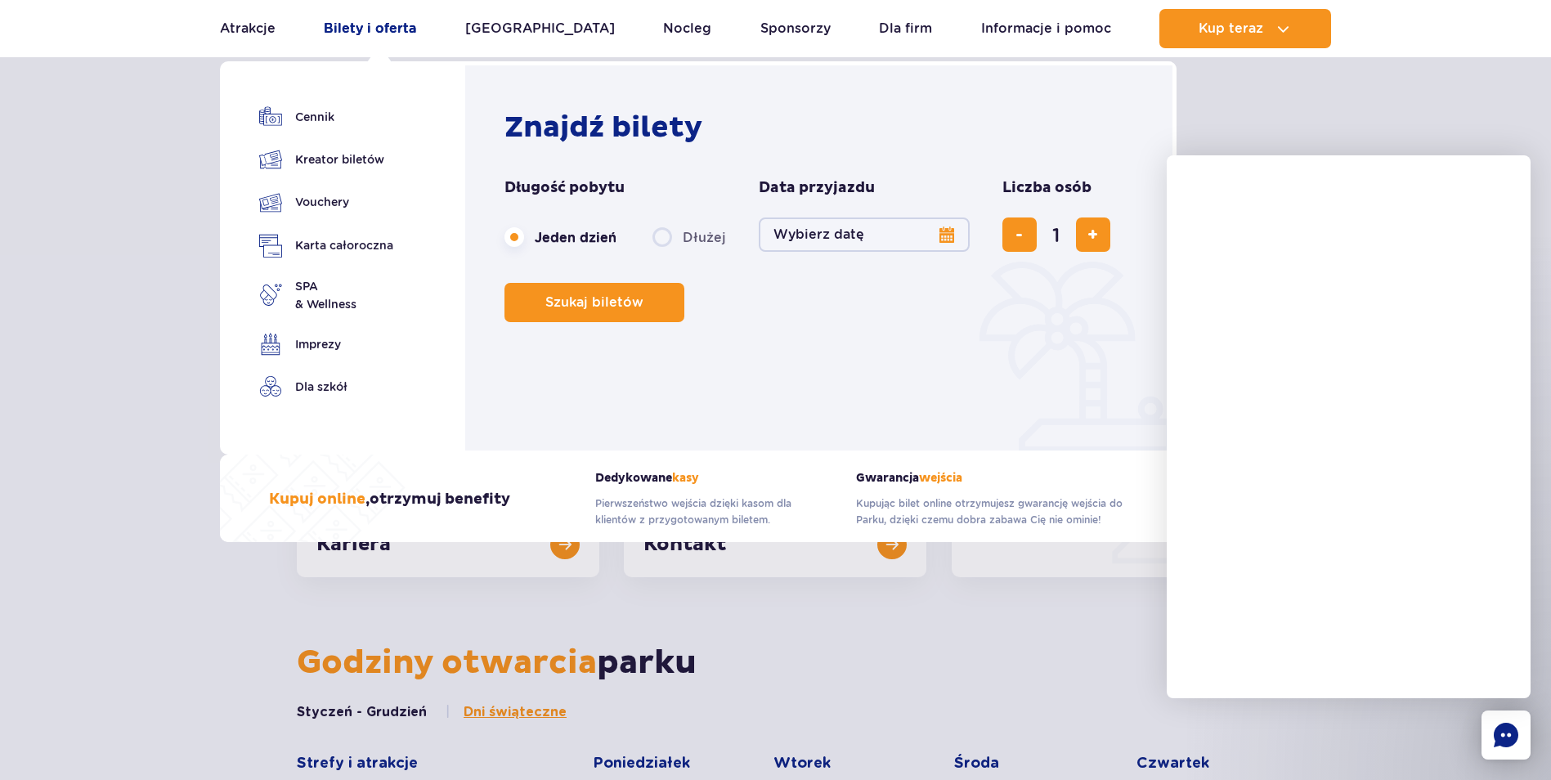
click at [363, 24] on link "Bilety i oferta" at bounding box center [370, 28] width 92 height 39
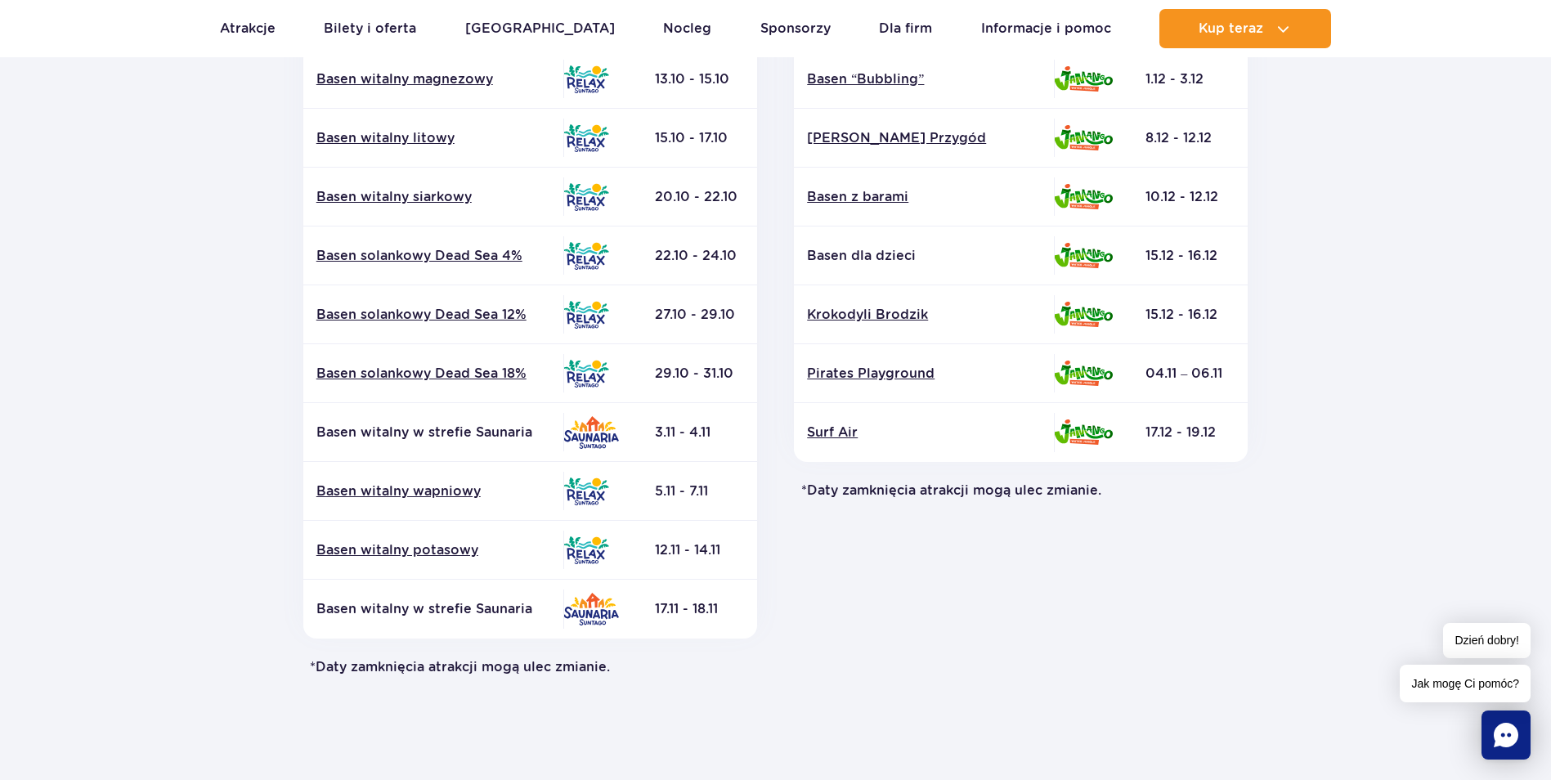
scroll to position [572, 0]
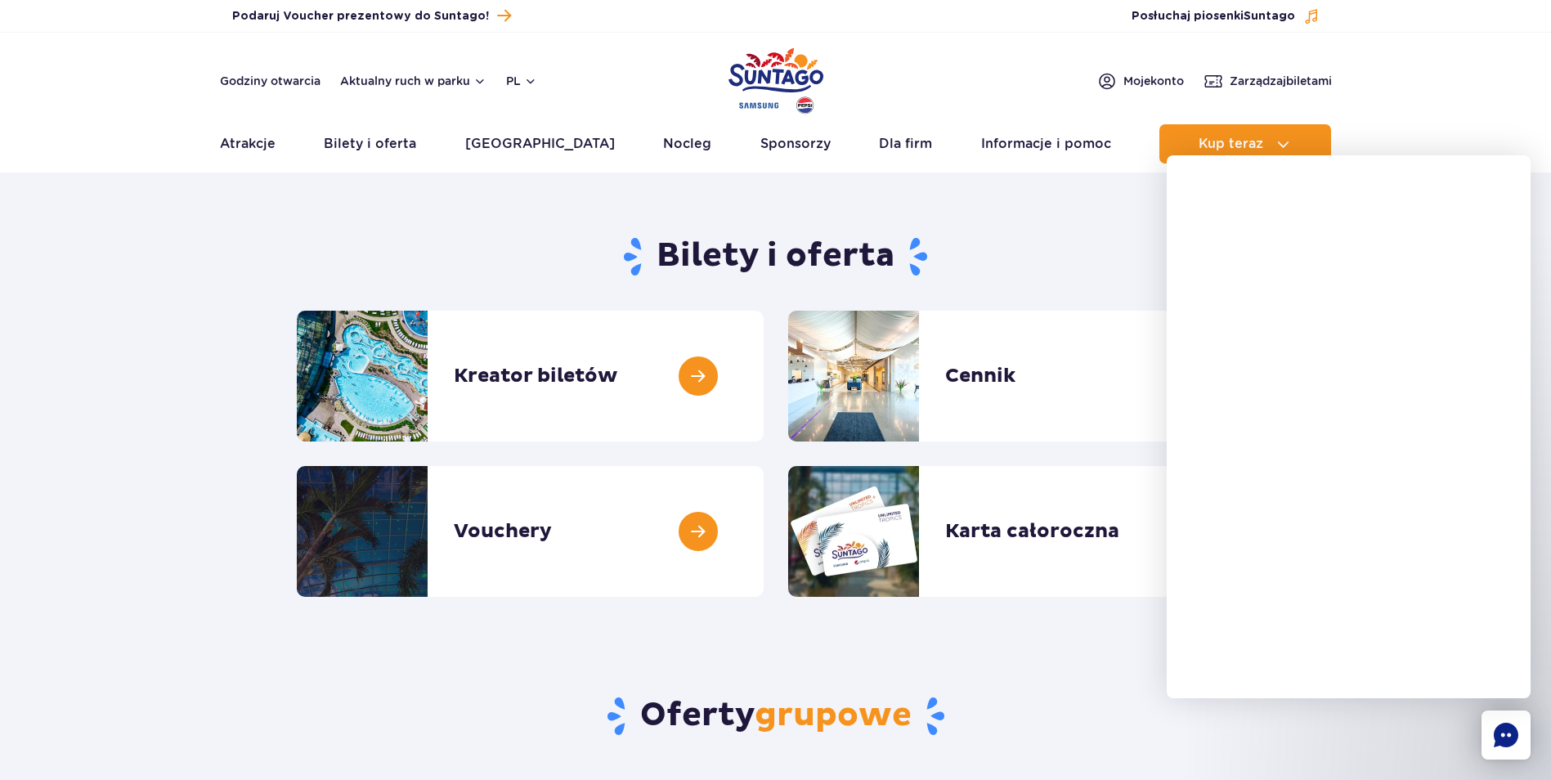
click at [1254, 377] on link at bounding box center [1254, 376] width 0 height 131
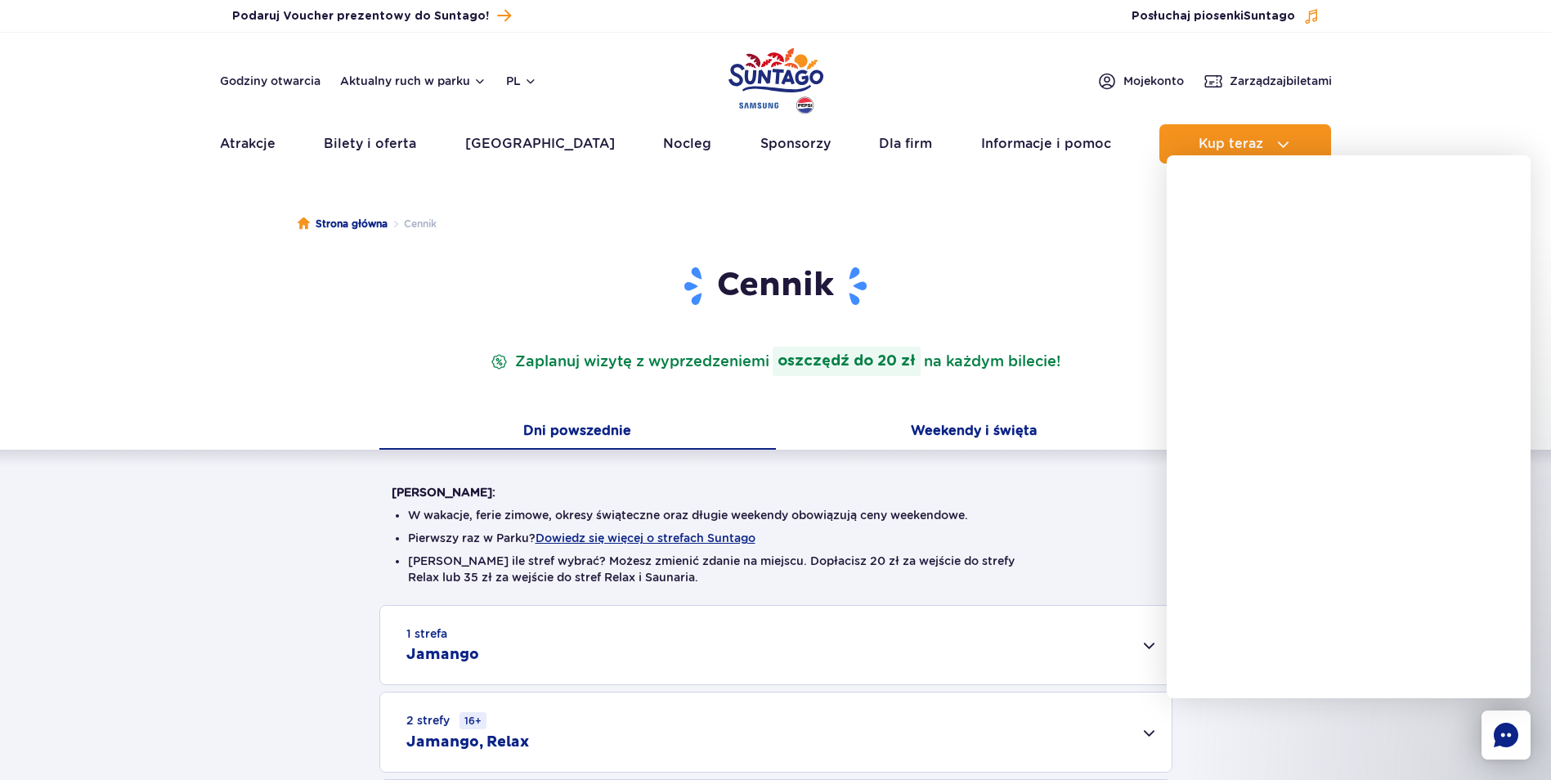
click at [959, 431] on button "Weekendy i święta" at bounding box center [974, 432] width 397 height 34
click at [872, 363] on strong "oszczędź do 20 zł" at bounding box center [847, 361] width 148 height 29
click at [732, 354] on p "Zaplanuj wizytę z wyprzedzeniem i oszczędź do 20 zł na każdym bilecie!" at bounding box center [775, 361] width 576 height 29
click at [1001, 358] on p "Zaplanuj wizytę z wyprzedzeniem i oszczędź do 20 zł na każdym bilecie!" at bounding box center [775, 361] width 576 height 29
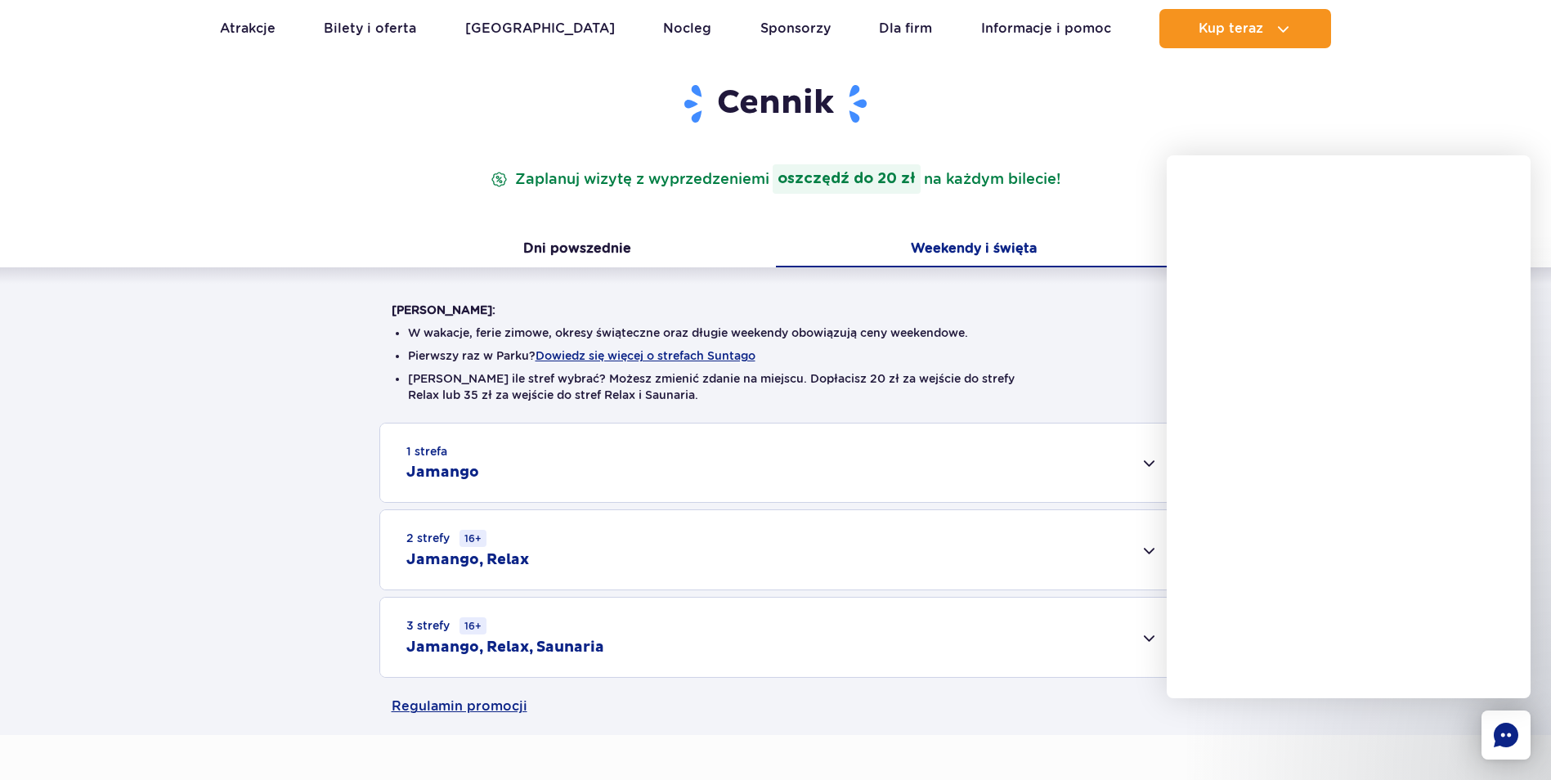
scroll to position [245, 0]
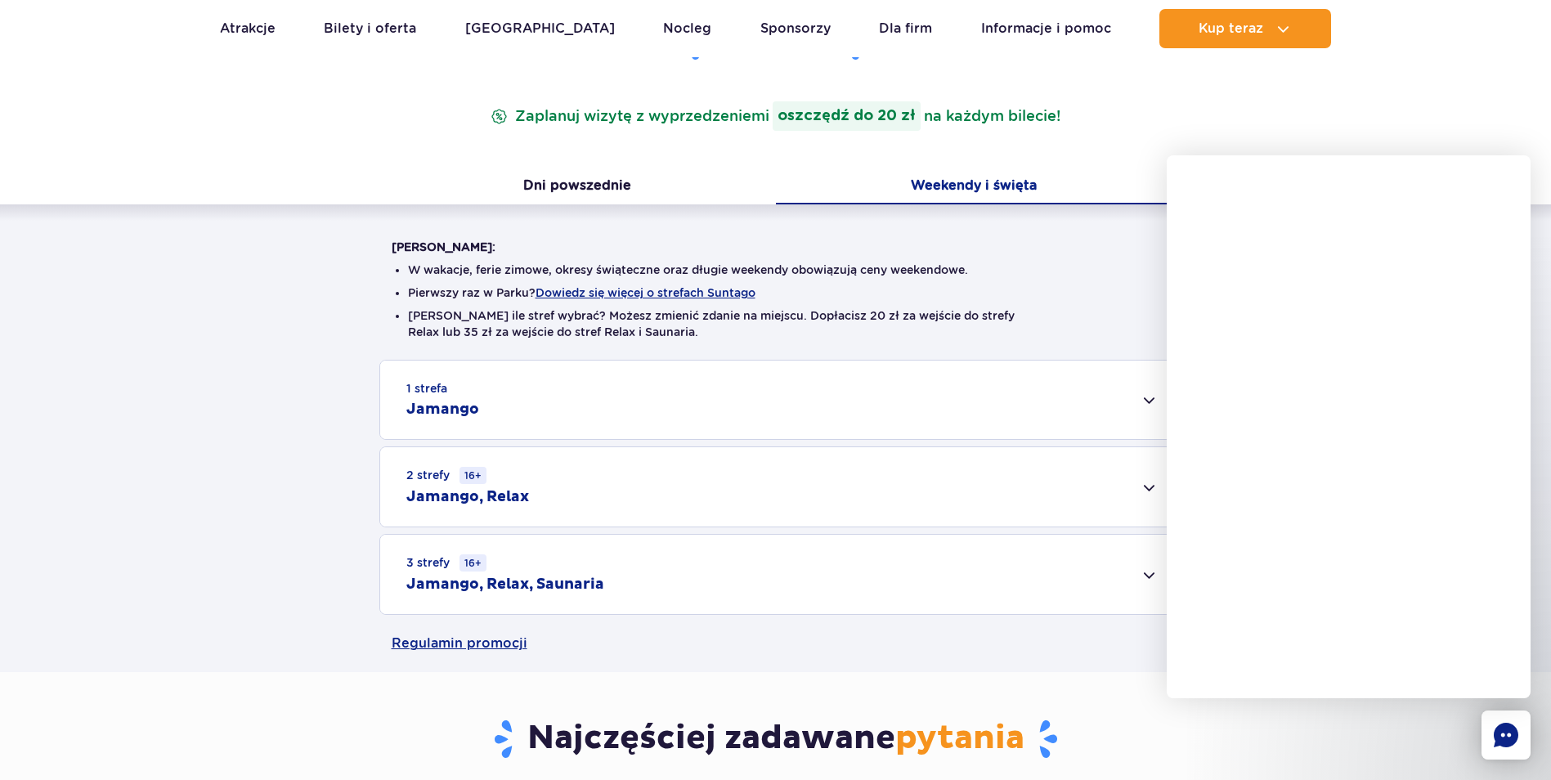
click at [1145, 488] on div "2 strefy 16+ Jamango, Relax" at bounding box center [775, 486] width 791 height 79
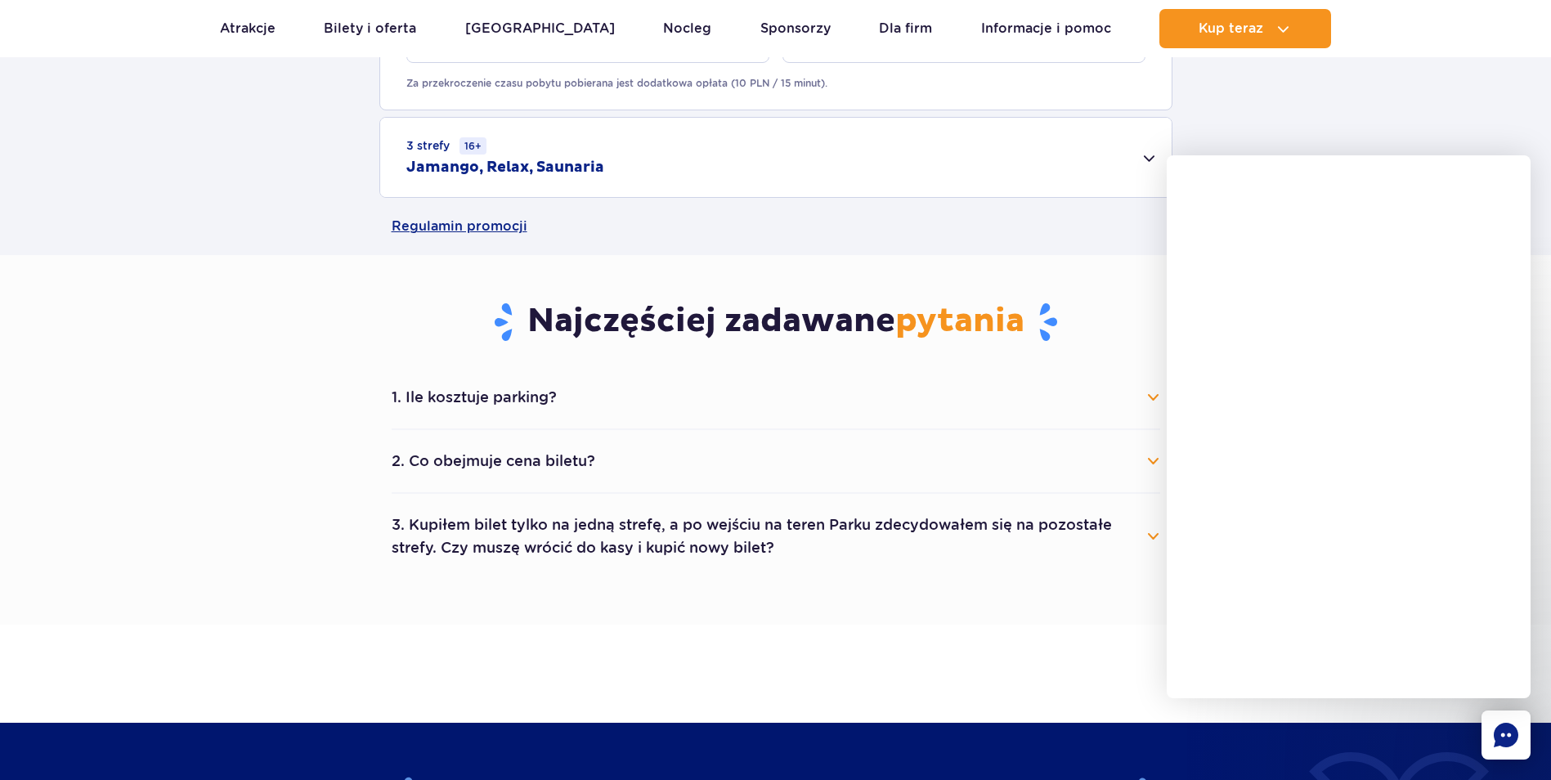
scroll to position [981, 0]
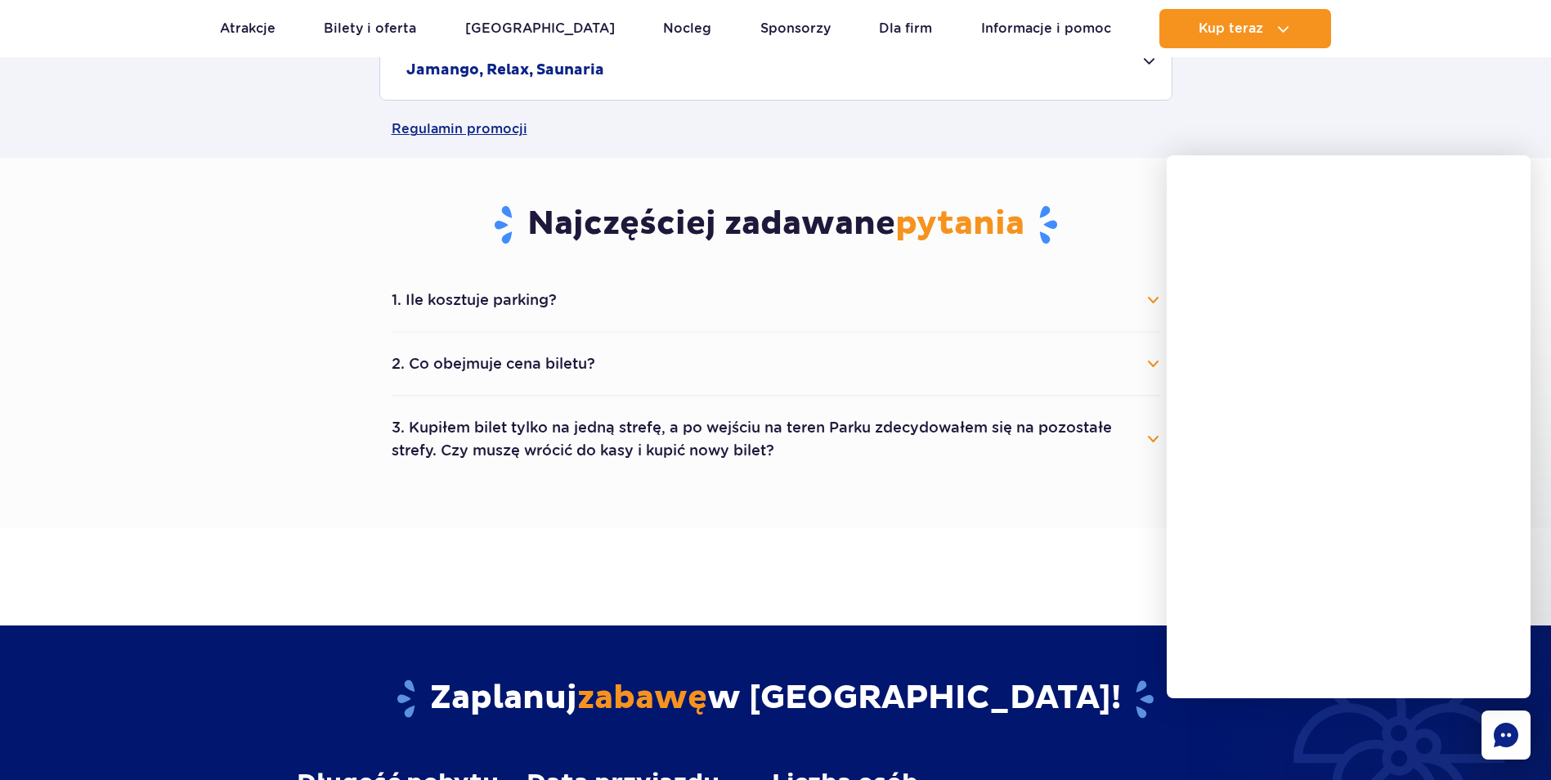
click at [1152, 361] on button "2. Co obejmuje cena biletu?" at bounding box center [776, 364] width 769 height 36
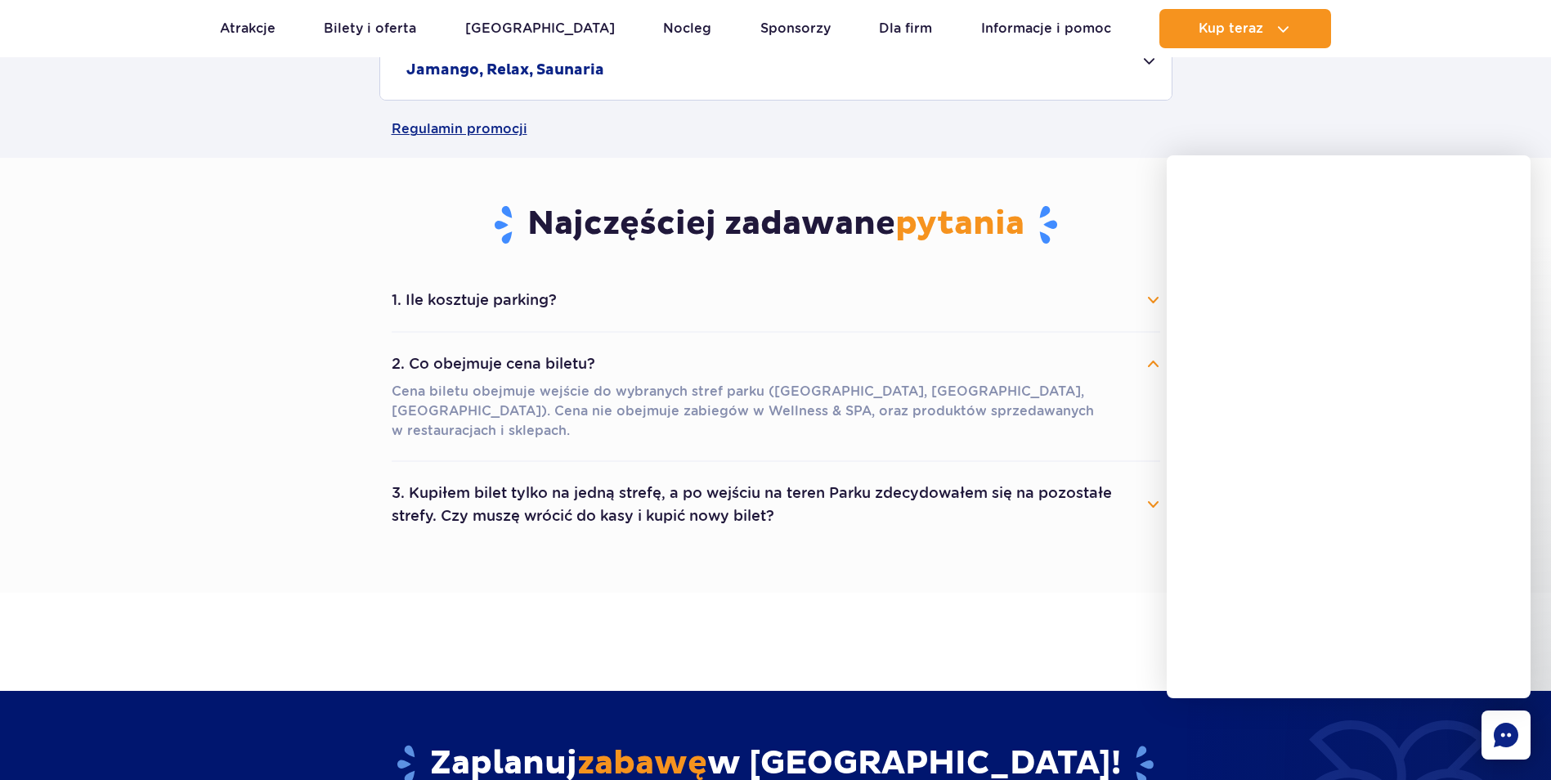
click at [1156, 365] on button "2. Co obejmuje cena biletu?" at bounding box center [776, 364] width 769 height 36
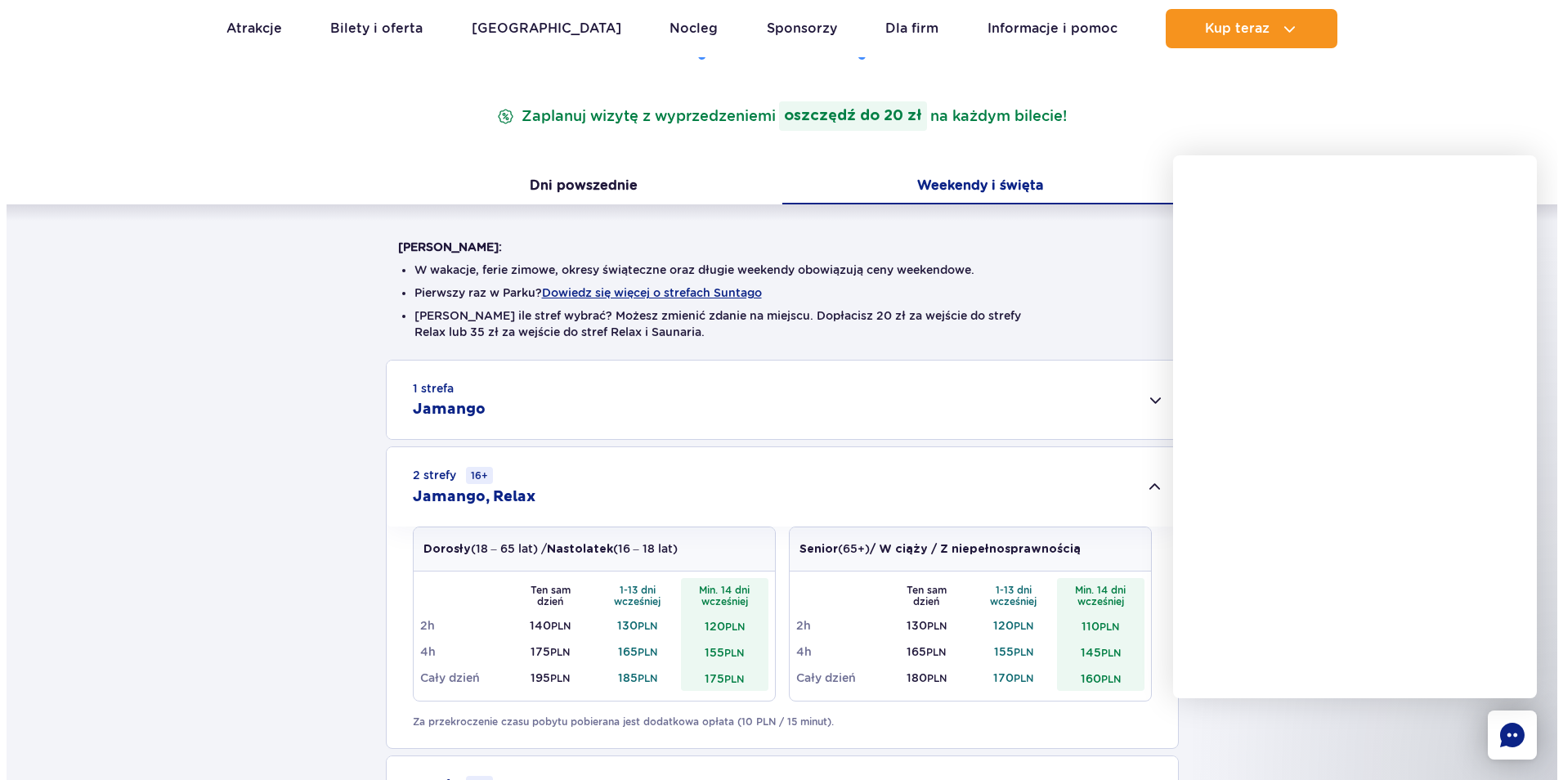
scroll to position [0, 0]
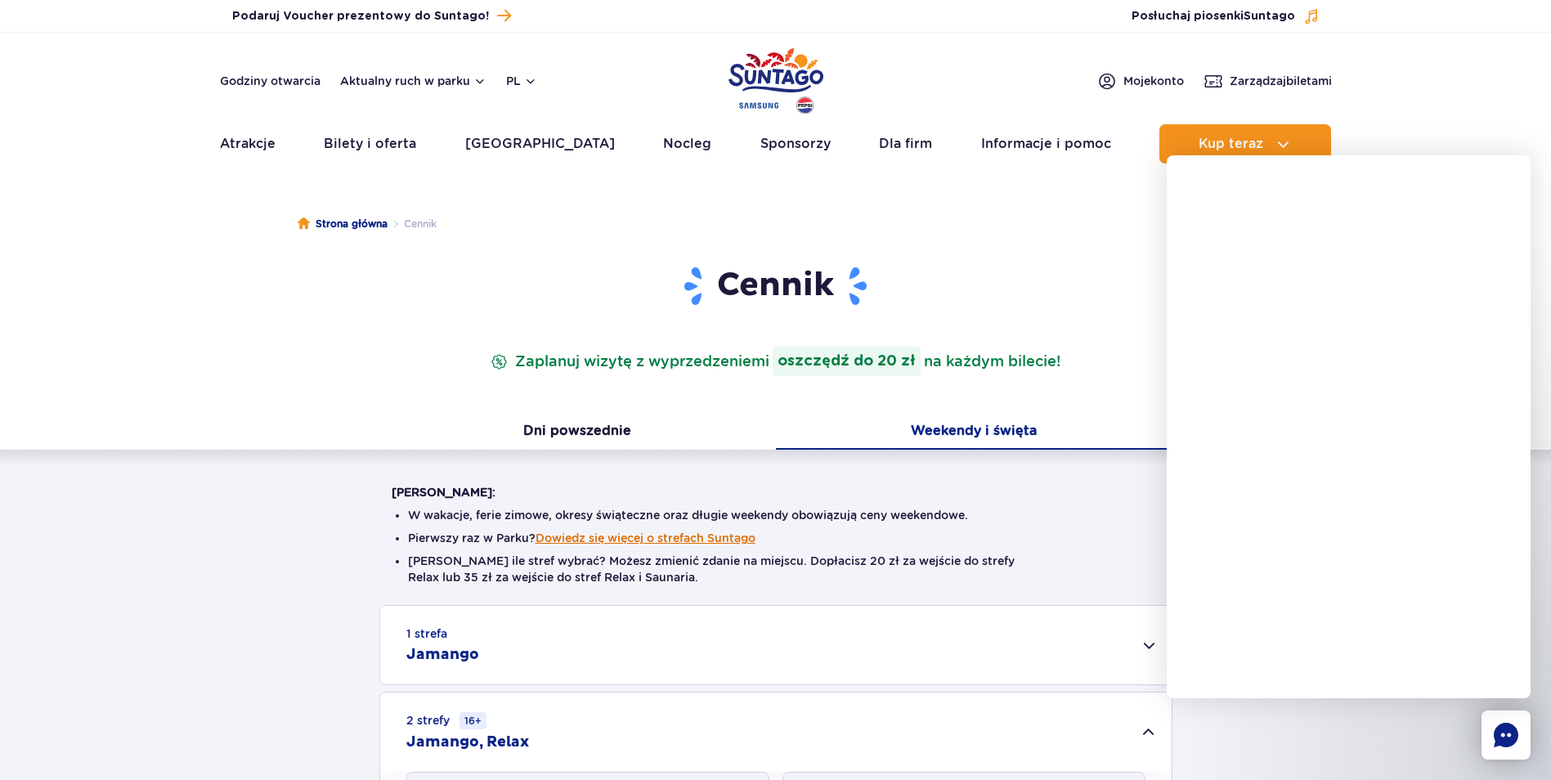
click at [684, 536] on button "Dowiedz się więcej o strefach Suntago" at bounding box center [646, 537] width 220 height 13
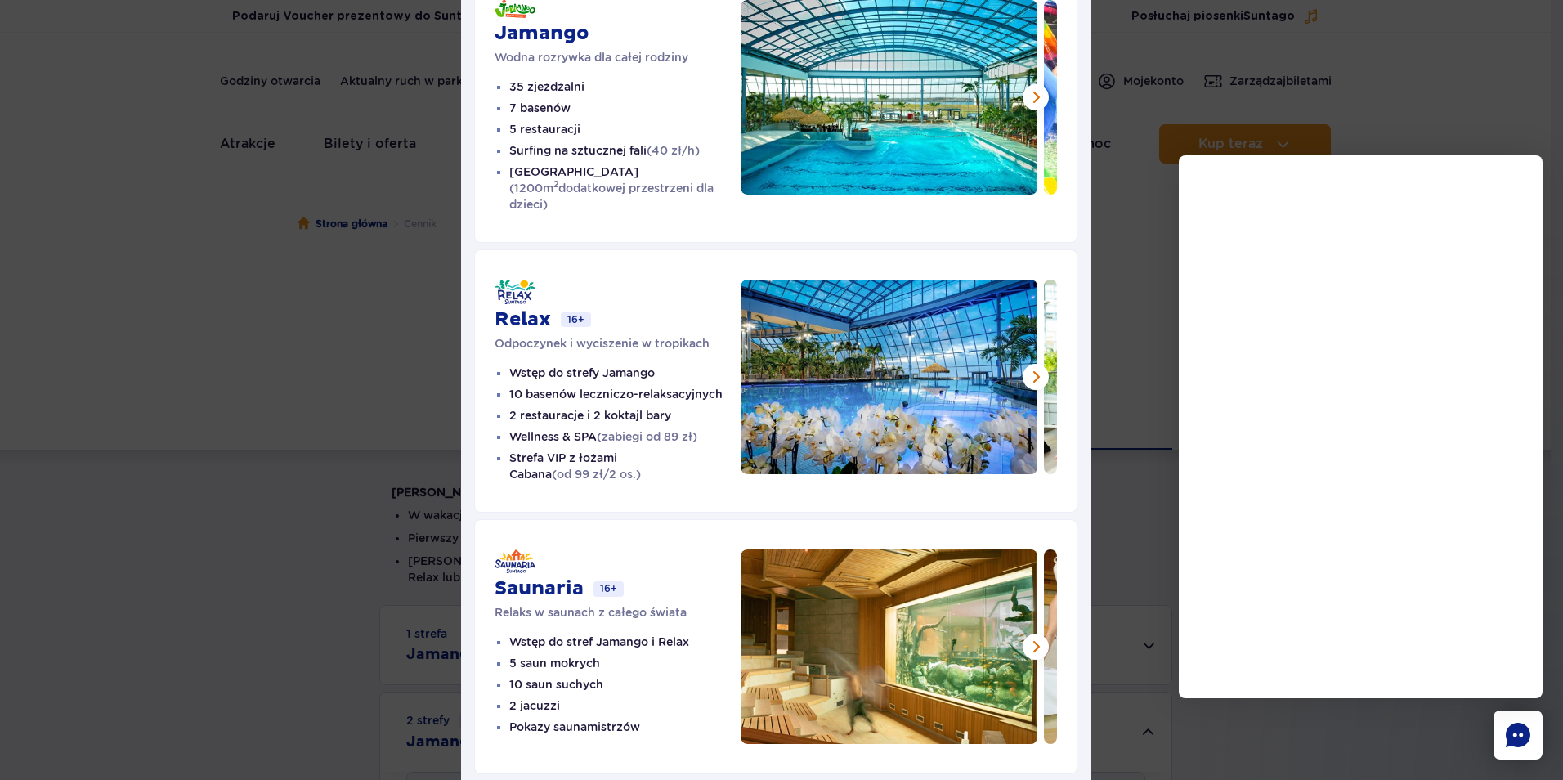
scroll to position [134, 0]
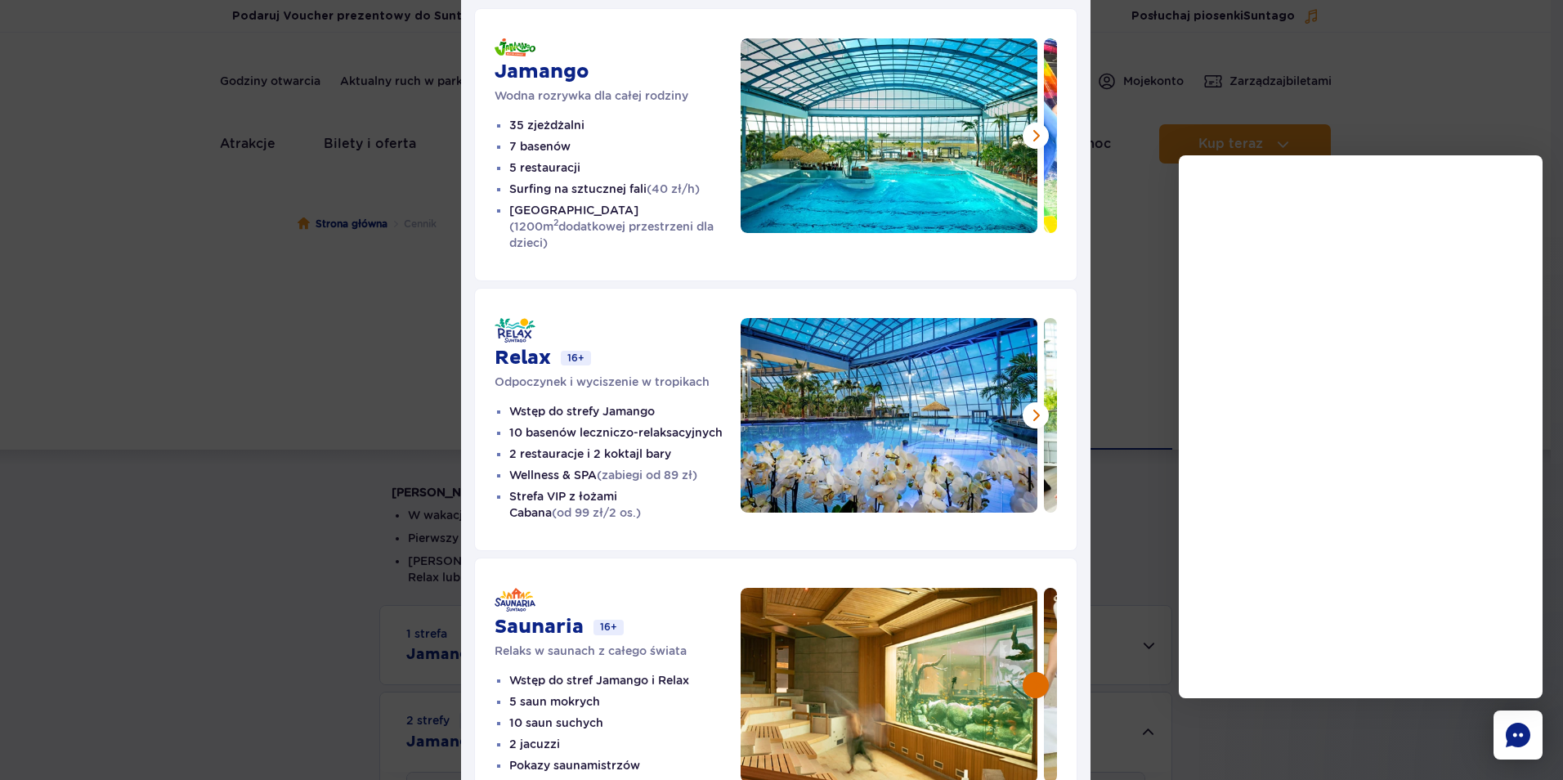
click at [1027, 672] on button at bounding box center [1036, 685] width 26 height 26
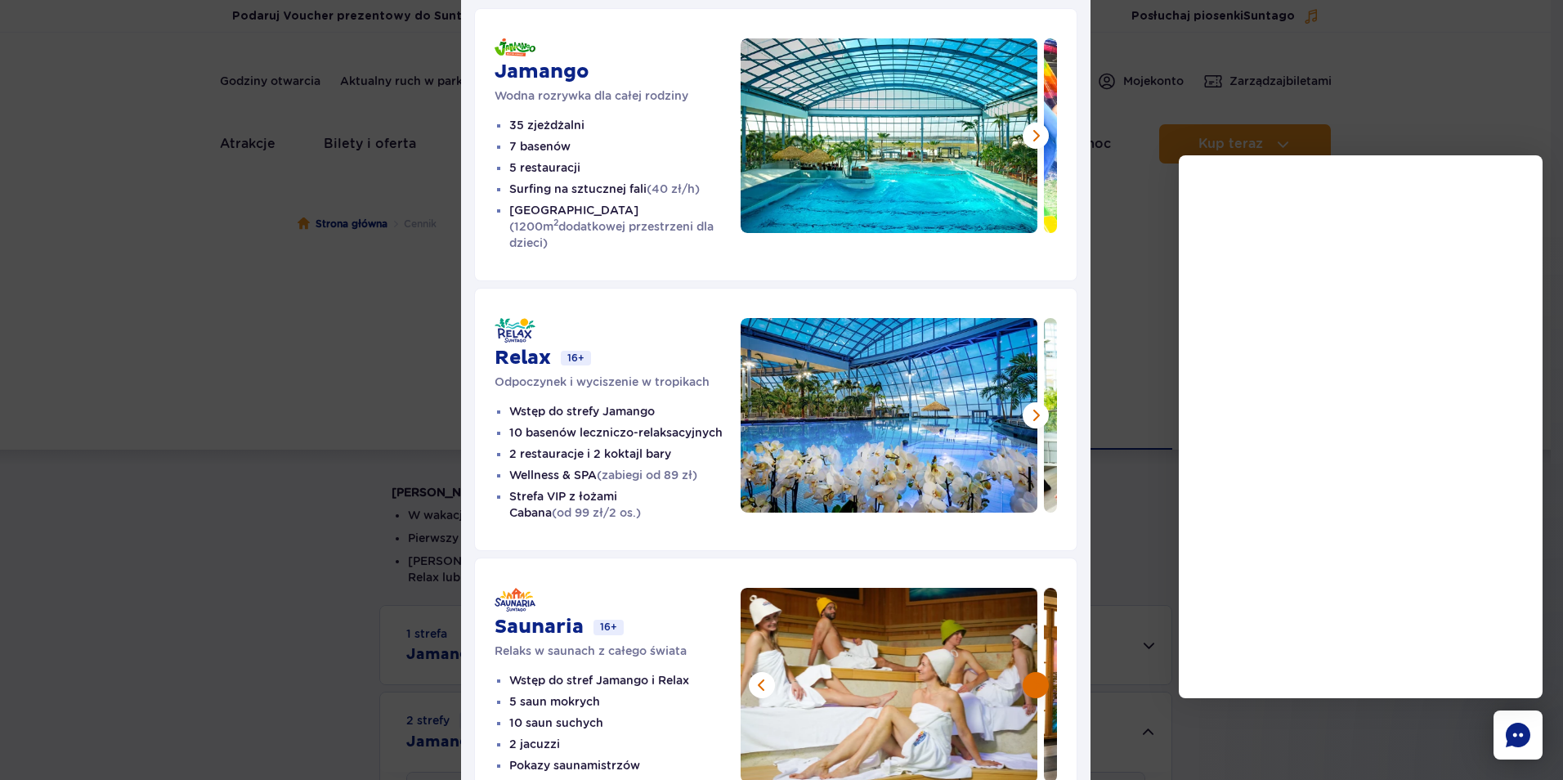
click at [1027, 672] on button at bounding box center [1036, 685] width 26 height 26
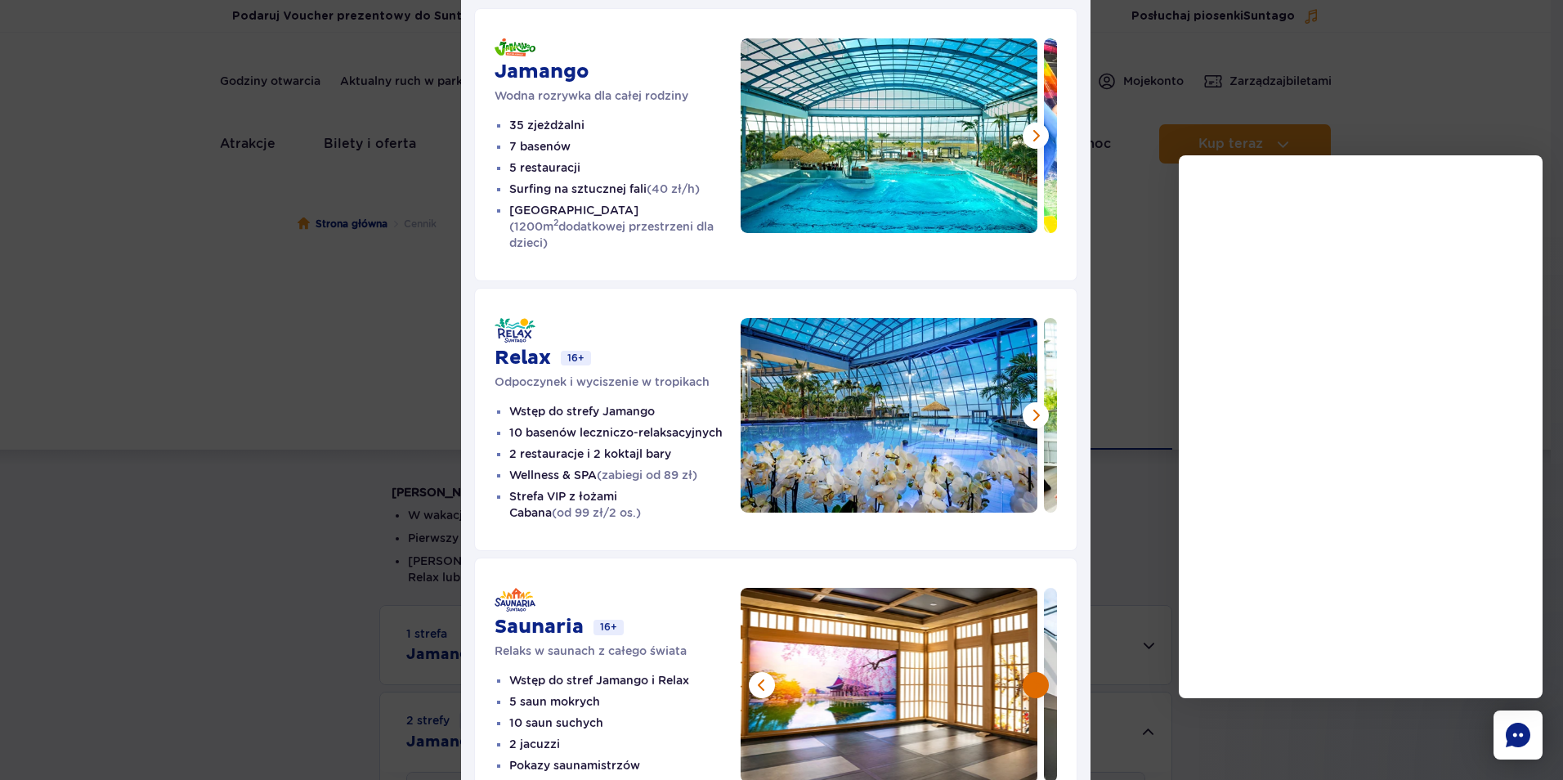
click at [1027, 672] on button at bounding box center [1036, 685] width 26 height 26
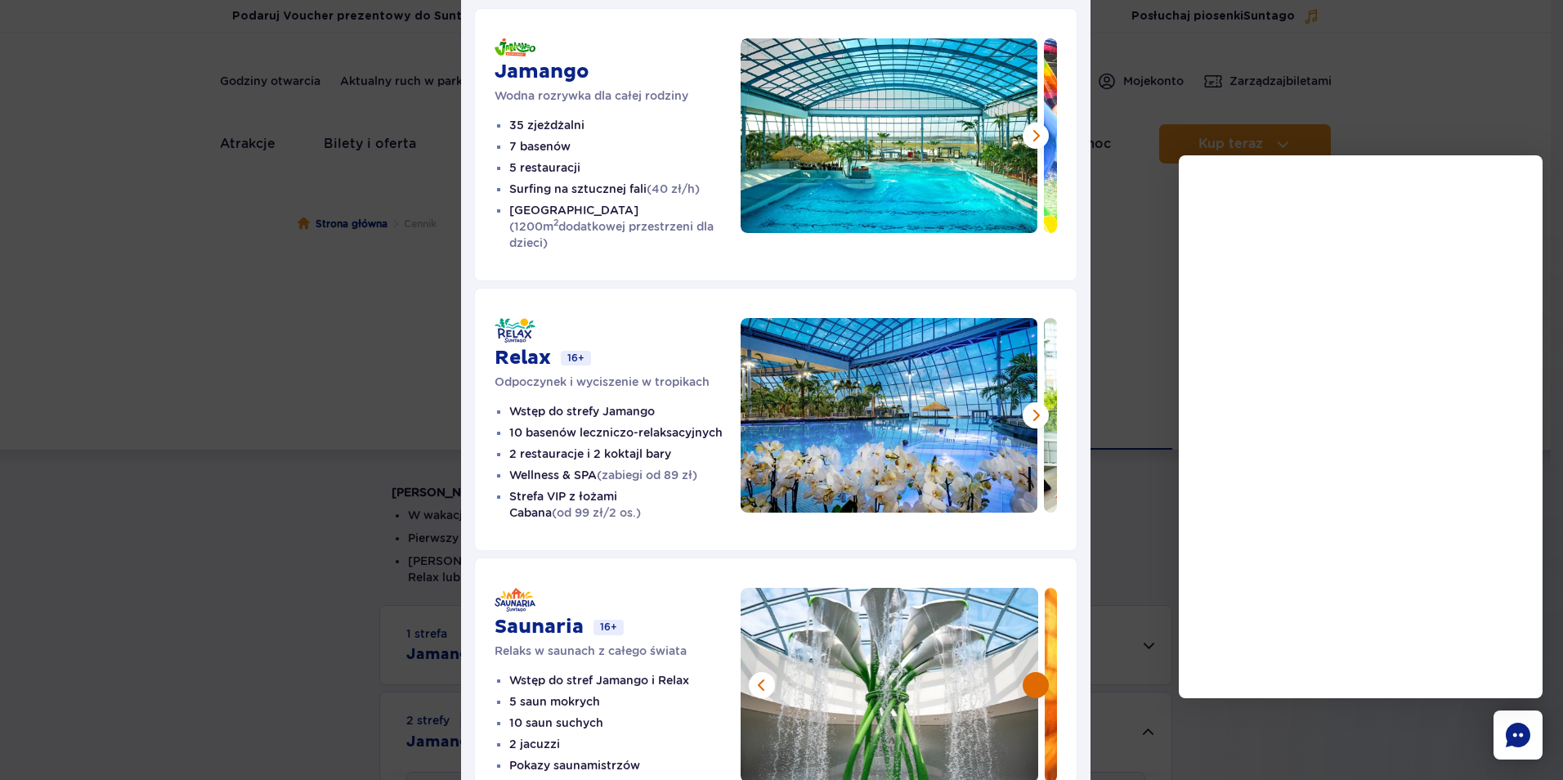
click at [1027, 672] on button at bounding box center [1036, 685] width 26 height 26
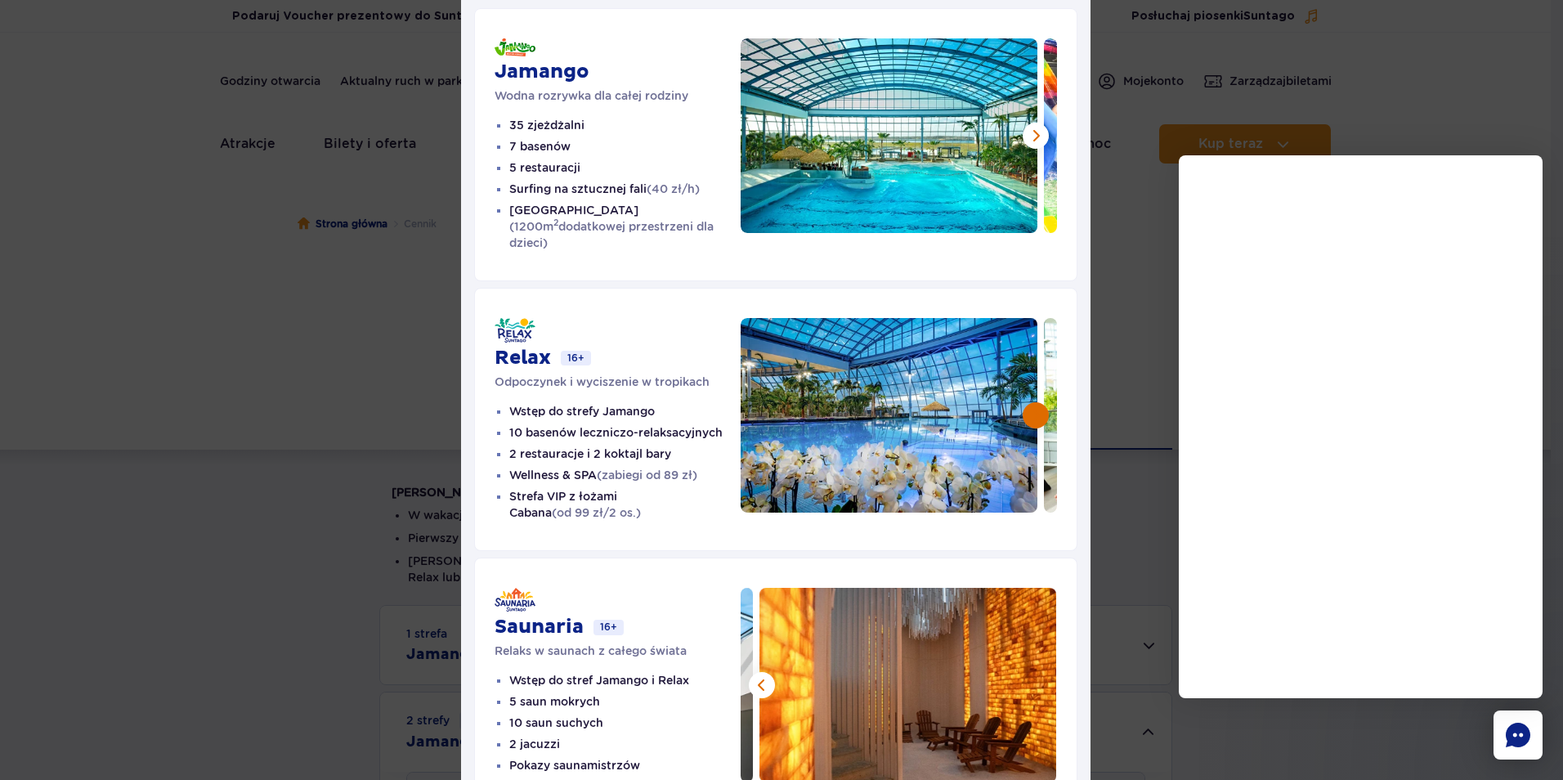
click at [1029, 402] on button at bounding box center [1036, 415] width 26 height 26
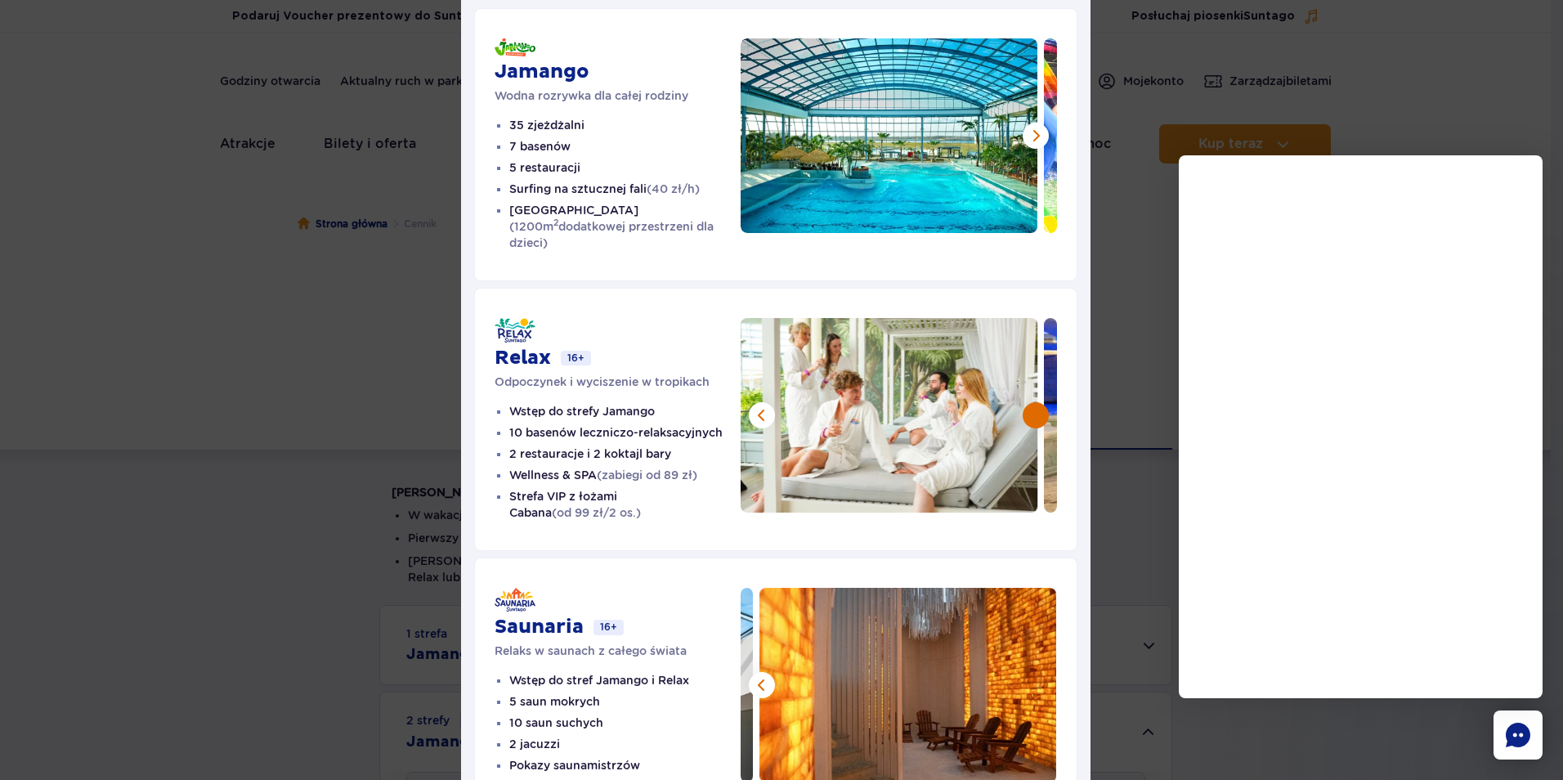
click at [1029, 402] on button at bounding box center [1036, 415] width 26 height 26
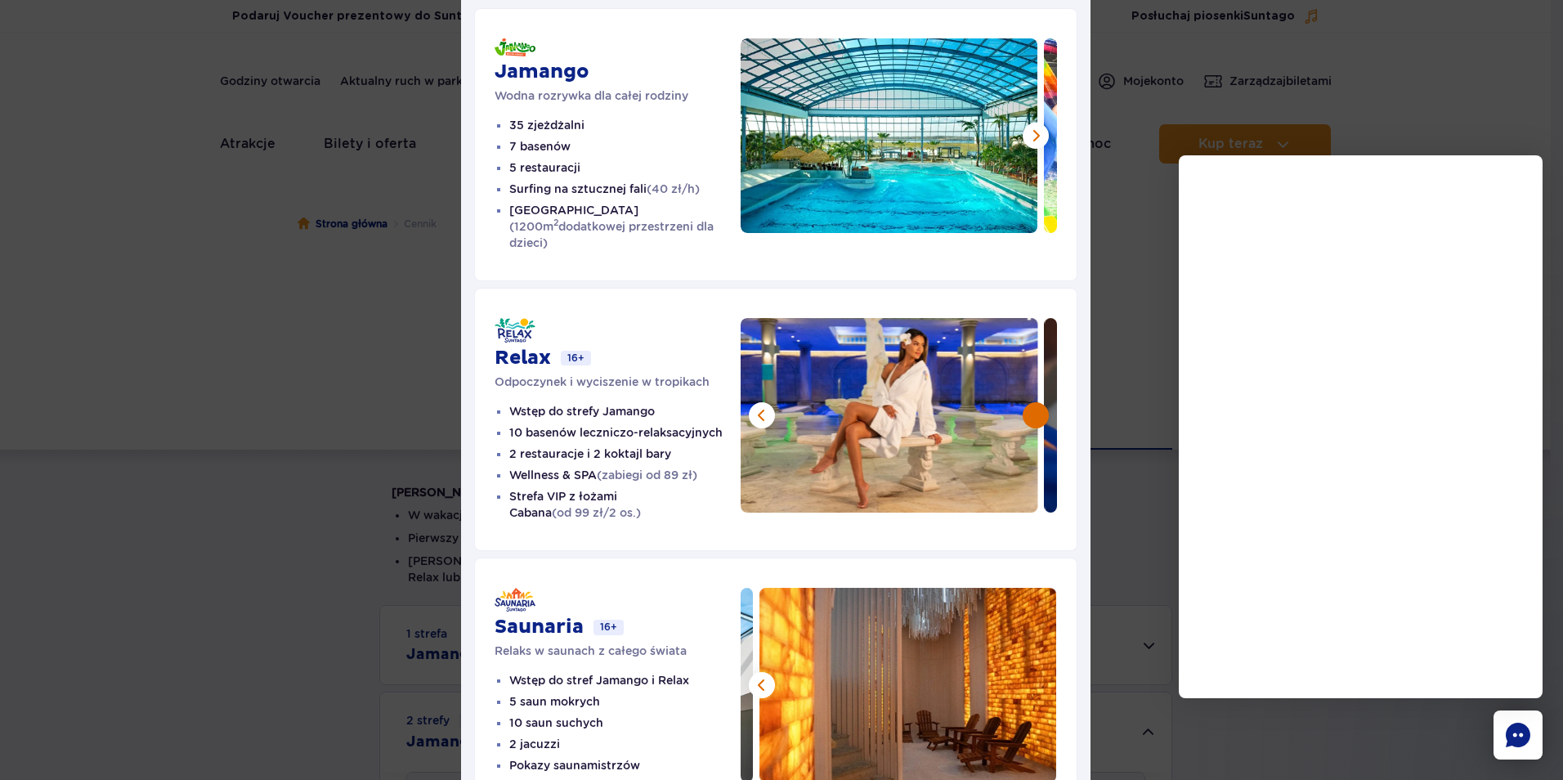
click at [1029, 402] on button at bounding box center [1036, 415] width 26 height 26
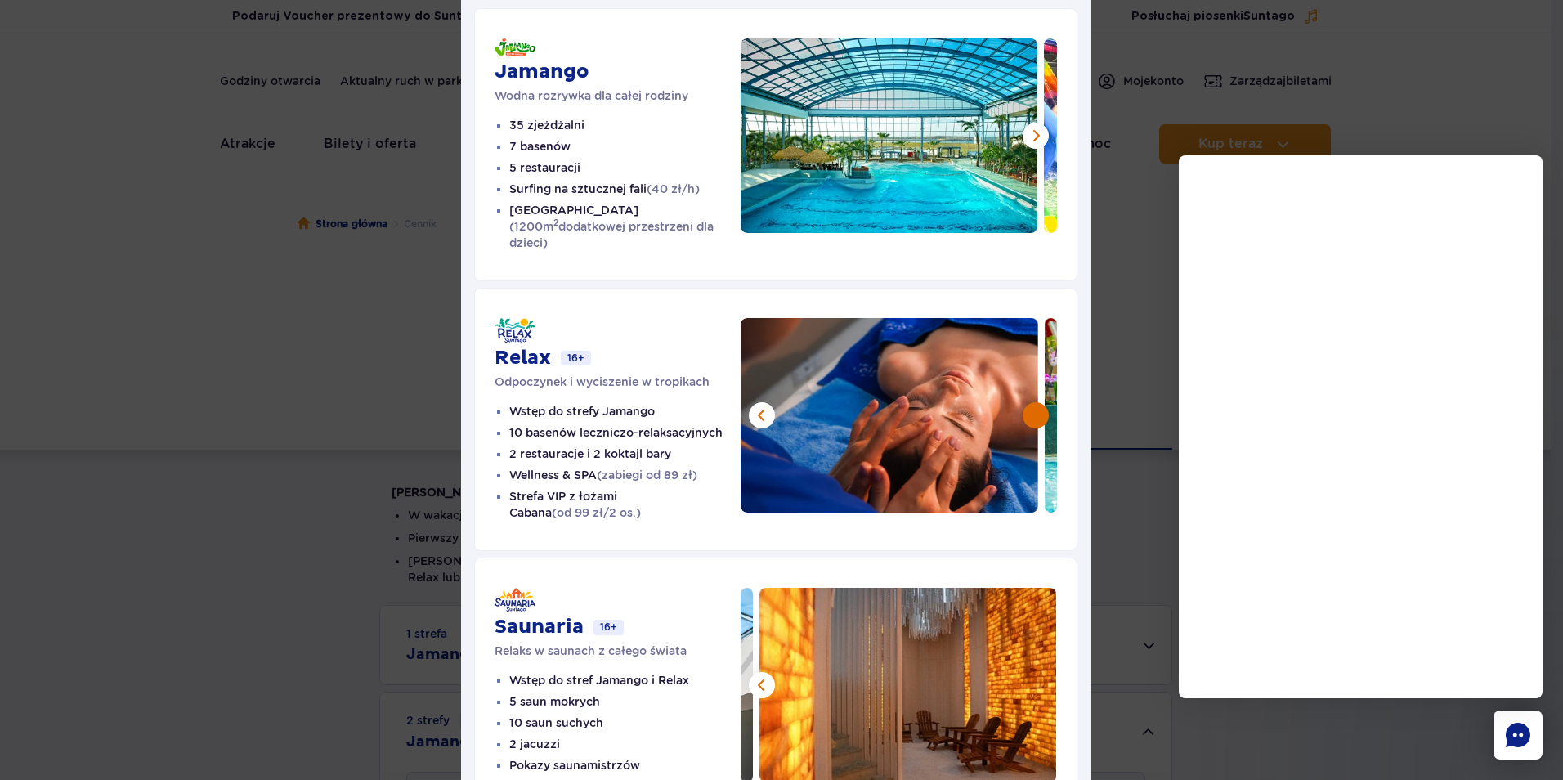
click at [1029, 402] on button at bounding box center [1036, 415] width 26 height 26
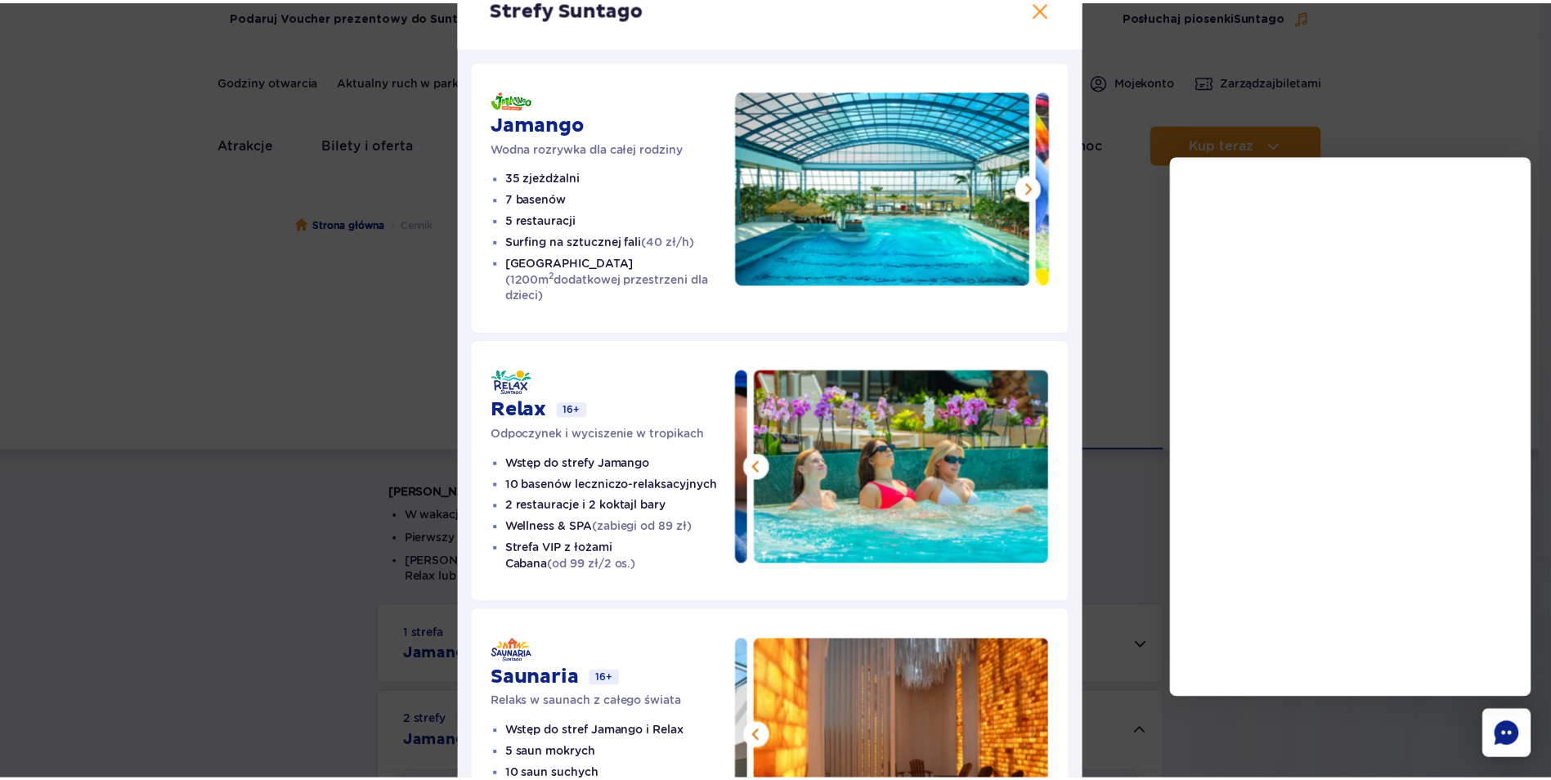
scroll to position [0, 0]
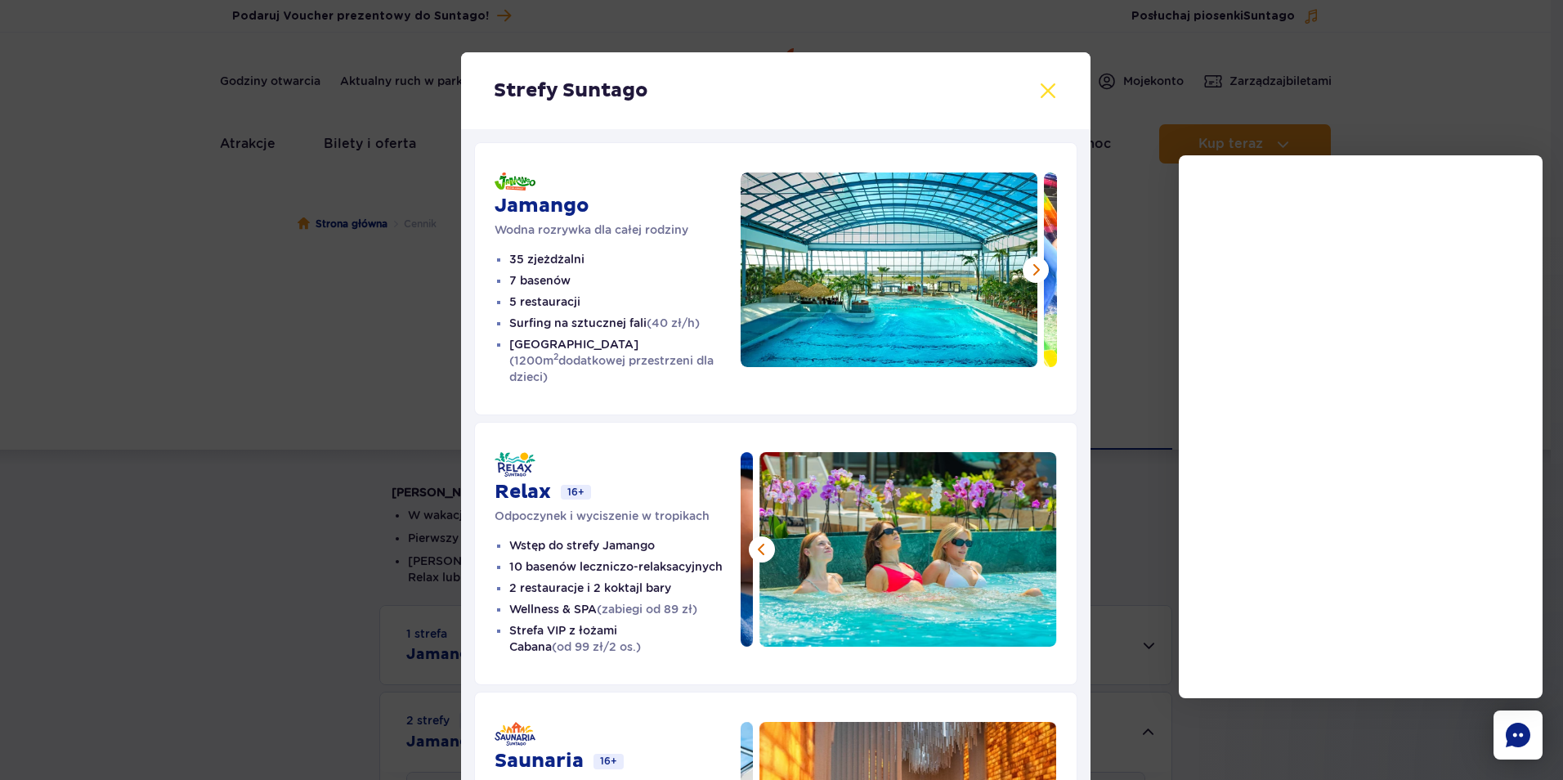
click at [1038, 86] on button at bounding box center [1048, 91] width 20 height 20
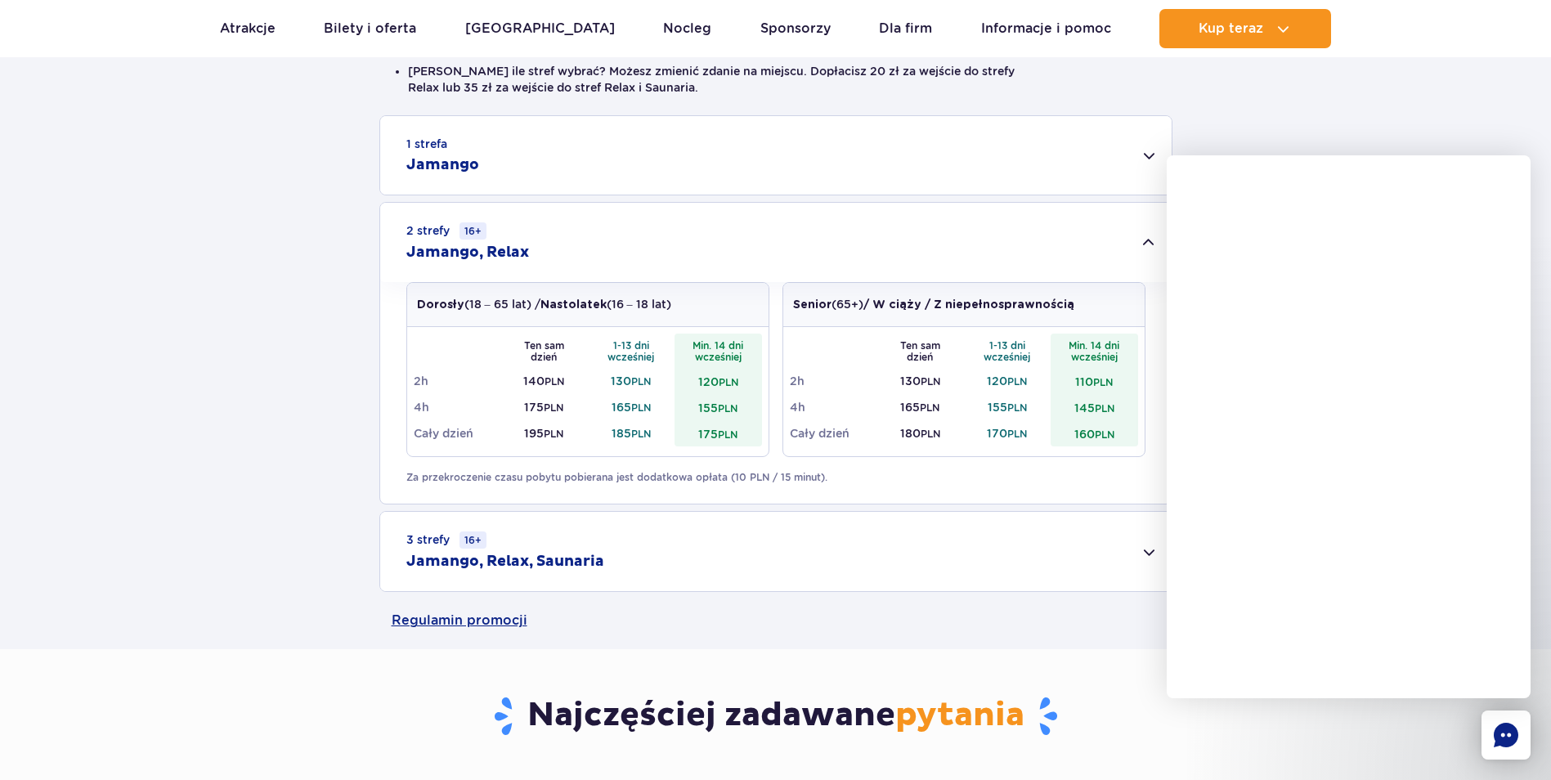
scroll to position [491, 0]
click at [476, 616] on link "Regulamin promocji" at bounding box center [776, 619] width 769 height 57
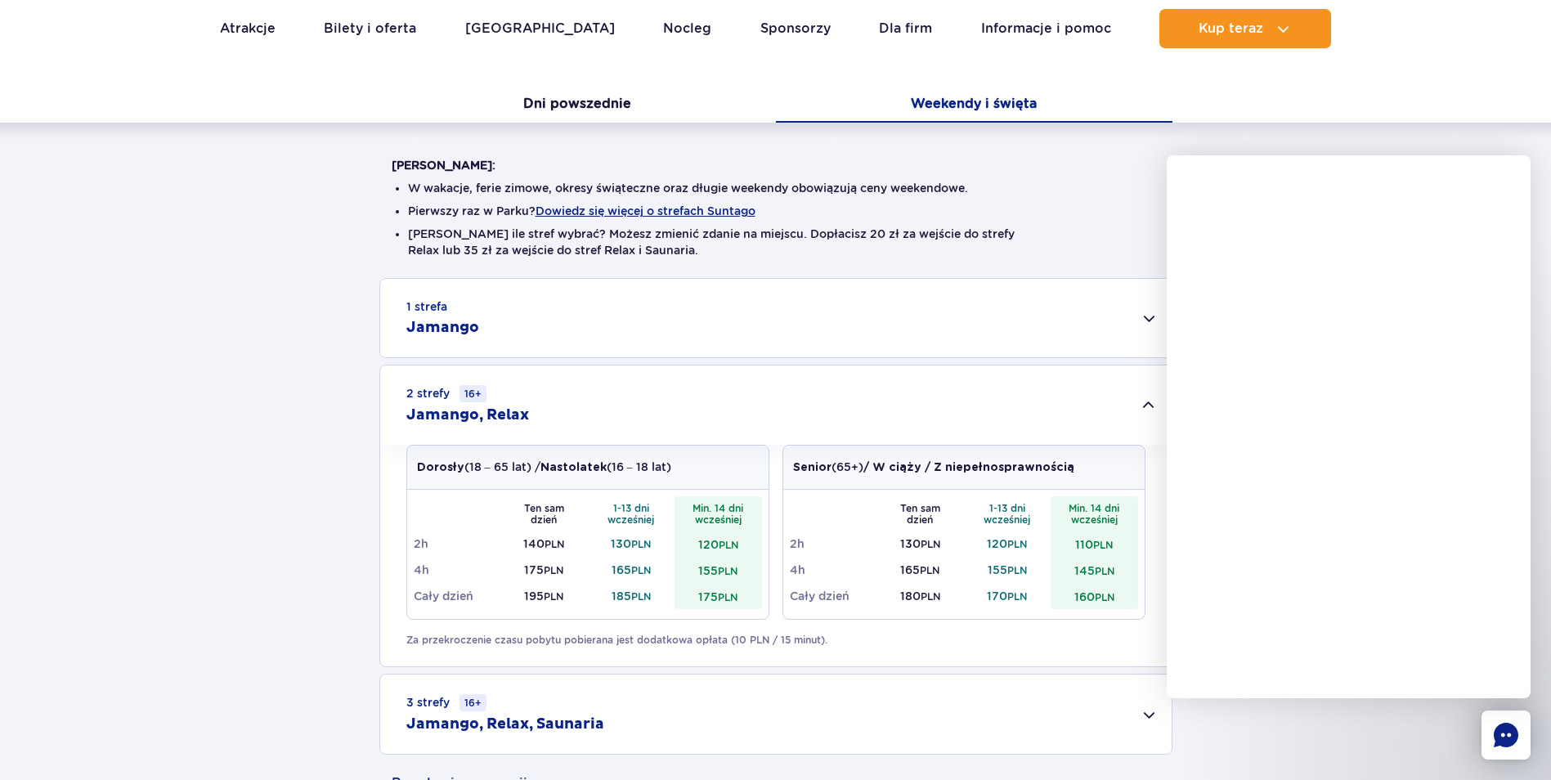
scroll to position [0, 0]
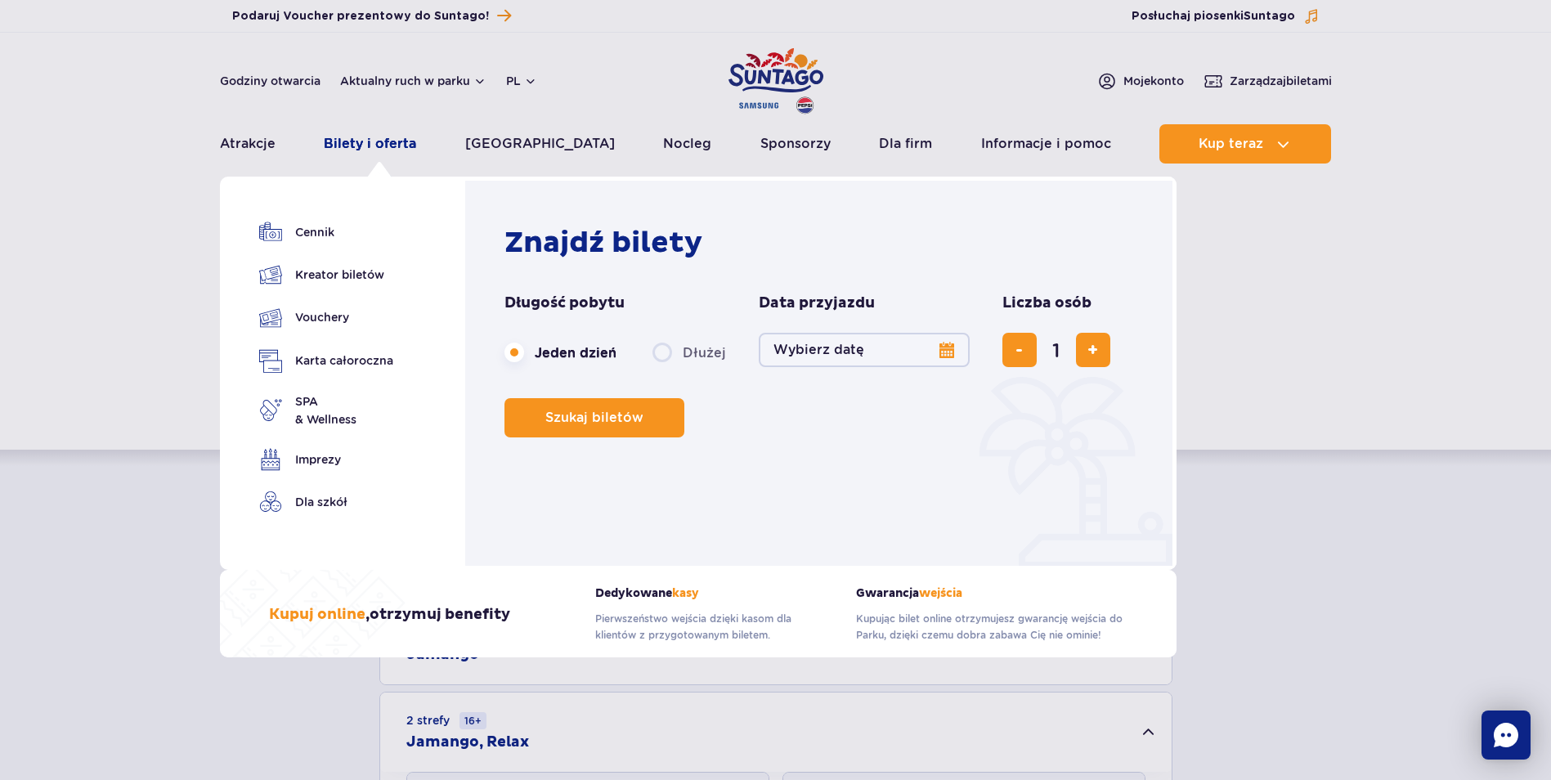
click at [388, 136] on link "Bilety i oferta" at bounding box center [370, 143] width 92 height 39
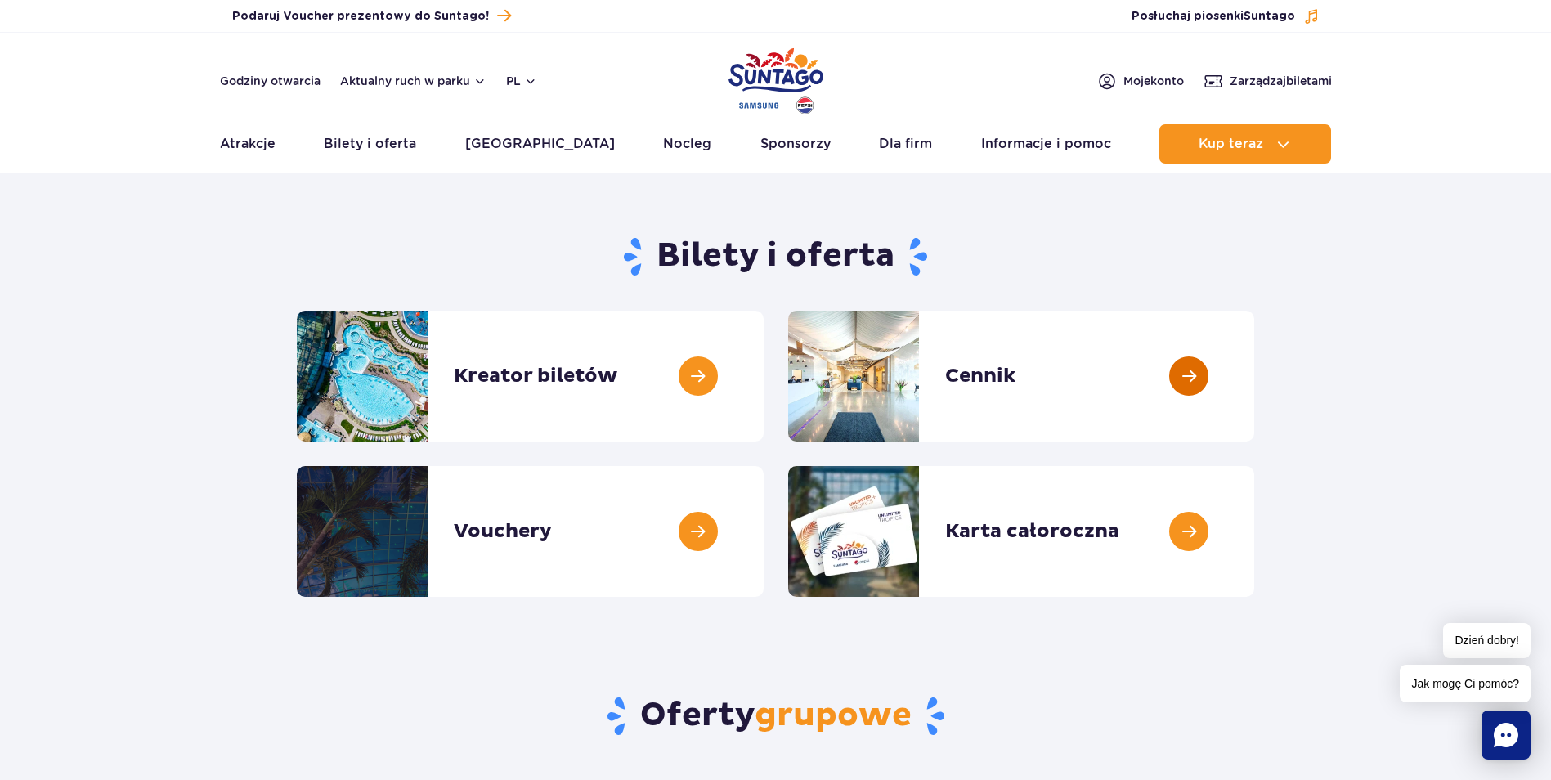
click at [1254, 373] on link at bounding box center [1254, 376] width 0 height 131
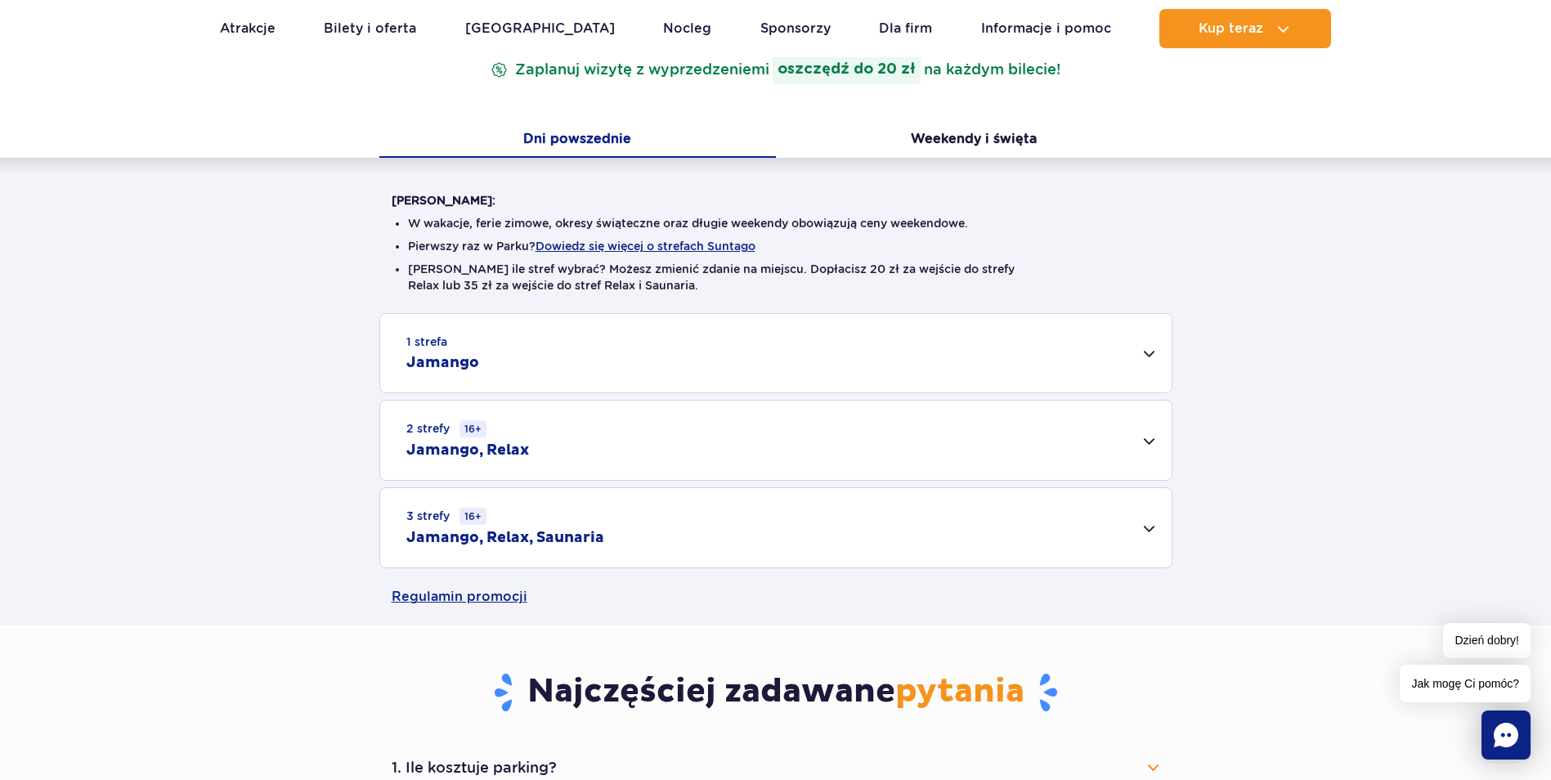
scroll to position [245, 0]
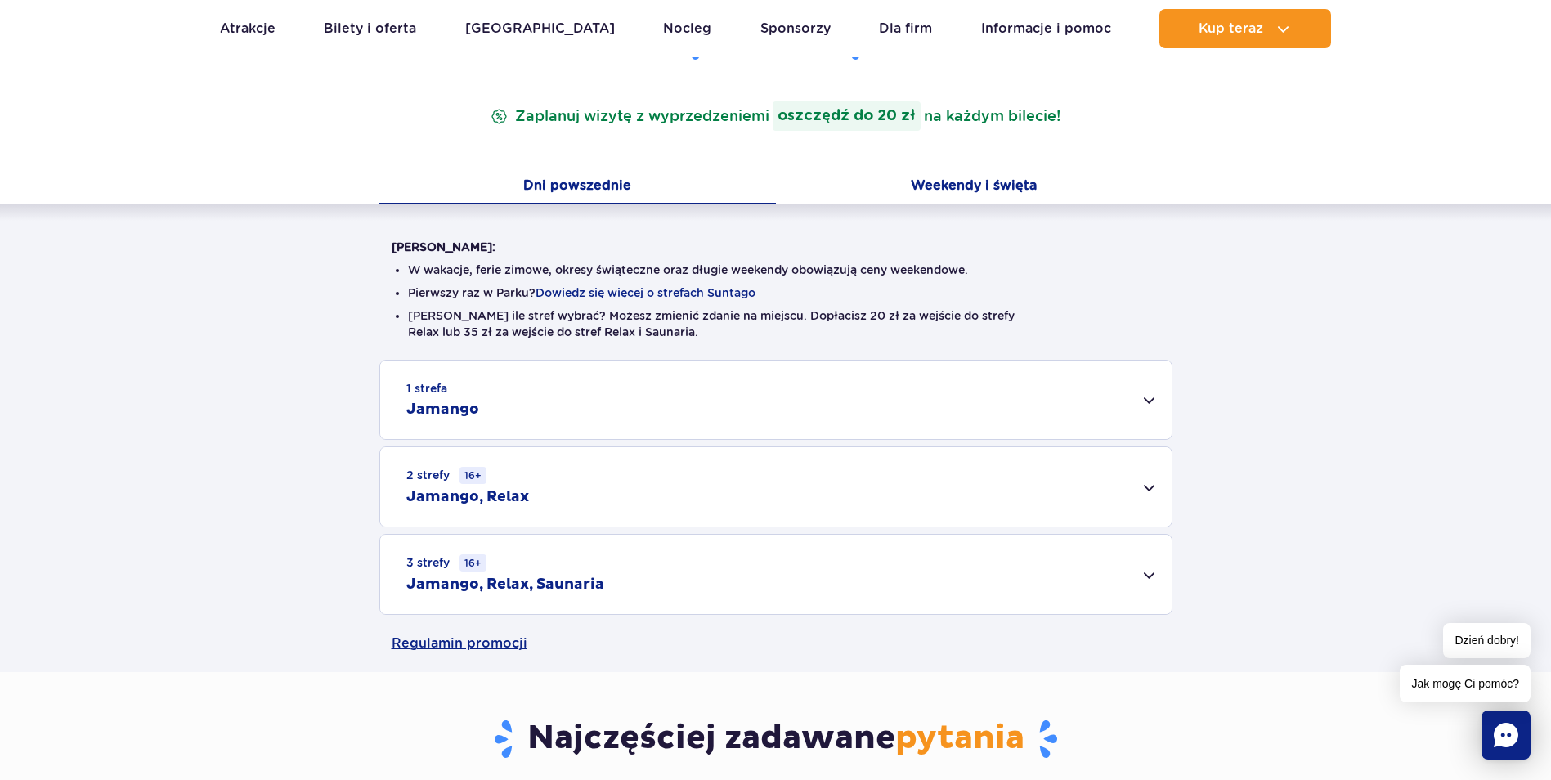
click at [1016, 186] on button "Weekendy i święta" at bounding box center [974, 187] width 397 height 34
click at [604, 183] on button "Dni powszednie" at bounding box center [577, 187] width 397 height 34
click at [1147, 486] on div "2 strefy 16+ Jamango, Relax" at bounding box center [775, 486] width 791 height 79
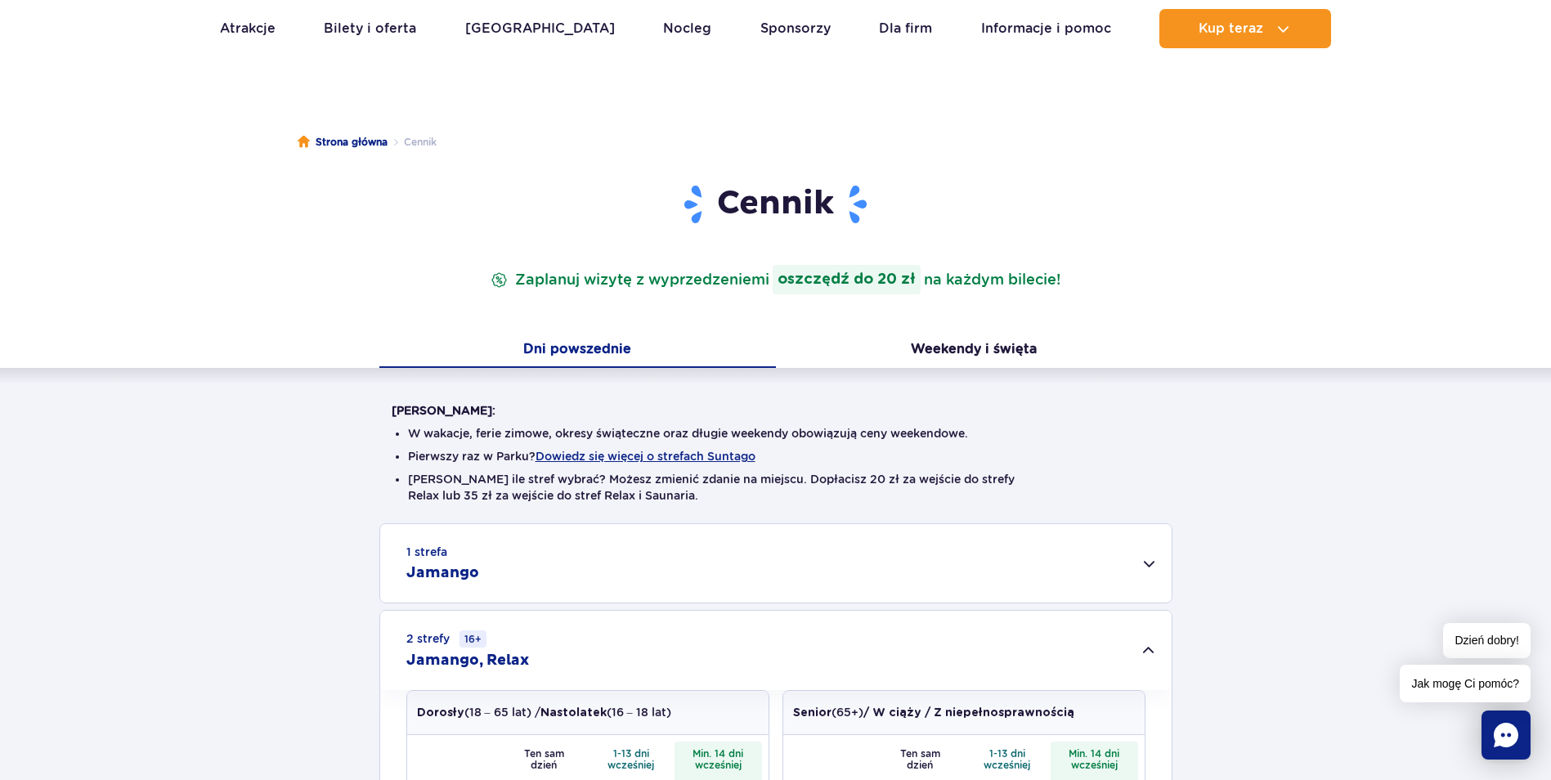
scroll to position [0, 0]
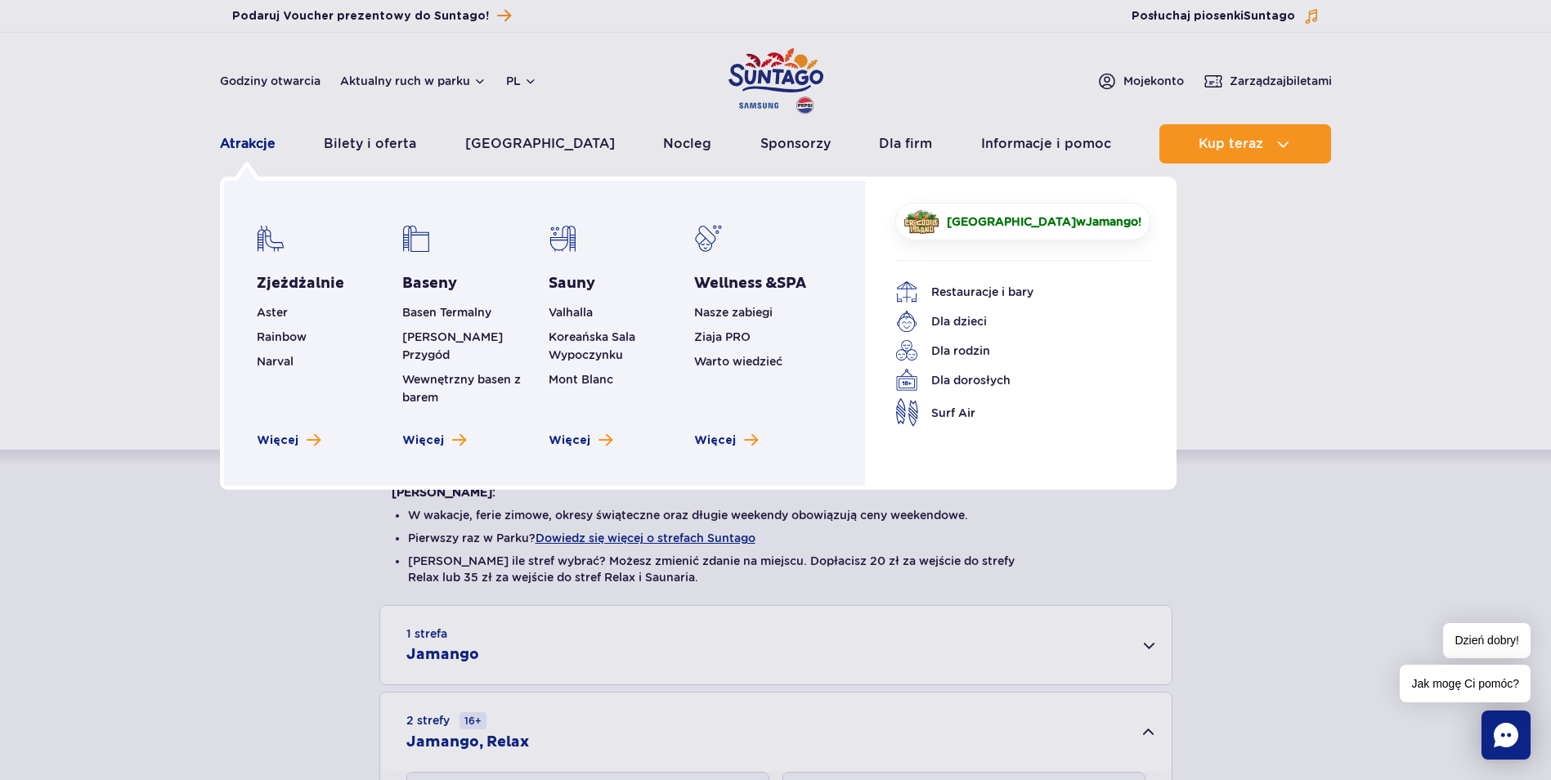
click at [242, 141] on link "Atrakcje" at bounding box center [248, 143] width 56 height 39
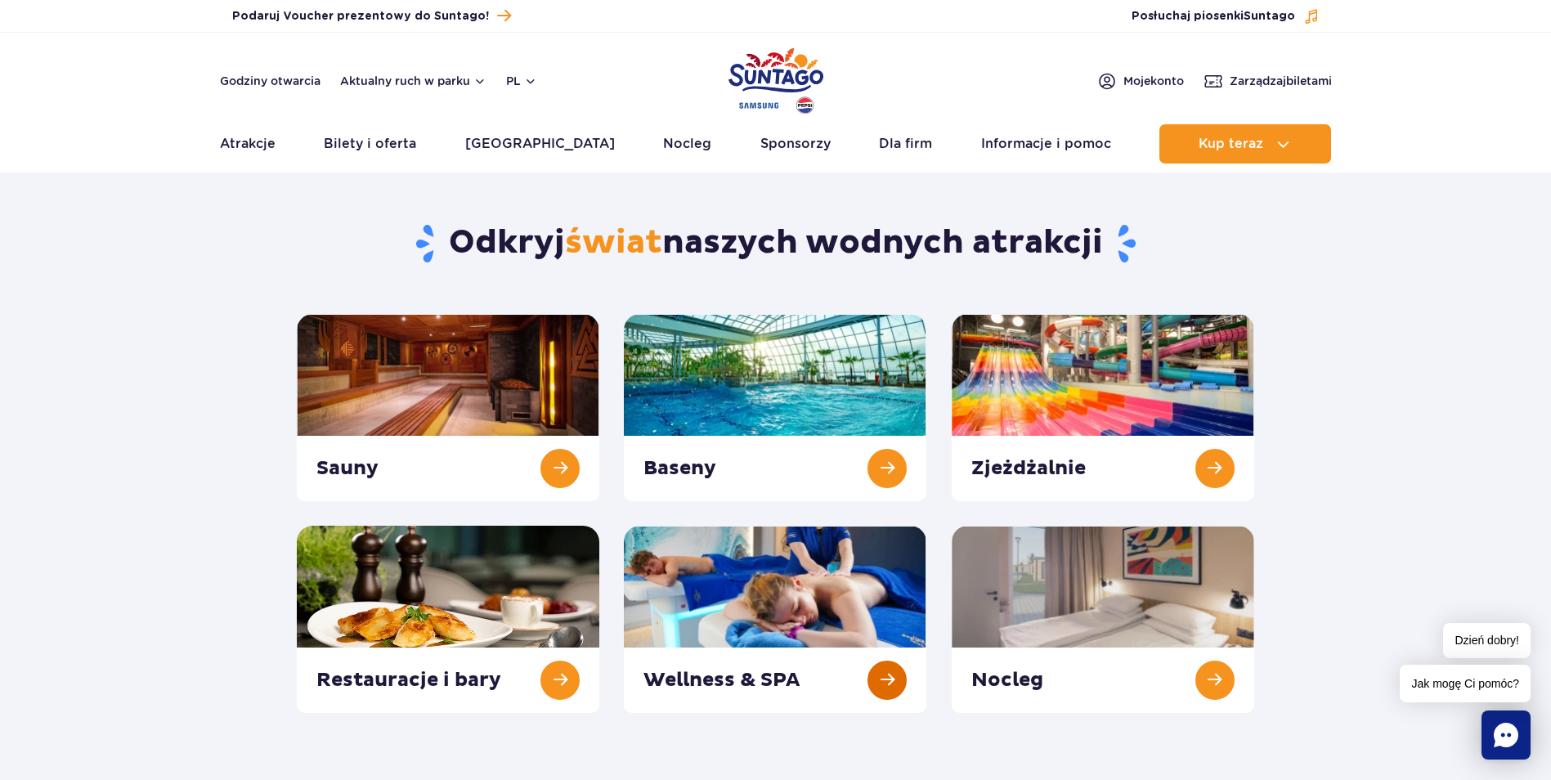
click at [881, 680] on link at bounding box center [775, 619] width 303 height 187
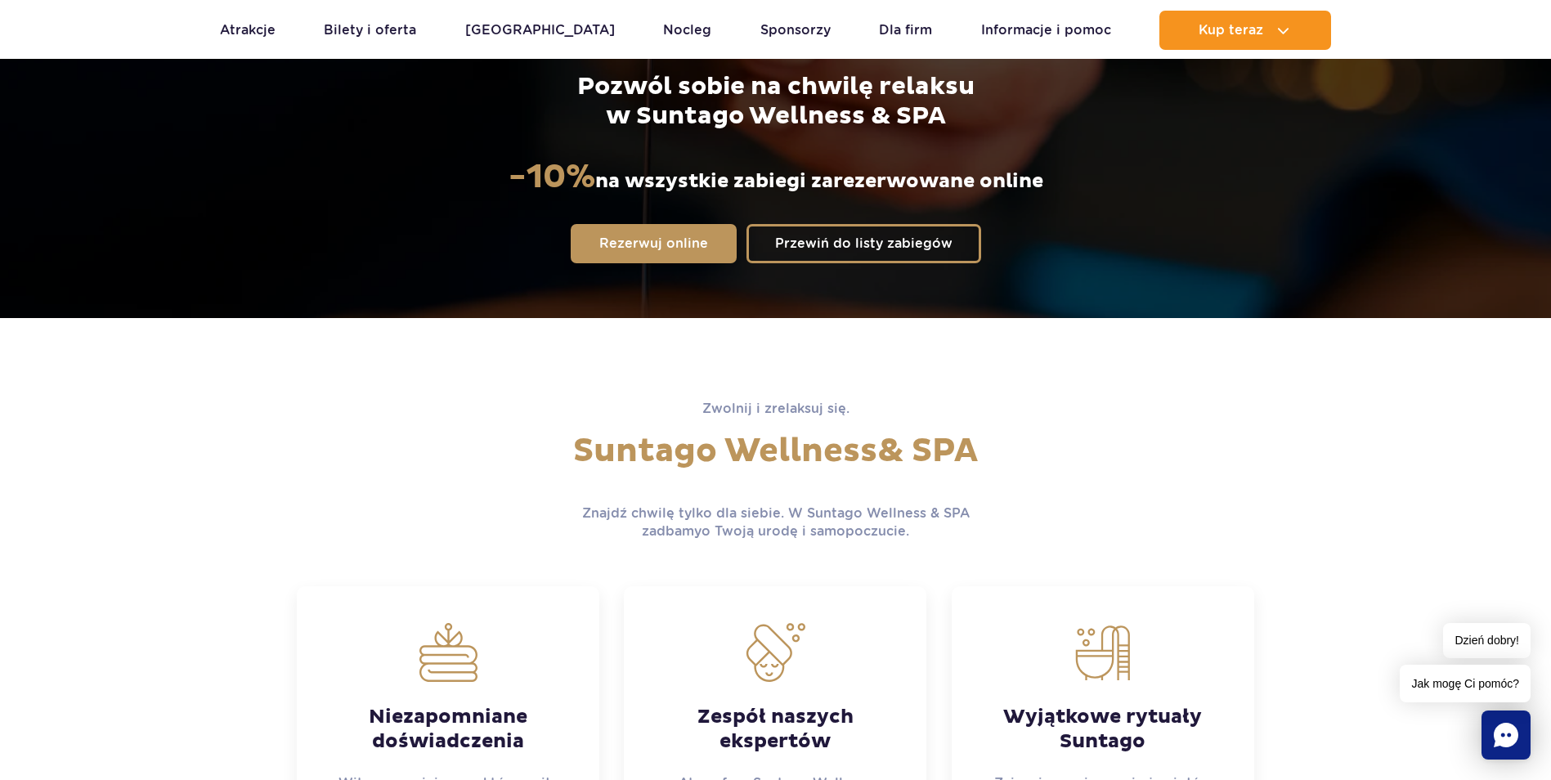
scroll to position [327, 0]
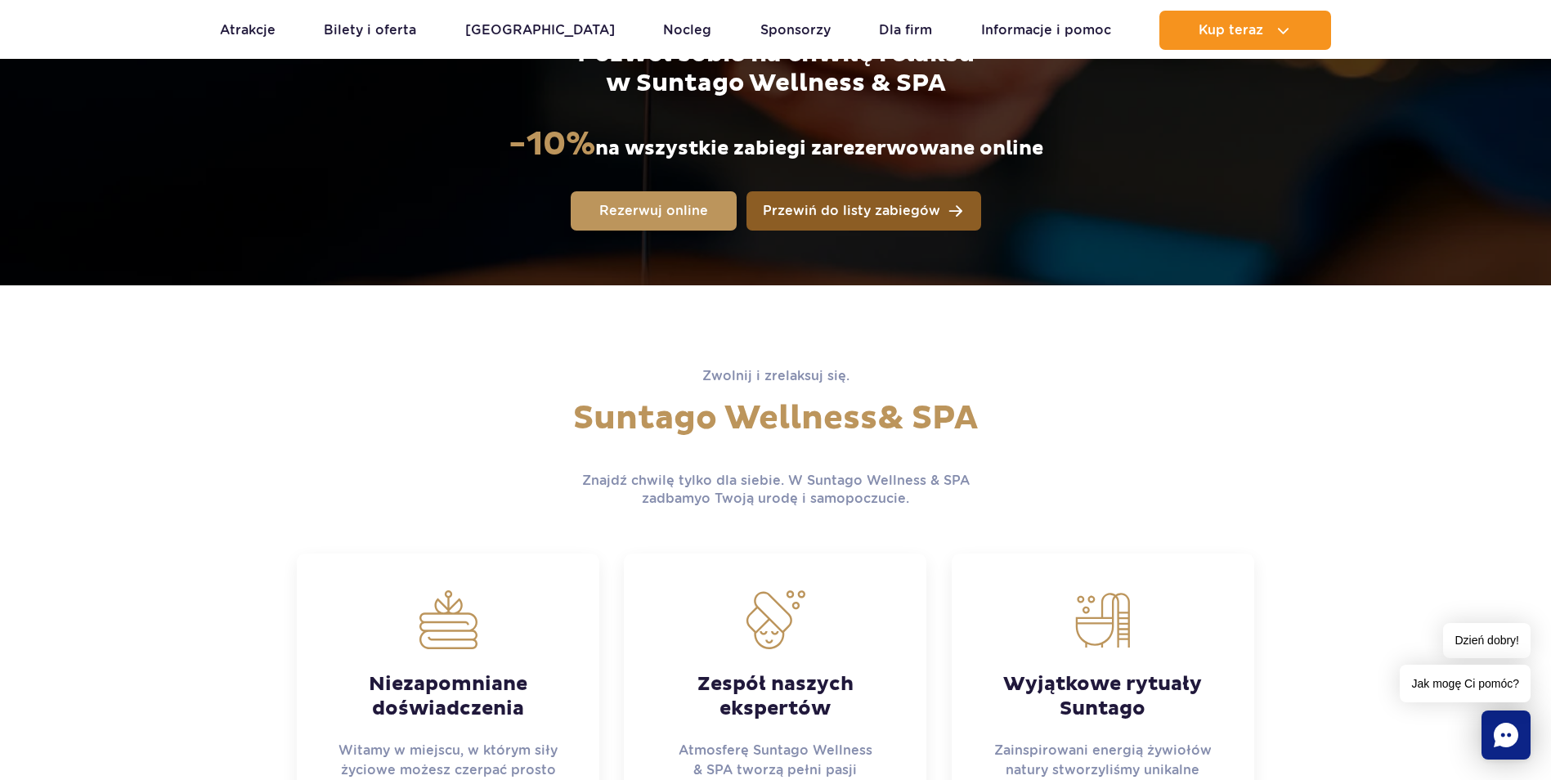
click at [868, 207] on span "Przewiń do listy zabiegów" at bounding box center [851, 210] width 177 height 13
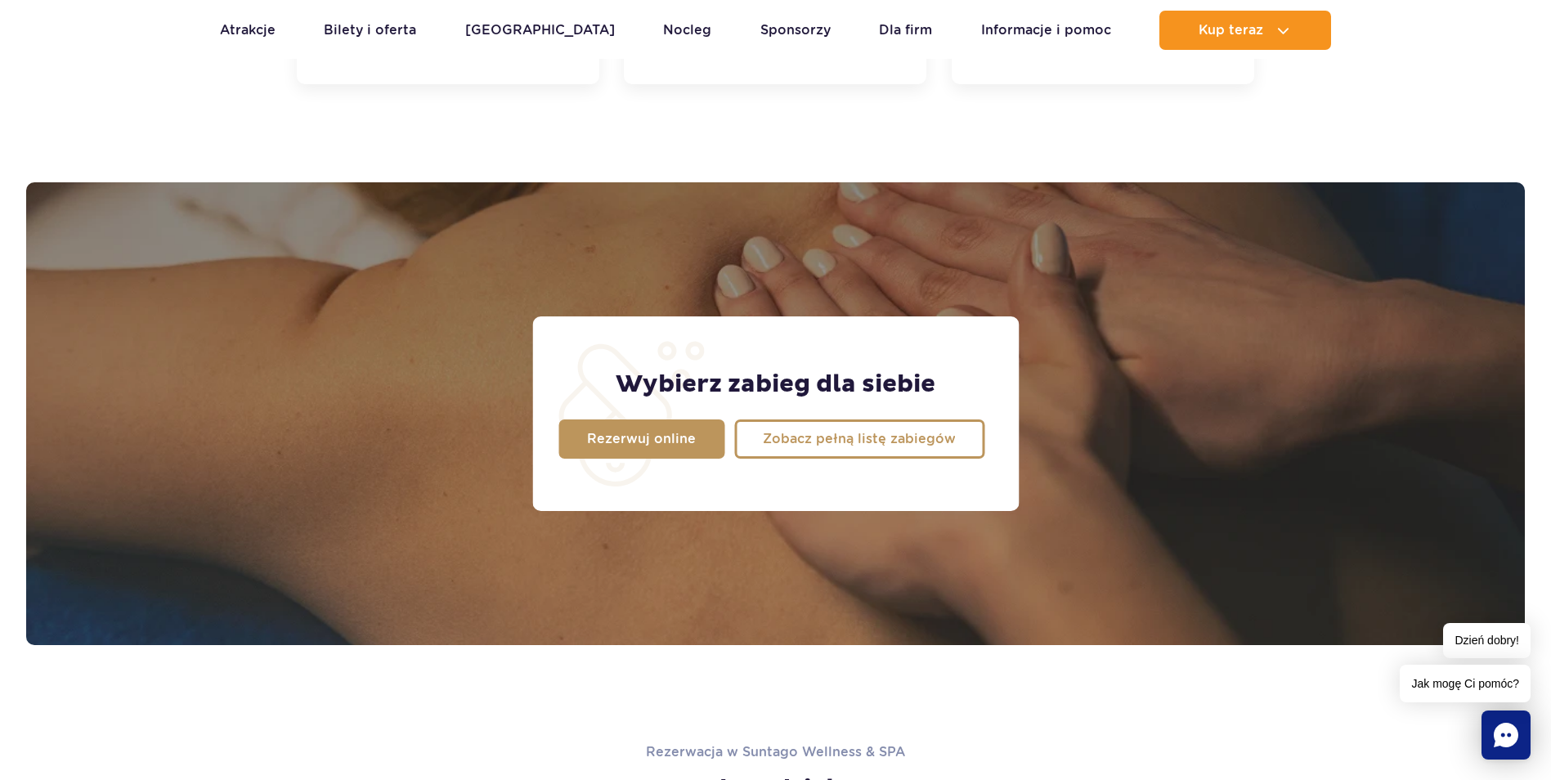
scroll to position [1289, 0]
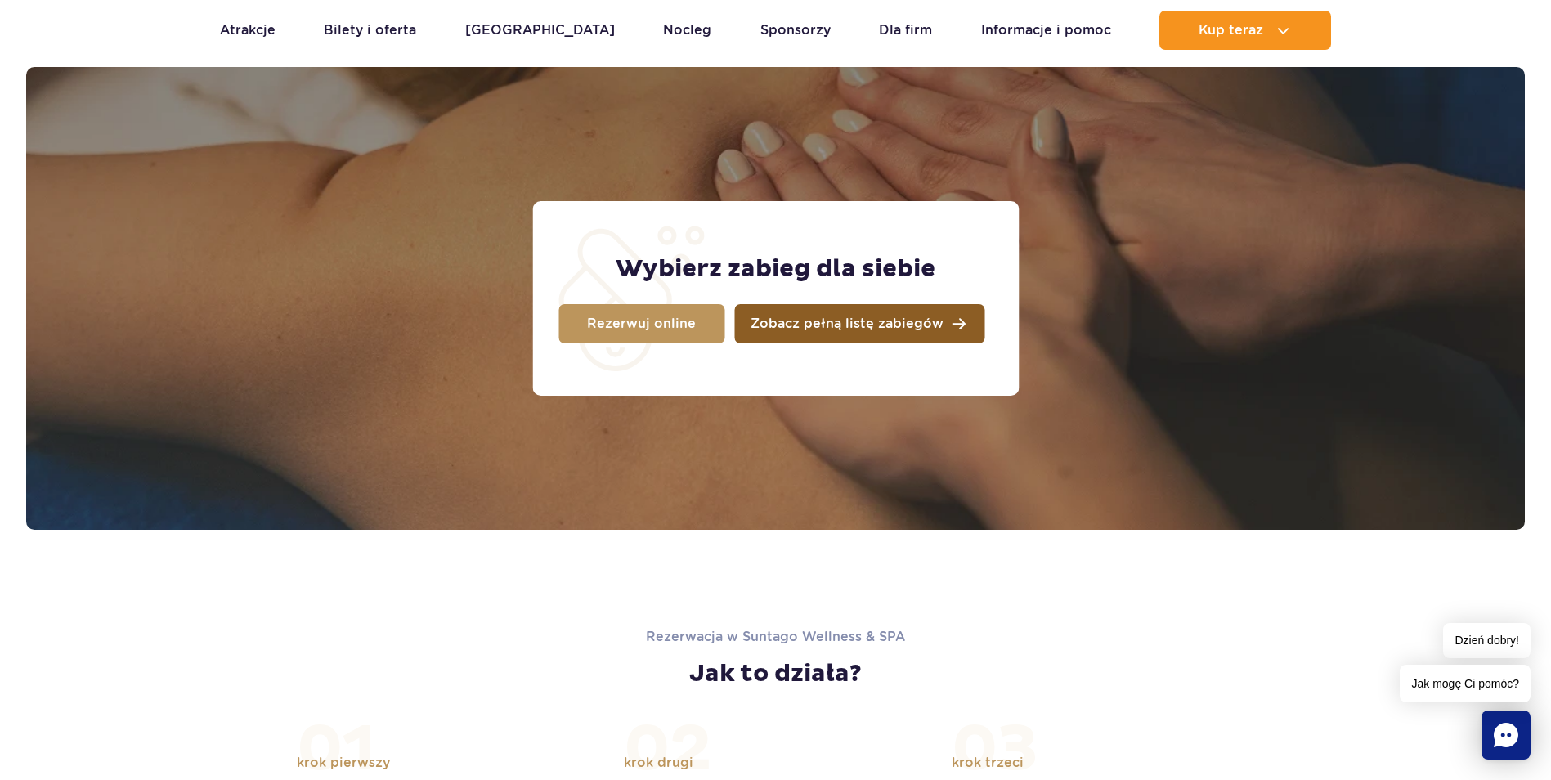
click at [911, 331] on link "Zobacz pełną listę zabiegów" at bounding box center [859, 323] width 250 height 39
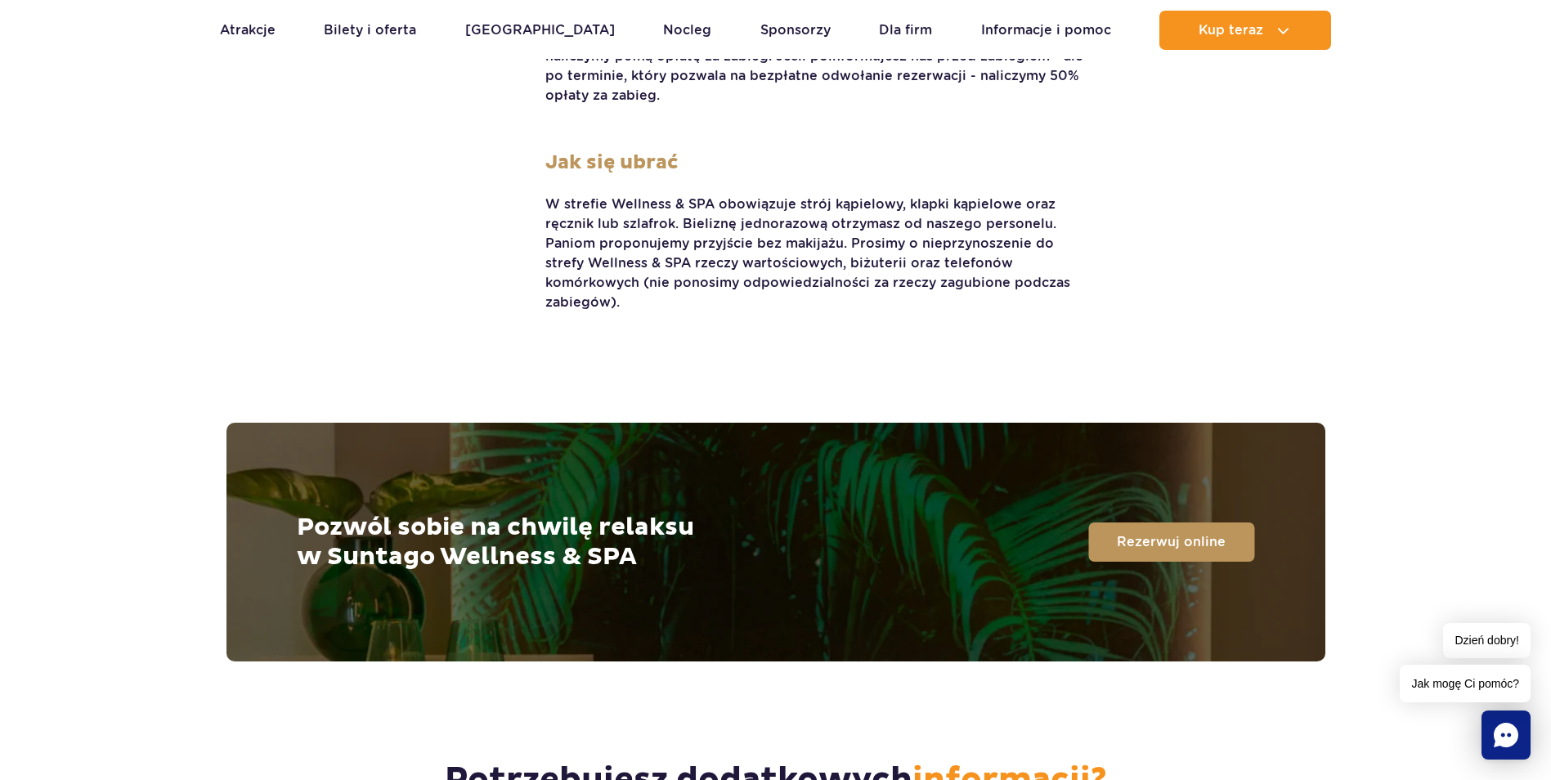
scroll to position [3170, 0]
